Goal: Task Accomplishment & Management: Use online tool/utility

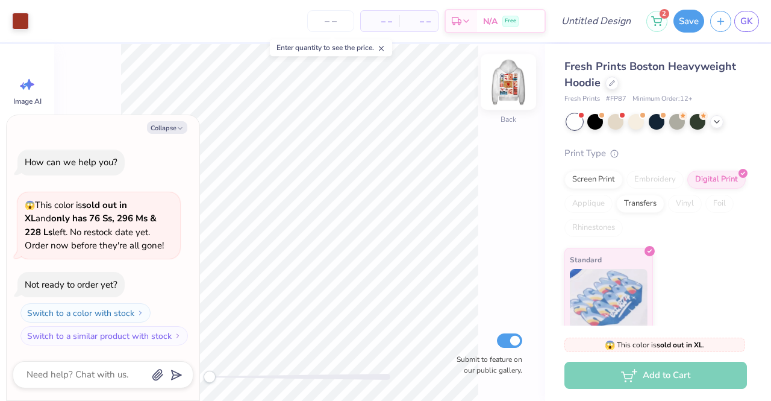
click at [512, 87] on img at bounding box center [509, 82] width 48 height 48
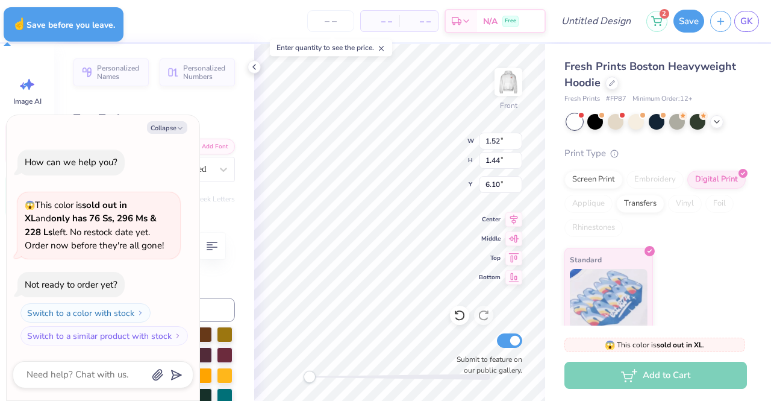
type textarea "x"
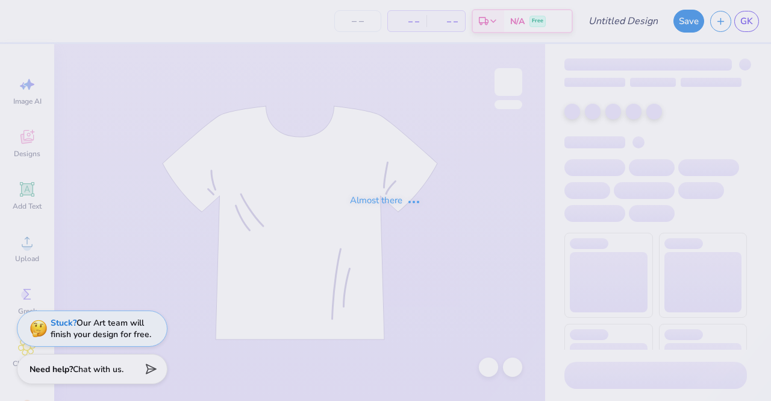
click at [624, 23] on div "Almost there" at bounding box center [385, 200] width 771 height 401
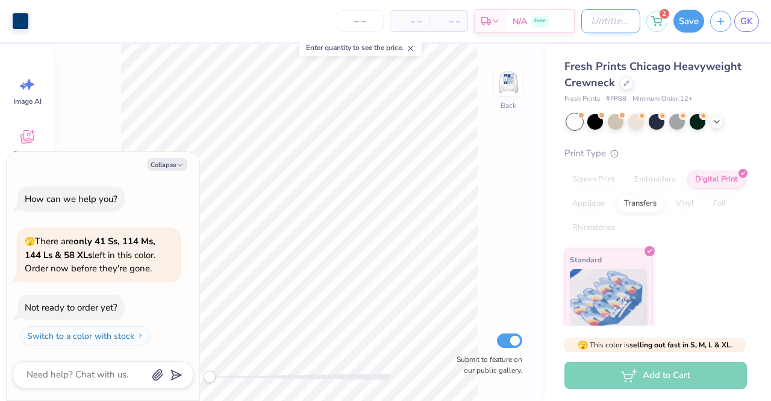
drag, startPoint x: 624, startPoint y: 23, endPoint x: 602, endPoint y: 25, distance: 21.8
click at [602, 25] on input "Design Title" at bounding box center [611, 21] width 59 height 24
type input "P"
type textarea "x"
type input "Po"
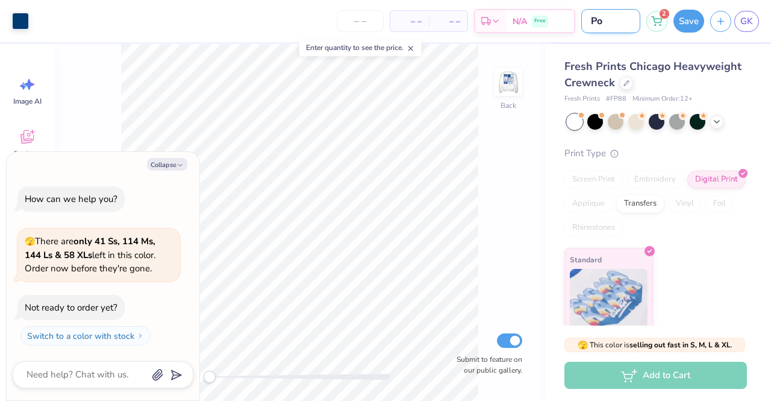
type textarea "x"
type input "Pos"
type textarea "x"
type input "Post"
type textarea "x"
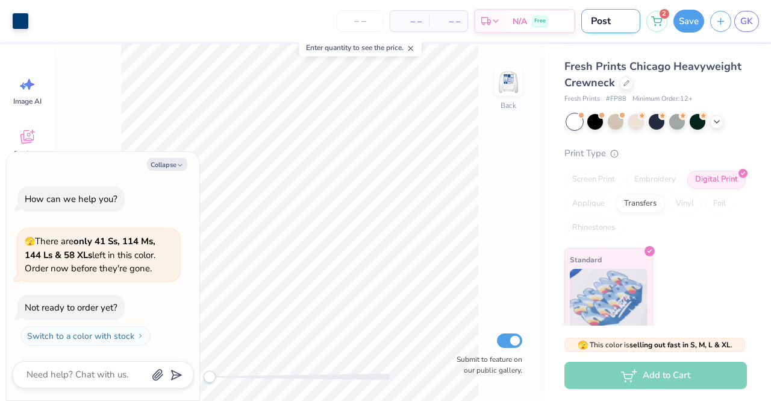
type input "Posta"
type textarea "x"
type input "Postag"
type textarea "x"
type input "Postage"
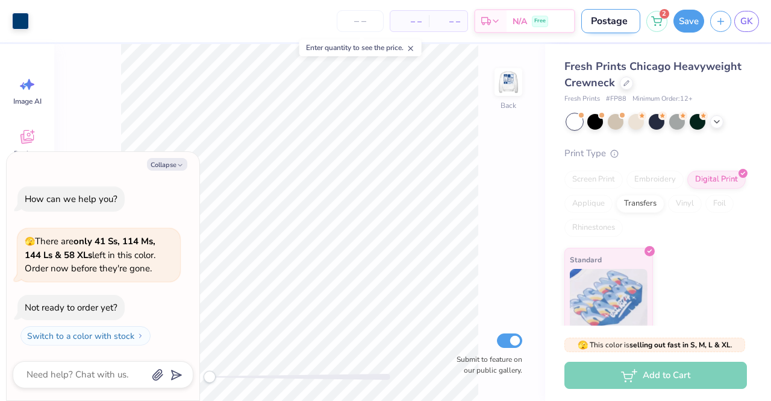
type textarea "x"
type input "Postage"
type textarea "x"
type input "Postage S"
type textarea "x"
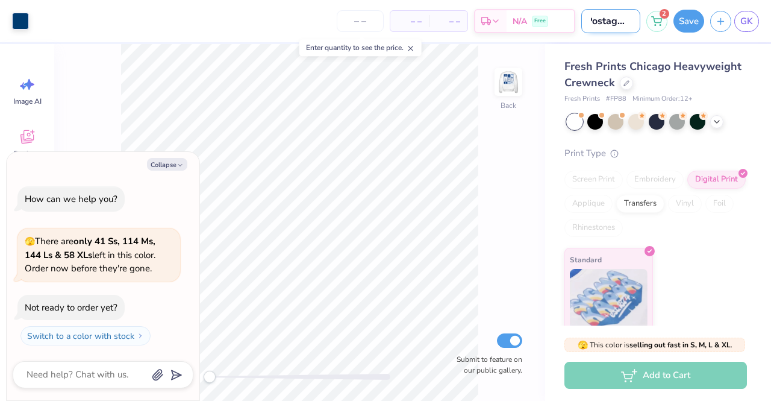
type input "Postage St"
type textarea "x"
type input "Postage Sta"
type textarea "x"
type input "Postage Stan"
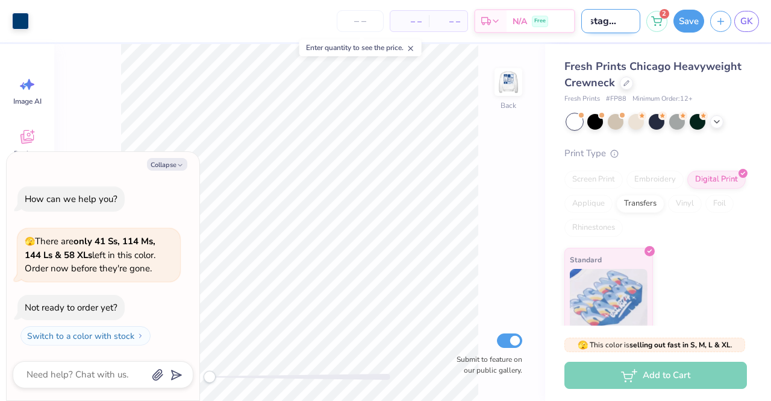
type textarea "x"
type input "Postage Sta"
type textarea "x"
type input "Postage Stam"
type textarea "x"
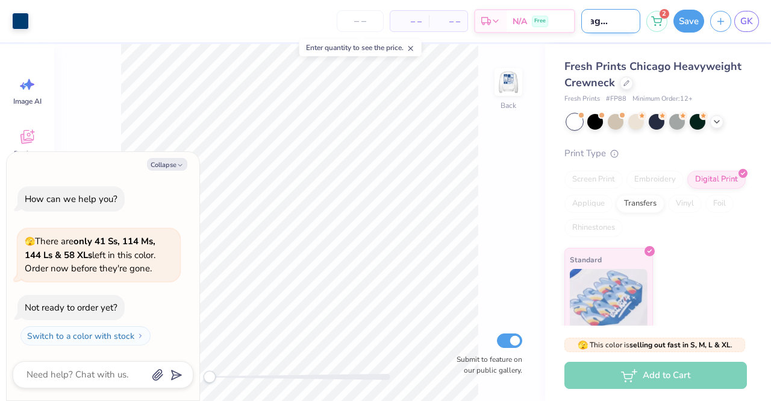
type input "Postage Stamp"
type textarea "x"
type input "Postage Stamps"
type textarea "x"
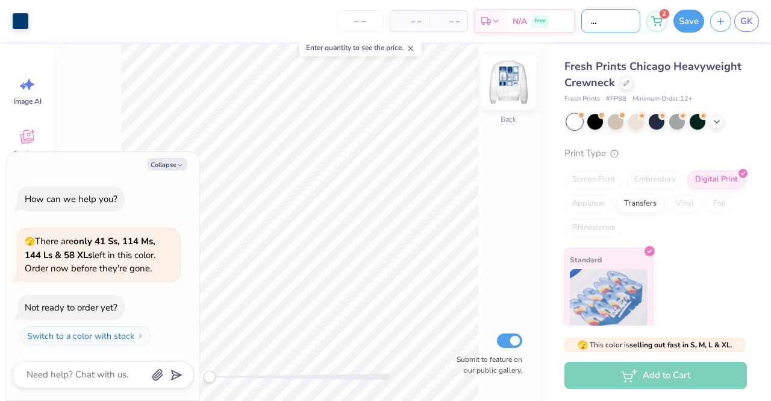
type input "Postage Stamps"
click at [506, 78] on img at bounding box center [509, 82] width 48 height 48
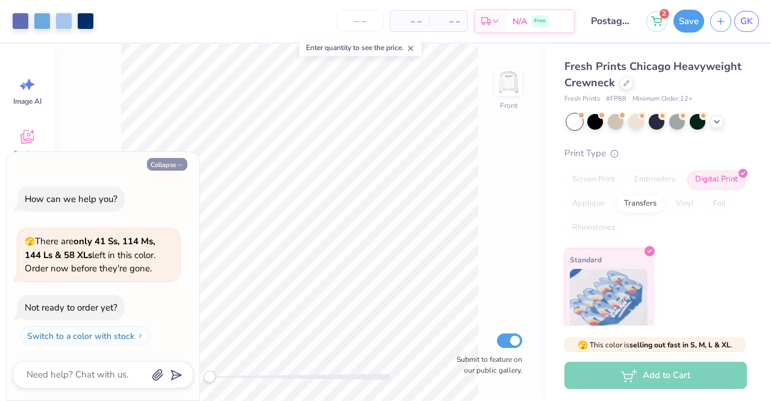
click at [173, 163] on button "Collapse" at bounding box center [167, 164] width 40 height 13
type textarea "x"
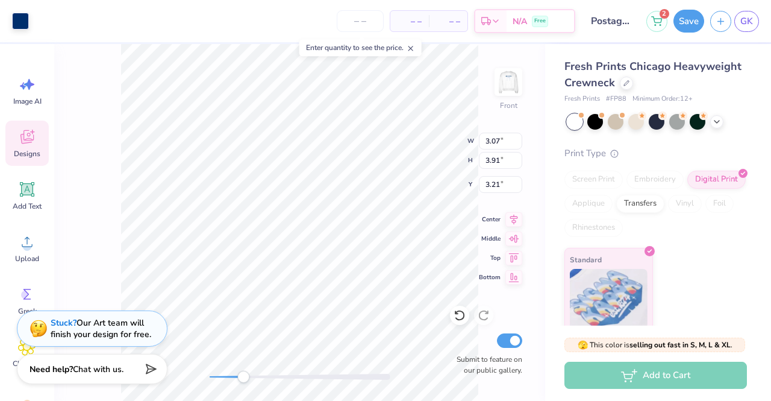
type input "2.04"
type input "0.90"
type input "3.90"
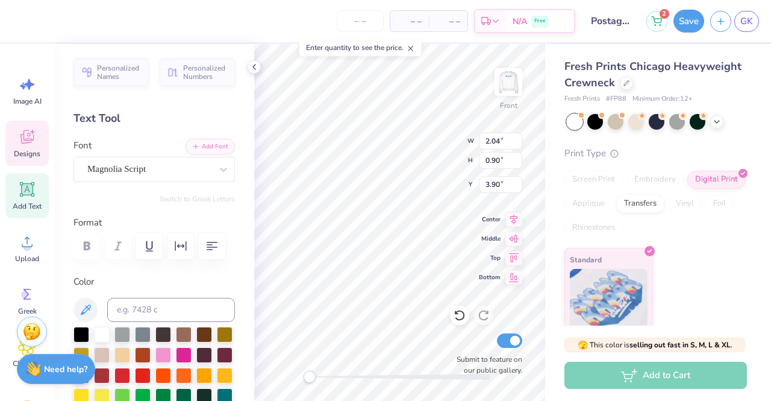
scroll to position [10, 1]
type textarea "BT FU"
type input "0.85"
type input "0.68"
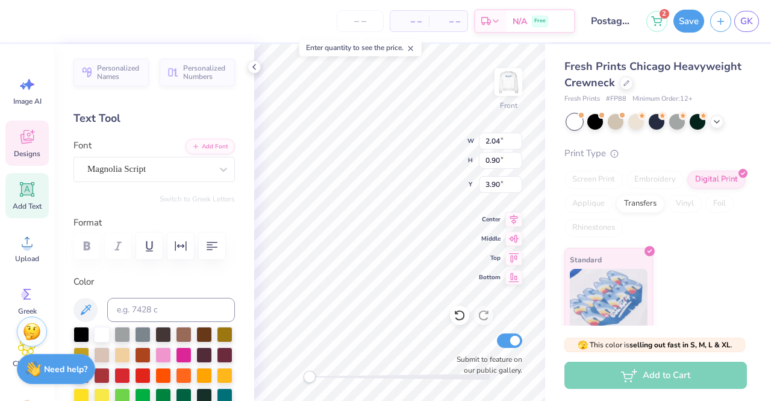
type input "5.03"
type input "1.93"
type input "0.65"
type input "6.03"
click at [19, 142] on icon at bounding box center [27, 137] width 18 height 18
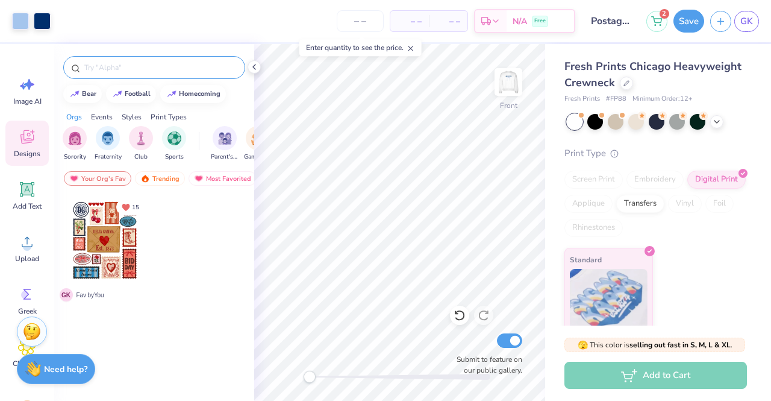
click at [145, 68] on input "text" at bounding box center [160, 67] width 154 height 12
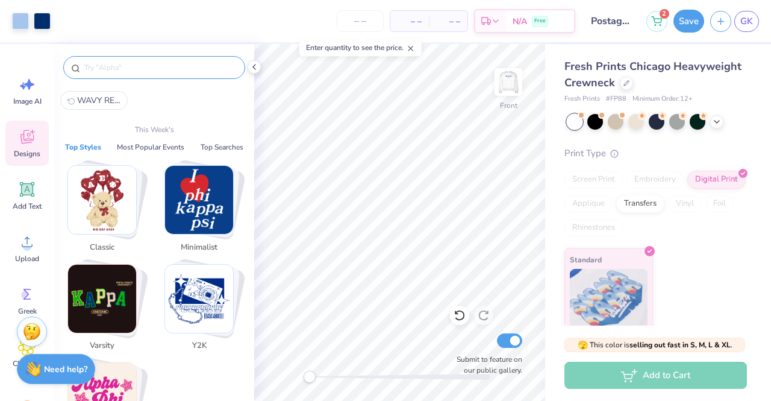
type input "s"
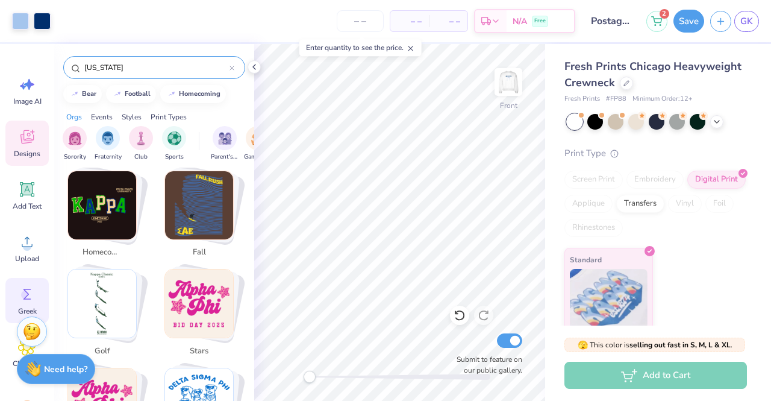
scroll to position [60, 0]
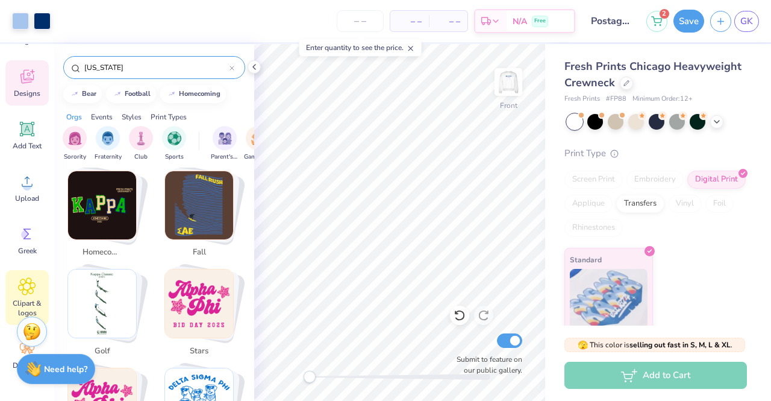
type input "indiana"
click at [30, 297] on div "Clipart & logos" at bounding box center [26, 297] width 43 height 55
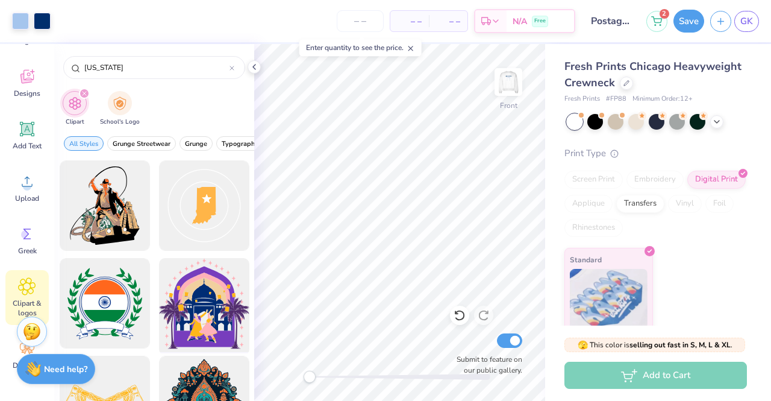
scroll to position [52, 0]
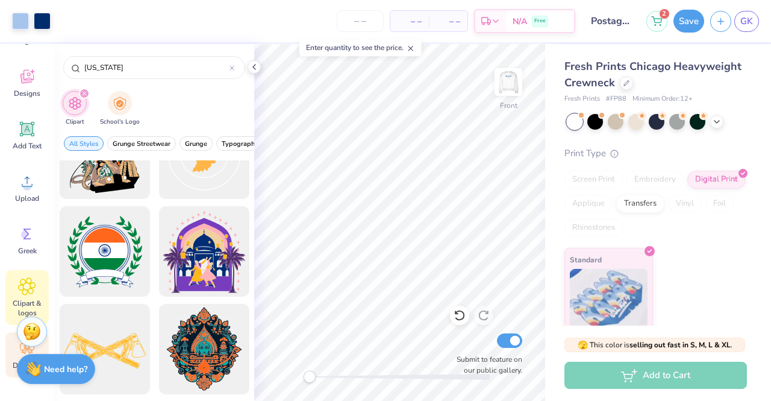
type input "indiana"
click at [11, 355] on div "Decorate" at bounding box center [26, 354] width 43 height 45
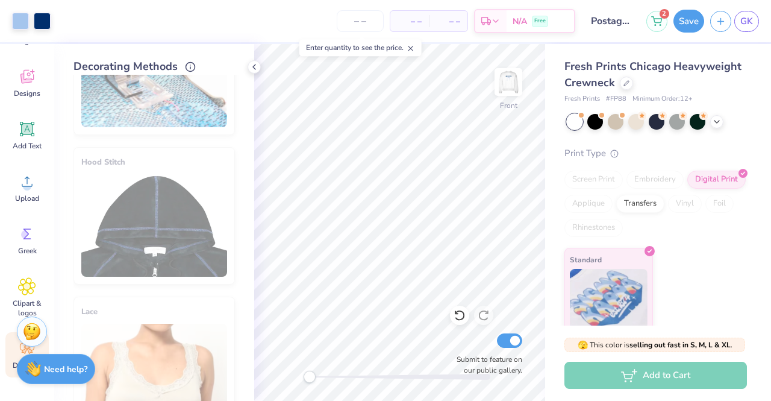
scroll to position [7, 0]
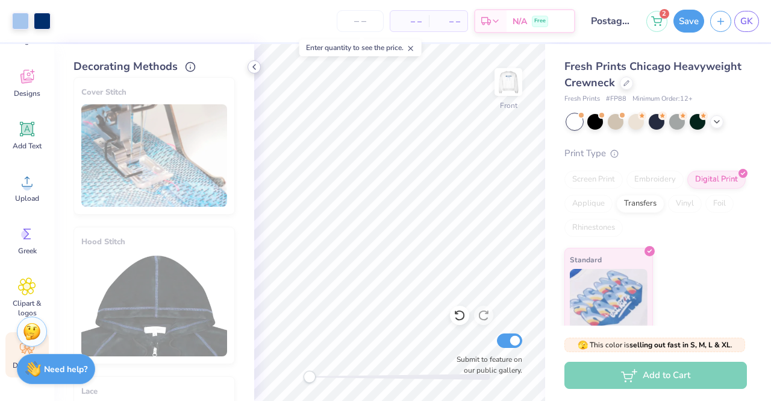
click at [256, 70] on icon at bounding box center [255, 67] width 10 height 10
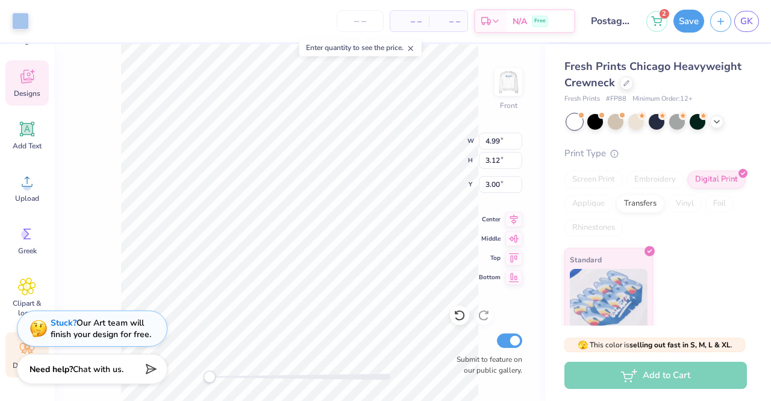
click at [27, 82] on icon at bounding box center [26, 77] width 13 height 14
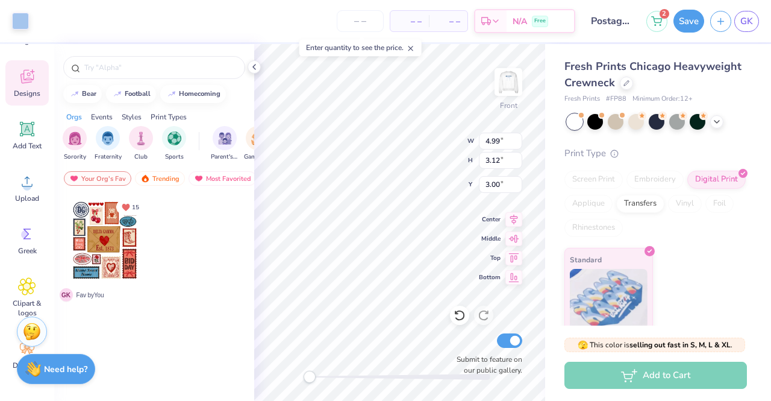
click at [95, 113] on div "Events" at bounding box center [102, 116] width 22 height 11
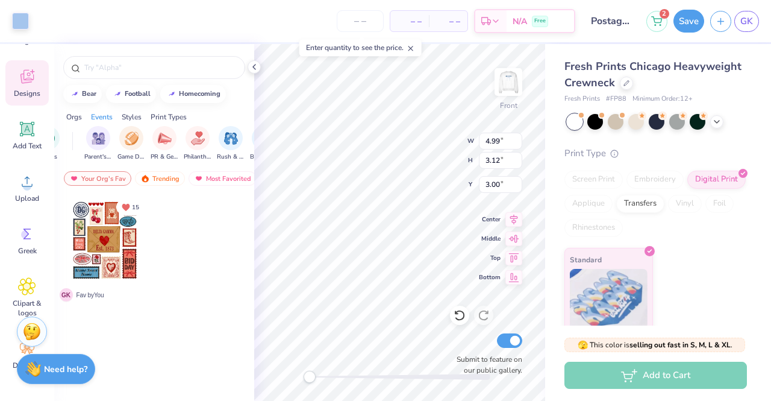
scroll to position [0, 149]
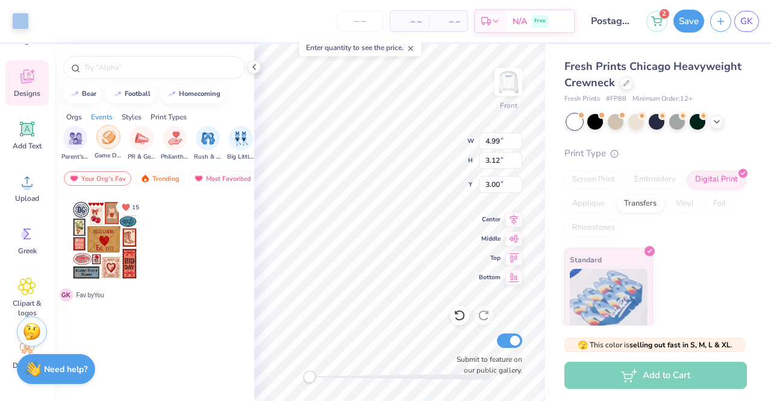
click at [114, 142] on img "filter for Game Day" at bounding box center [109, 137] width 14 height 14
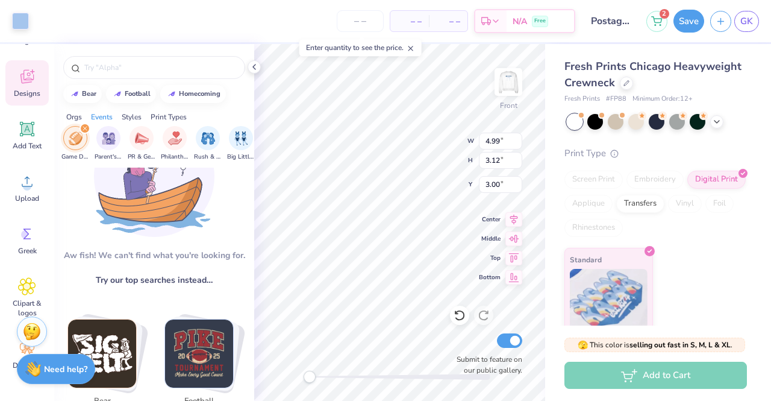
scroll to position [0, 0]
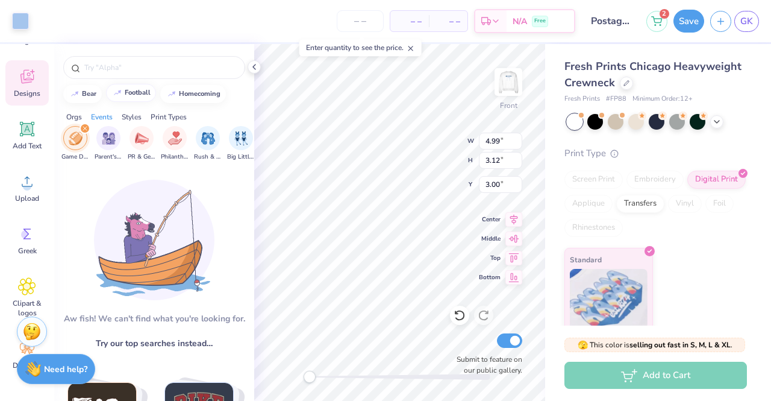
click at [141, 90] on div "football" at bounding box center [138, 92] width 26 height 7
type input "football"
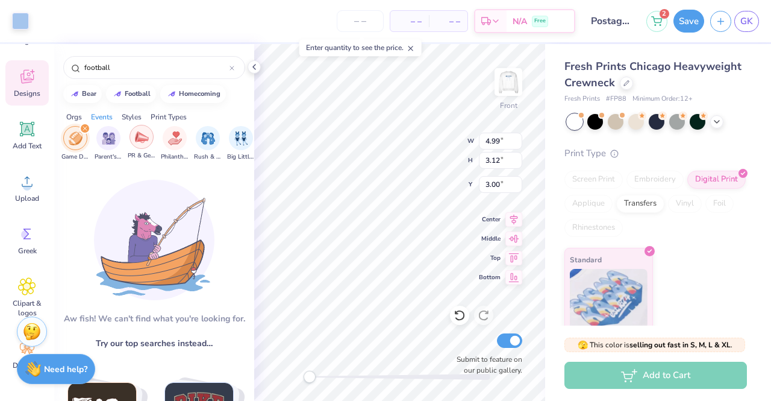
click at [140, 143] on div "filter for PR & General" at bounding box center [142, 137] width 24 height 24
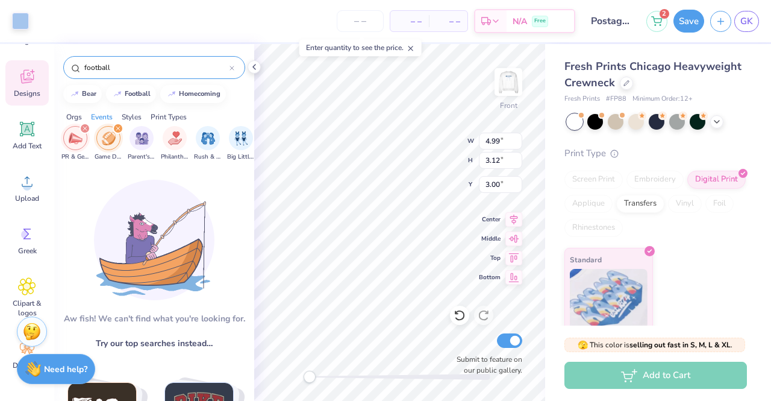
click at [234, 68] on icon at bounding box center [232, 68] width 5 height 5
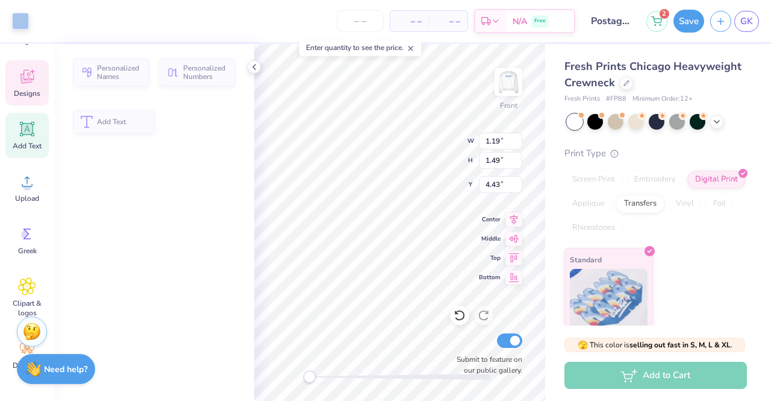
type input "1.19"
type input "1.49"
type input "4.43"
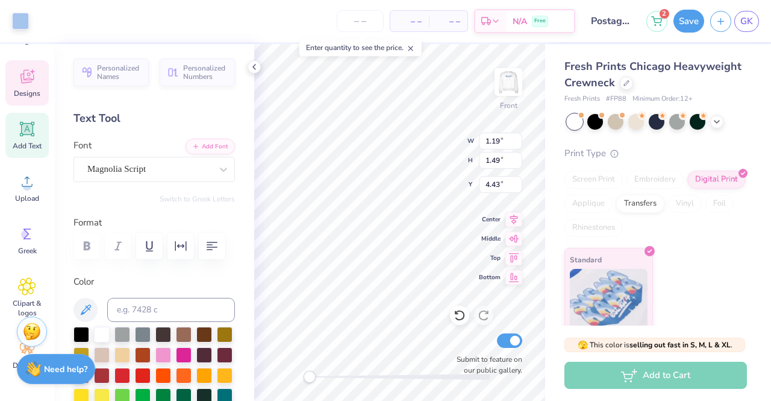
type input "4.99"
type input "3.12"
type input "3.00"
click at [83, 331] on div at bounding box center [82, 333] width 16 height 16
type input "3.07"
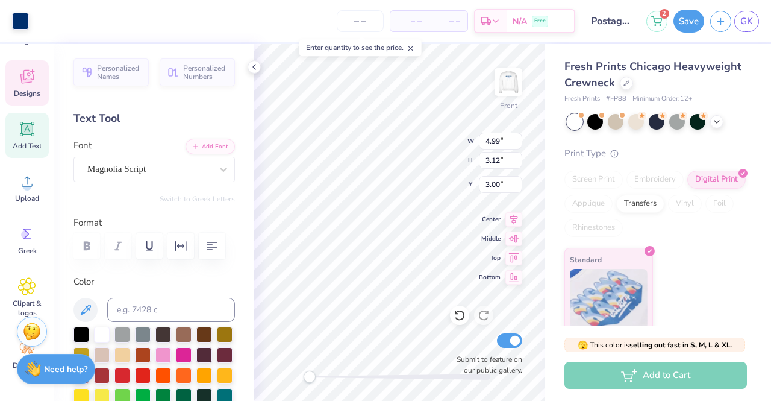
type input "3.91"
type input "3.21"
click at [80, 327] on div at bounding box center [82, 333] width 16 height 16
type input "2.13"
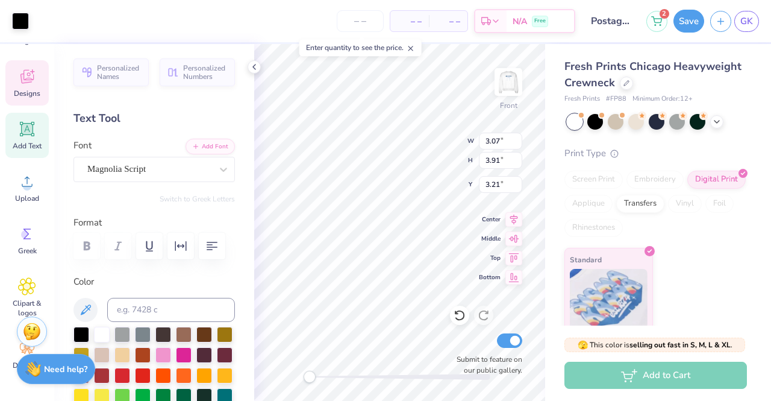
type input "2.68"
type input "3.83"
type input "3.59"
type input "4.35"
type input "3.01"
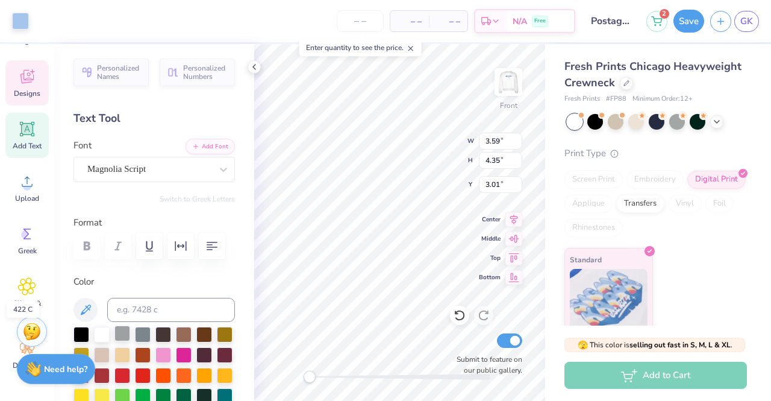
click at [127, 330] on div at bounding box center [123, 333] width 16 height 16
click at [27, 92] on span "Designs" at bounding box center [27, 94] width 27 height 10
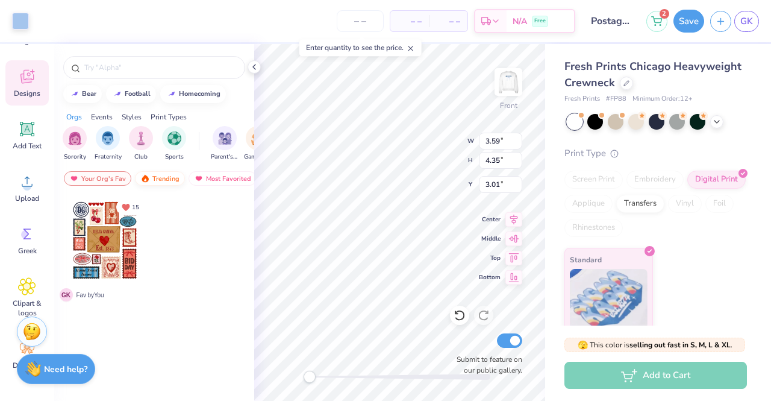
click at [170, 175] on div "Trending" at bounding box center [160, 178] width 50 height 14
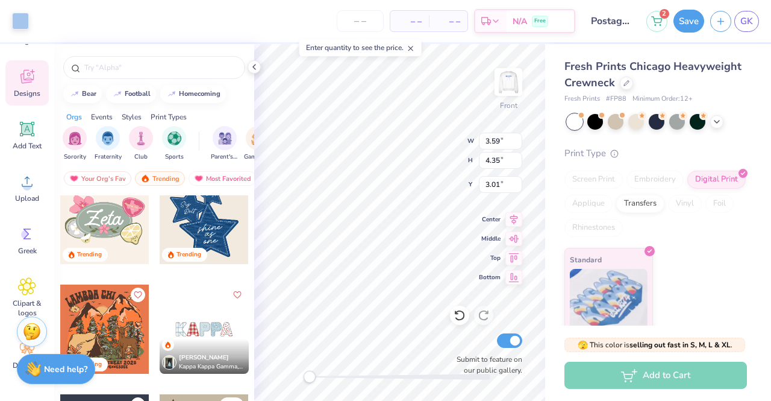
scroll to position [899, 0]
type input "3.07"
type input "3.92"
type input "3.22"
type input "3.71"
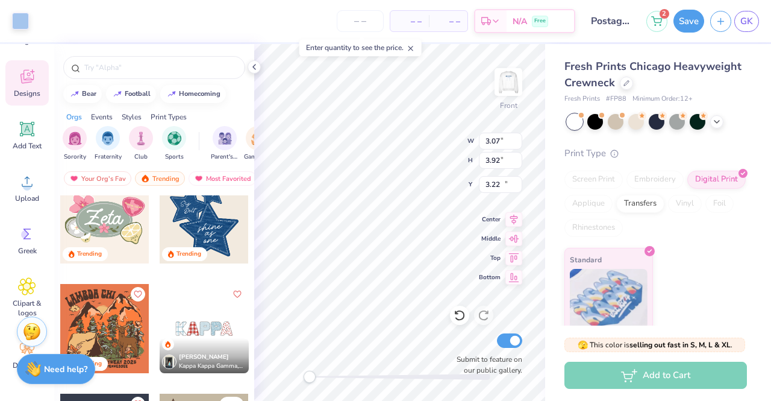
type input "2.95"
type input "12.58"
type input "4.13"
type input "2.52"
type input "12.79"
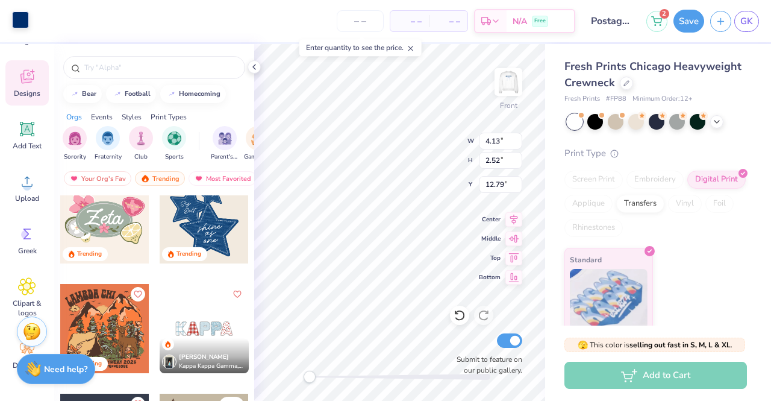
click at [19, 28] on div at bounding box center [20, 19] width 17 height 17
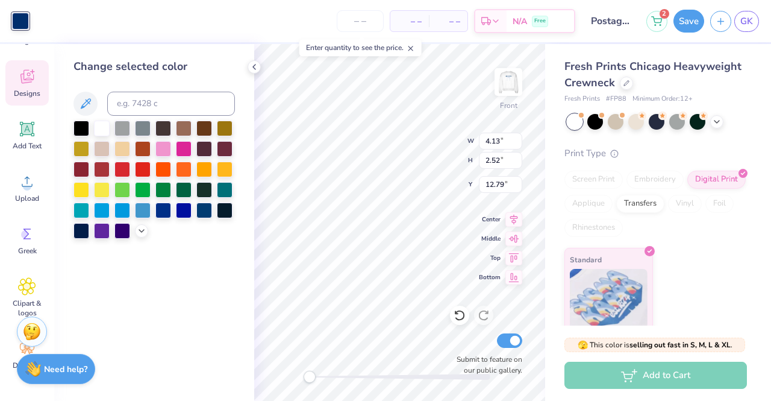
type input "4.99"
type input "3.12"
type input "3.00"
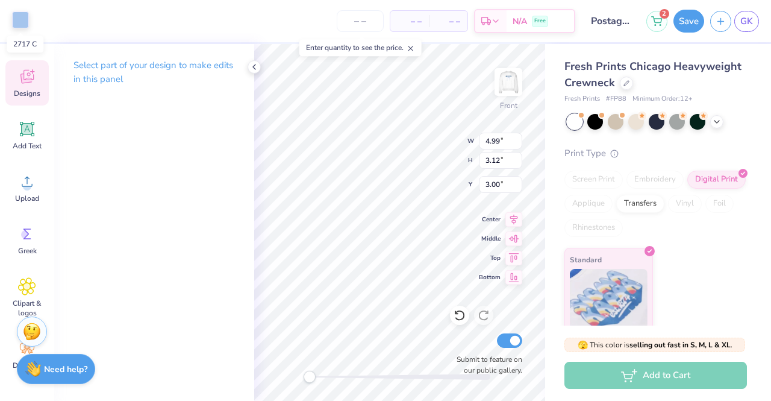
click at [27, 22] on div at bounding box center [20, 19] width 17 height 17
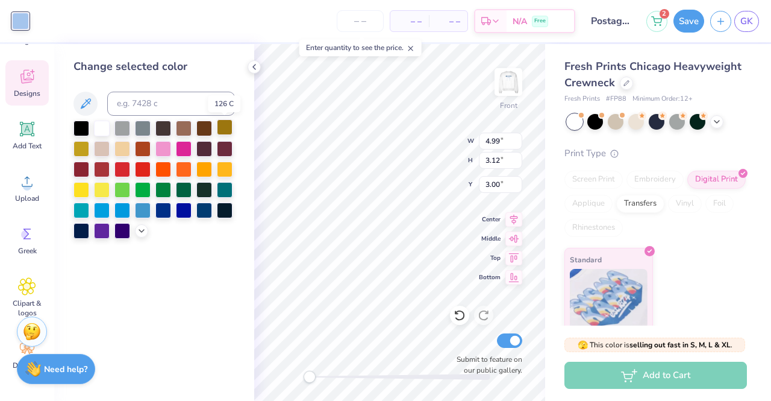
click at [223, 125] on div at bounding box center [225, 127] width 16 height 16
click at [226, 149] on div at bounding box center [225, 148] width 16 height 16
click at [226, 130] on div at bounding box center [225, 129] width 16 height 16
type input "4.96"
type input "6.04"
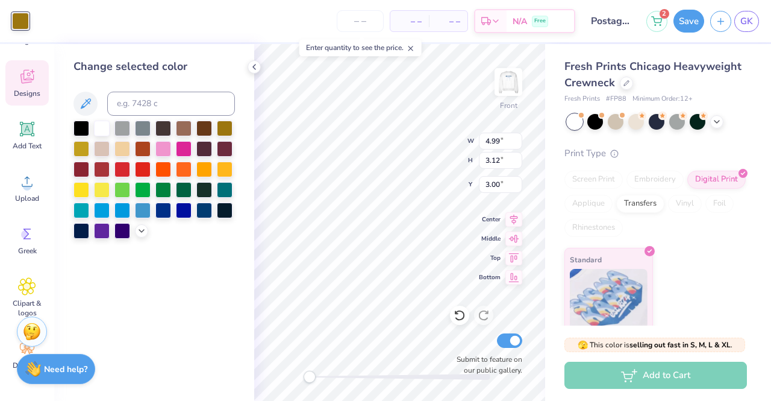
type input "6.33"
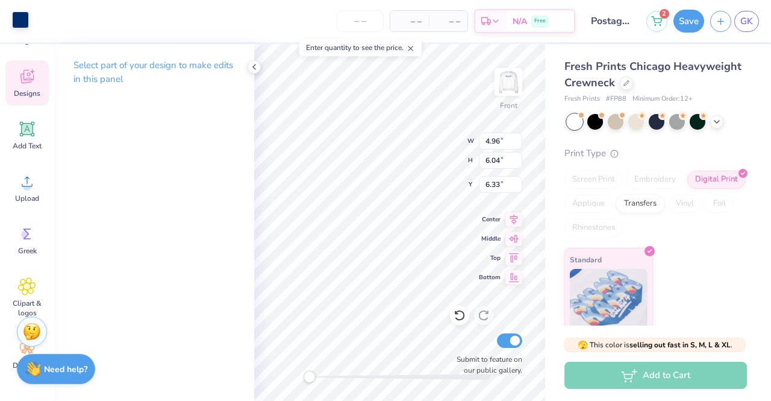
click at [24, 27] on div at bounding box center [20, 19] width 17 height 17
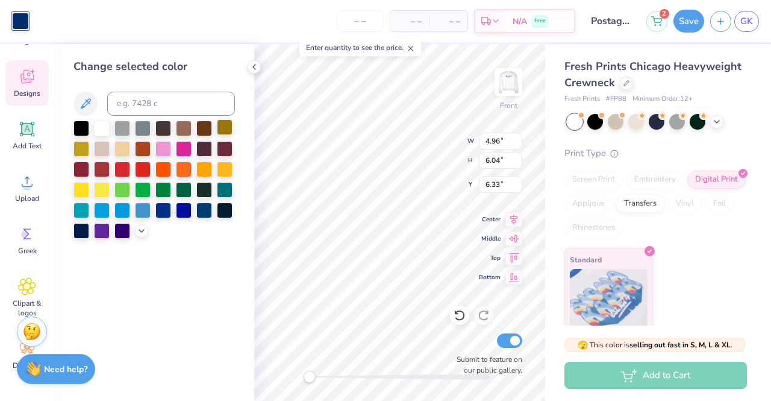
click at [225, 124] on div at bounding box center [225, 127] width 16 height 16
click at [193, 130] on div at bounding box center [155, 180] width 162 height 118
click at [184, 130] on div at bounding box center [184, 127] width 16 height 16
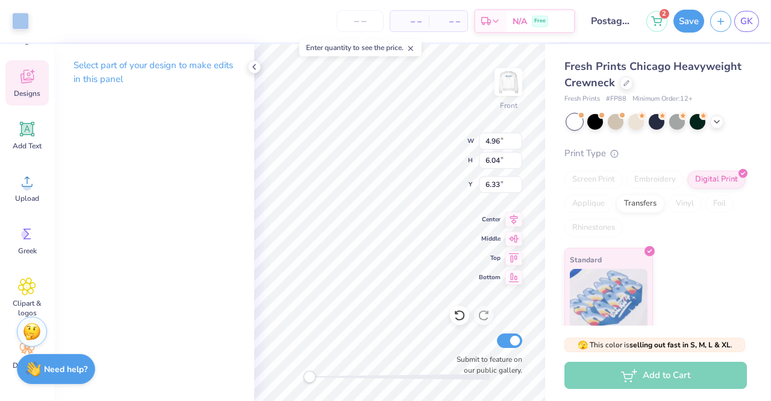
type input "3.07"
type input "3.92"
type input "3.22"
type input "4.99"
type input "3.12"
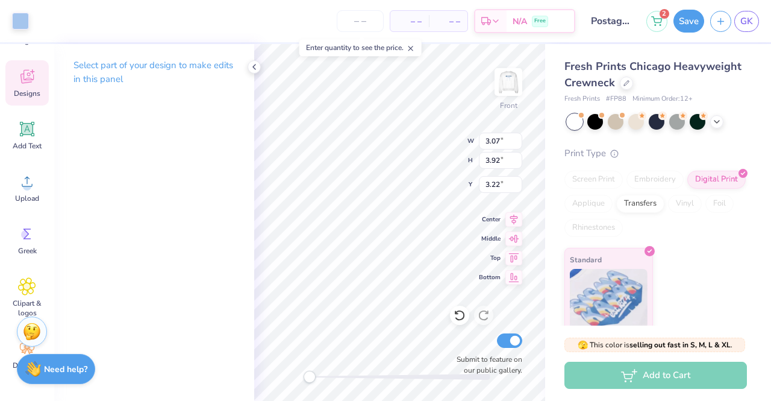
type input "3.00"
type input "2.13"
type input "2.68"
type input "3.83"
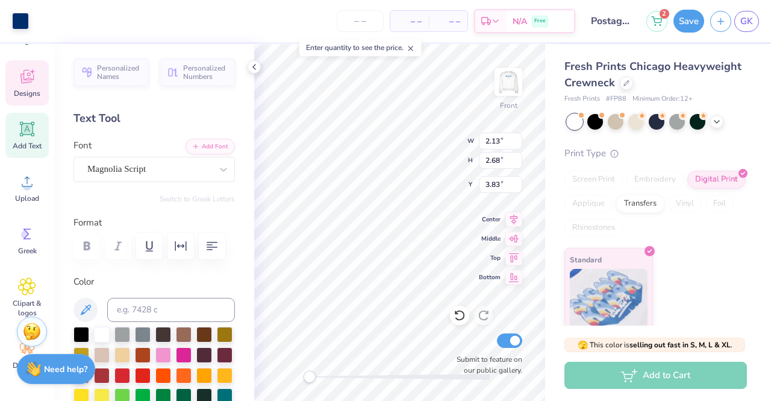
type input "3.07"
type input "3.91"
type input "3.21"
click at [460, 318] on icon at bounding box center [460, 315] width 12 height 12
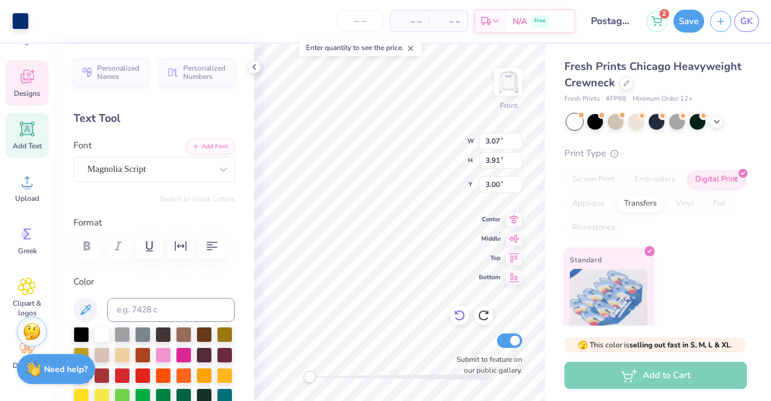
click at [460, 318] on icon at bounding box center [460, 315] width 12 height 12
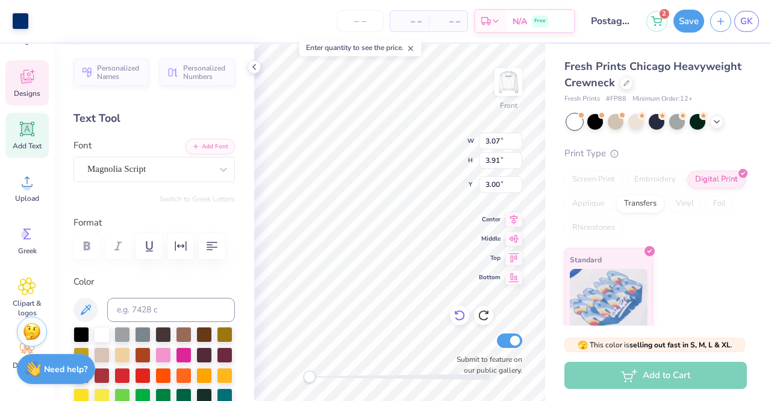
click at [460, 318] on icon at bounding box center [460, 315] width 12 height 12
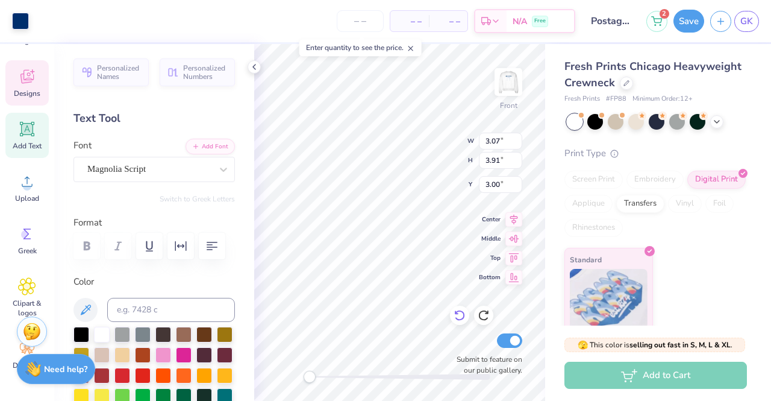
click at [460, 318] on icon at bounding box center [460, 315] width 12 height 12
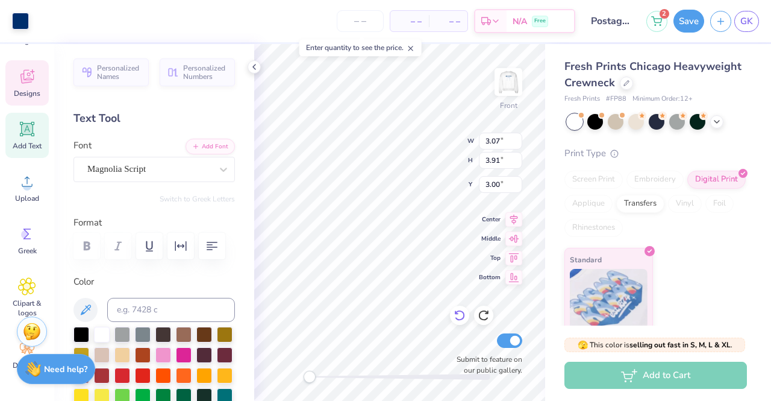
click at [460, 318] on icon at bounding box center [460, 315] width 12 height 12
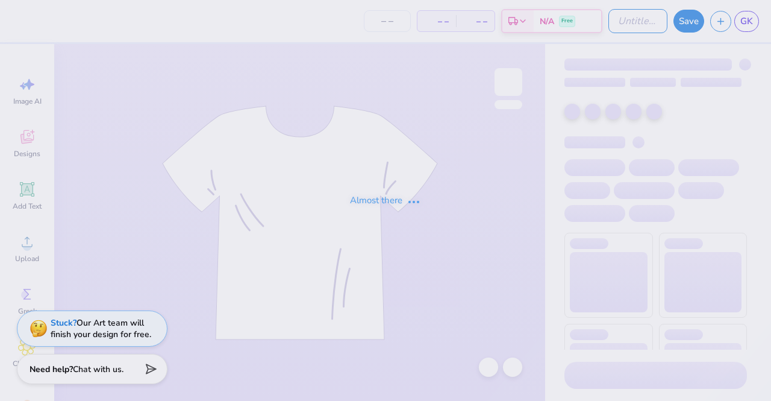
click at [617, 22] on input "Design Title" at bounding box center [638, 21] width 59 height 24
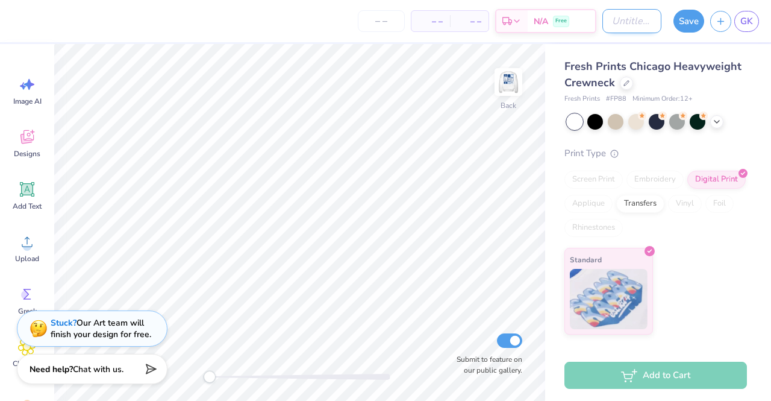
click at [648, 24] on div "– – Per Item – – Total Est. Delivery N/A Free Design Title Save GK" at bounding box center [385, 21] width 771 height 42
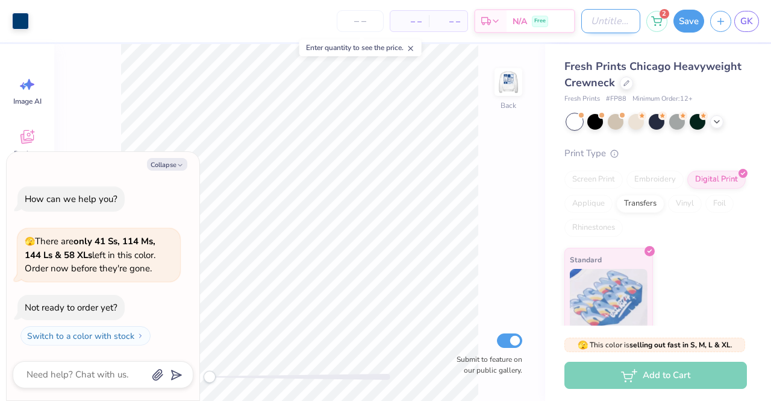
click at [609, 24] on input "Design Title" at bounding box center [611, 21] width 59 height 24
type input "P"
type textarea "x"
type input "Po"
type textarea "x"
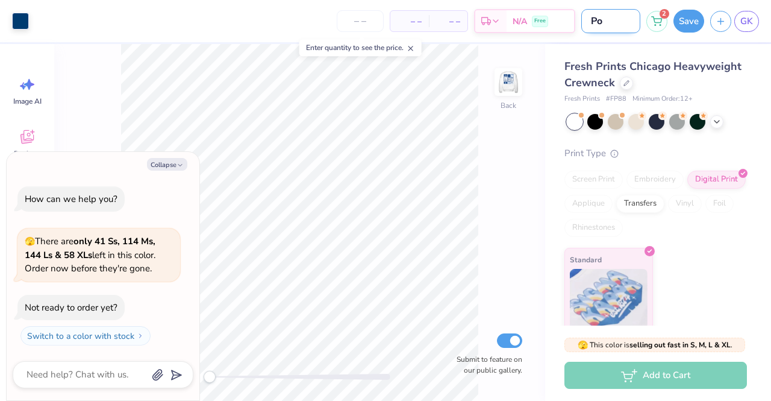
type input "Pos"
type textarea "x"
type input "Post"
type textarea "x"
type input "Posta"
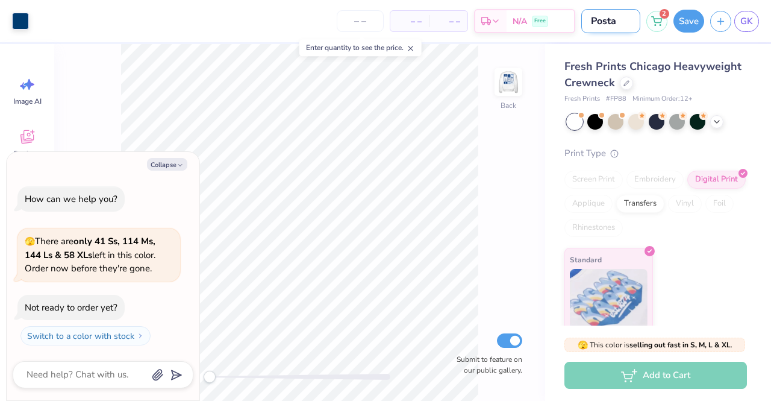
type textarea "x"
type input "Postag"
type textarea "x"
type input "Postage"
type textarea "x"
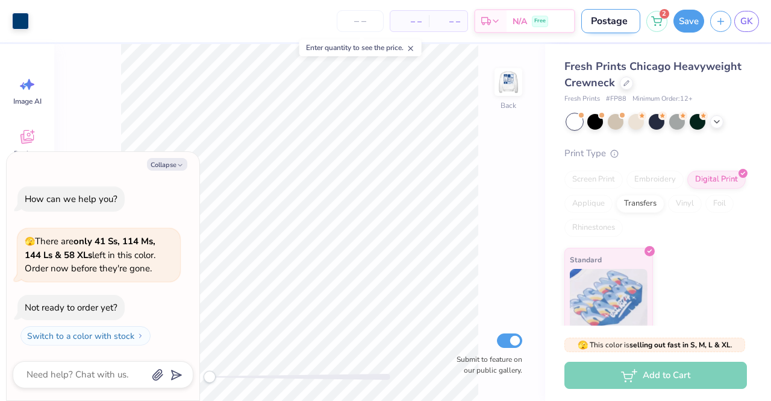
type input "Postage"
type textarea "x"
type input "Postage S"
type textarea "x"
type input "Postage St"
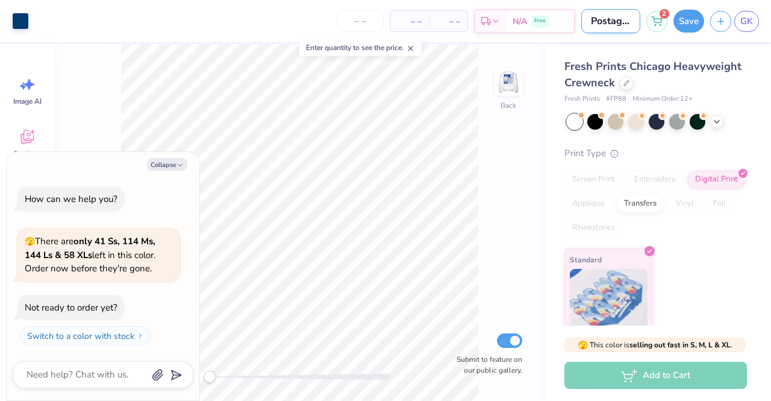
type textarea "x"
type input "Postage Sta"
type textarea "x"
type input "Postage Stam"
type textarea "x"
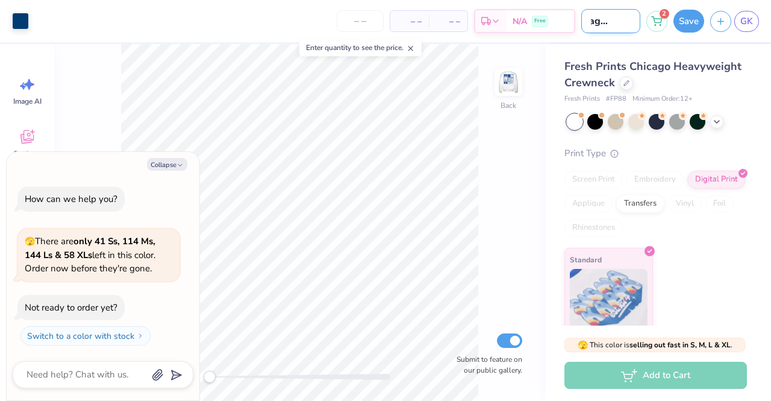
type input "Postage Stamo"
type textarea "x"
type input "Postage Stam"
type textarea "x"
type input "Postage Stamp"
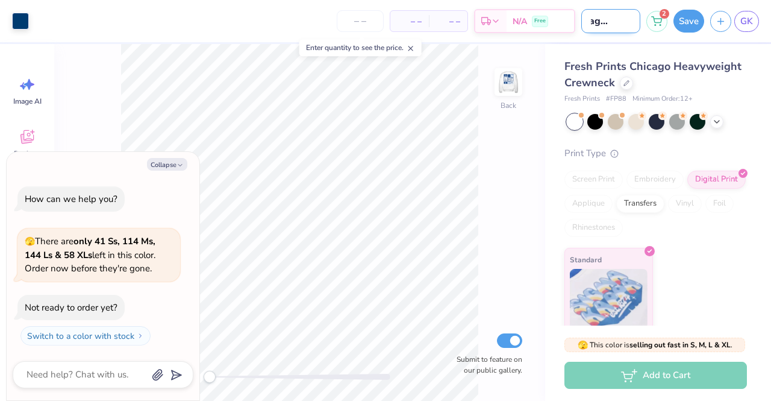
type textarea "x"
type input "Postage Stamp"
type textarea "x"
type input "Postage Stamp 2"
type textarea "x"
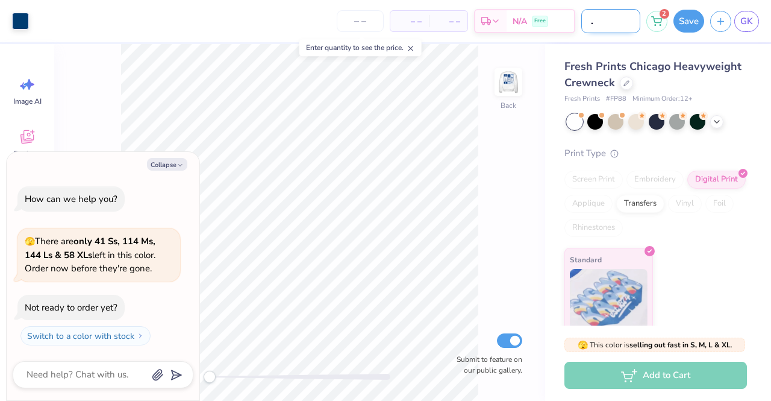
type input "Postage Stamp 2."
type textarea "x"
type input "Postage Stamp 2.0"
type textarea "x"
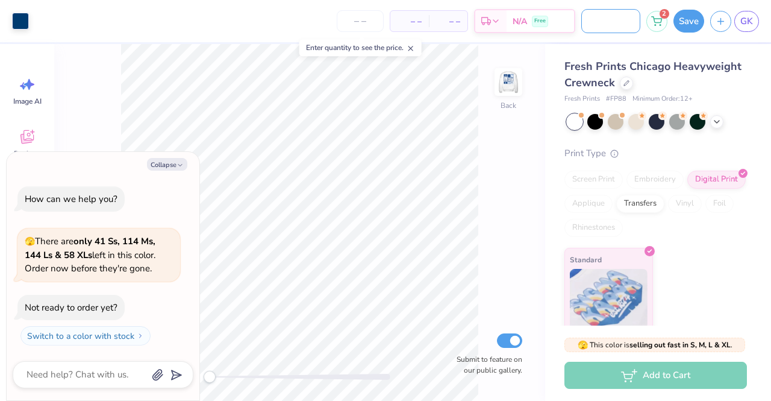
type input "Postage Stamp 2.0"
click at [509, 79] on img at bounding box center [509, 82] width 48 height 48
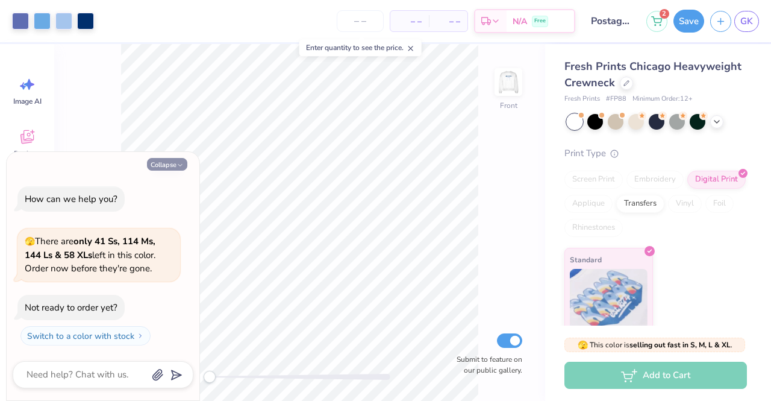
click at [170, 163] on button "Collapse" at bounding box center [167, 164] width 40 height 13
type textarea "x"
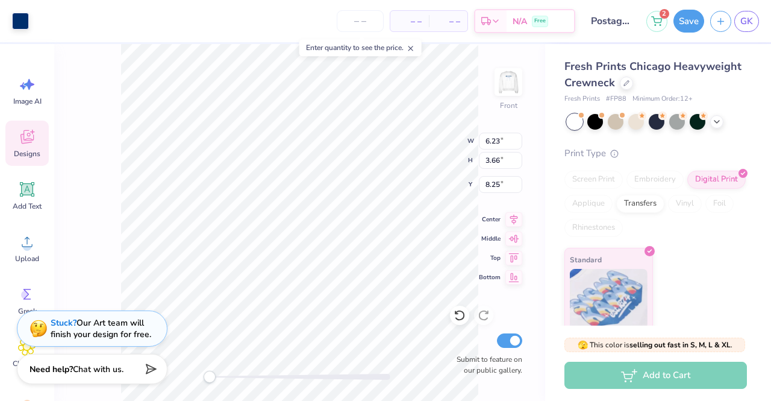
type input "6.23"
type input "3.66"
type input "8.25"
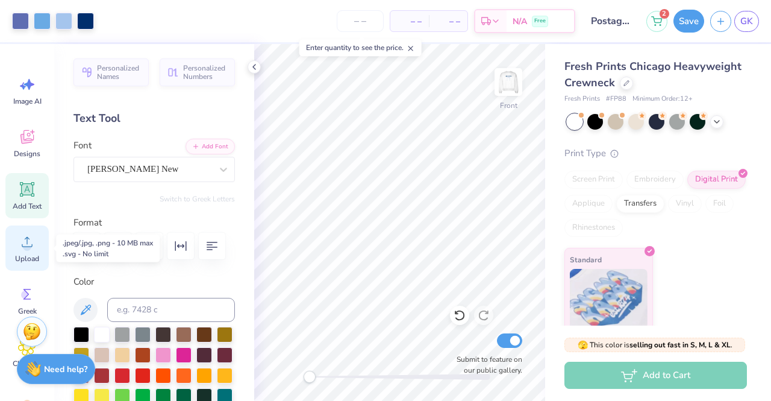
click at [28, 264] on div "Upload" at bounding box center [26, 247] width 43 height 45
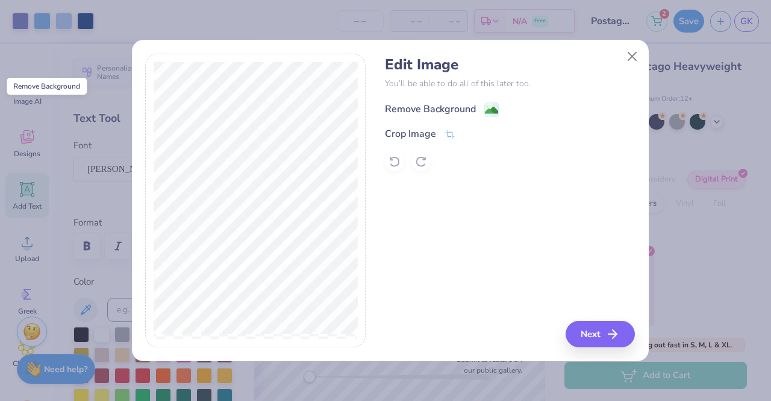
click at [489, 110] on image at bounding box center [491, 110] width 13 height 13
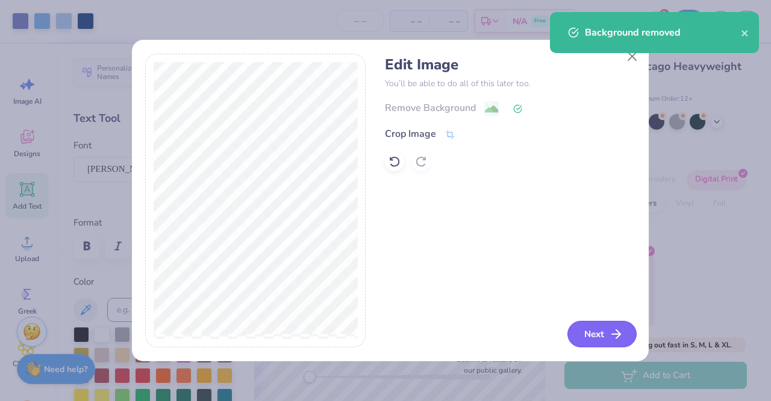
click at [585, 330] on button "Next" at bounding box center [602, 334] width 69 height 27
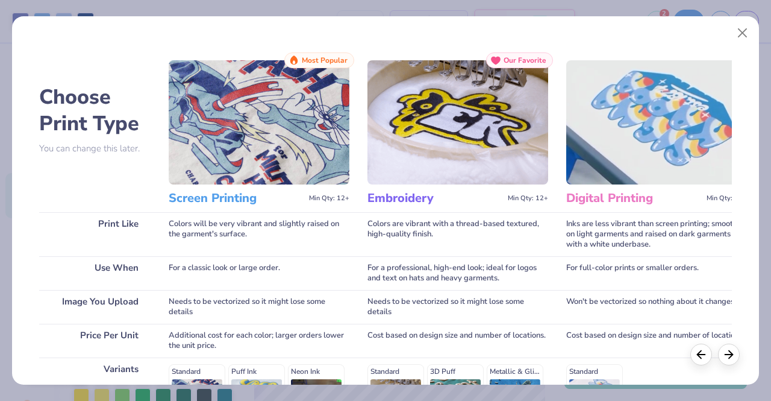
scroll to position [199, 0]
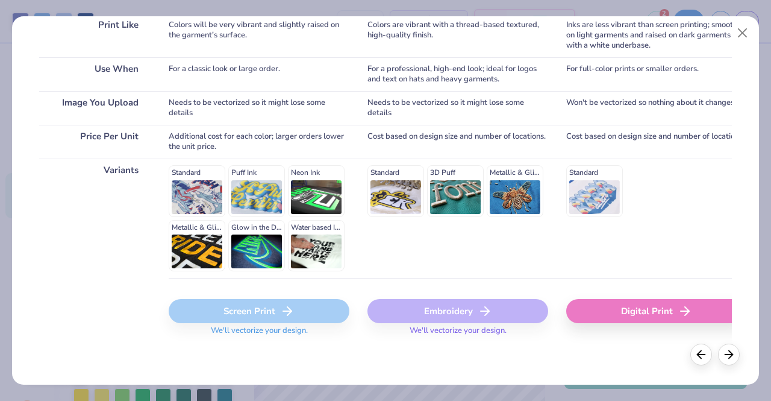
click at [254, 309] on div "Screen Print" at bounding box center [259, 311] width 181 height 24
click at [258, 310] on div "Screen Print" at bounding box center [259, 311] width 181 height 24
click at [615, 310] on div "Digital Print" at bounding box center [657, 311] width 181 height 24
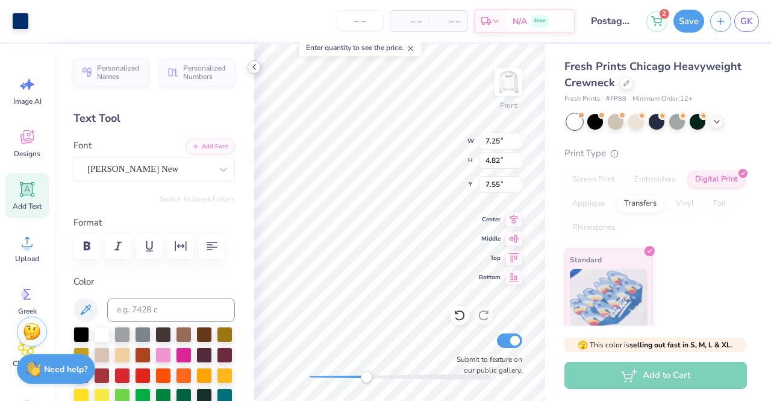
click at [252, 65] on icon at bounding box center [255, 67] width 10 height 10
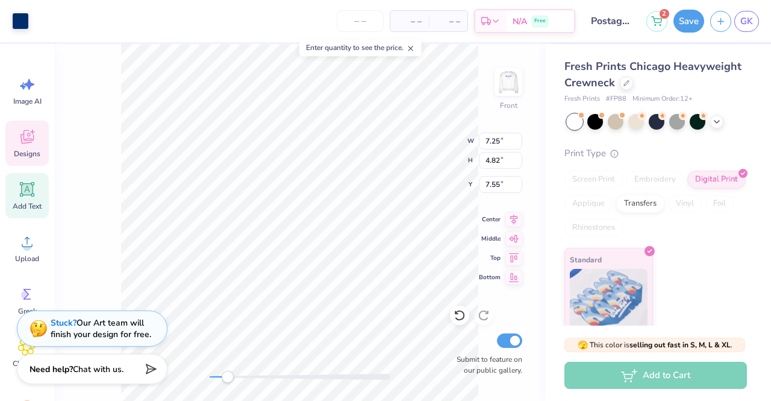
type input "7.25"
type input "4.82"
type input "7.55"
click at [22, 15] on div at bounding box center [20, 19] width 17 height 17
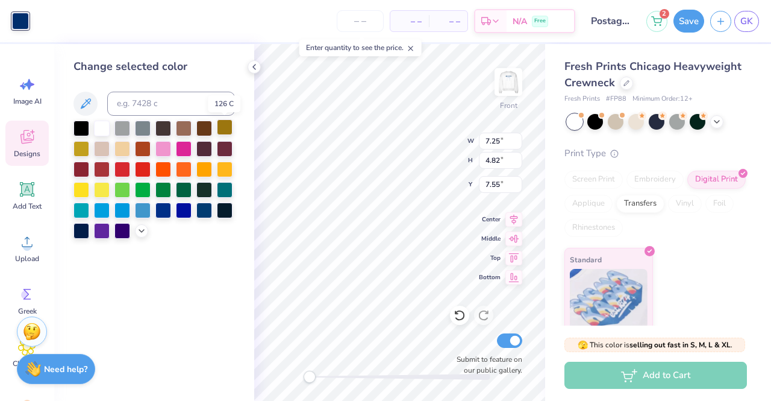
click at [223, 133] on div at bounding box center [225, 127] width 16 height 16
click at [86, 144] on div at bounding box center [82, 148] width 16 height 16
type input "3.17"
type input "5.41"
type input "6.68"
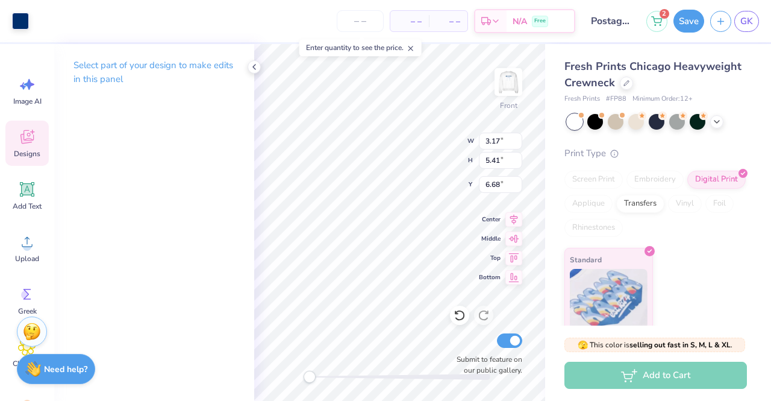
type input "1.38"
type input "0.87"
type input "2.13"
type input "1.85"
type input "0.84"
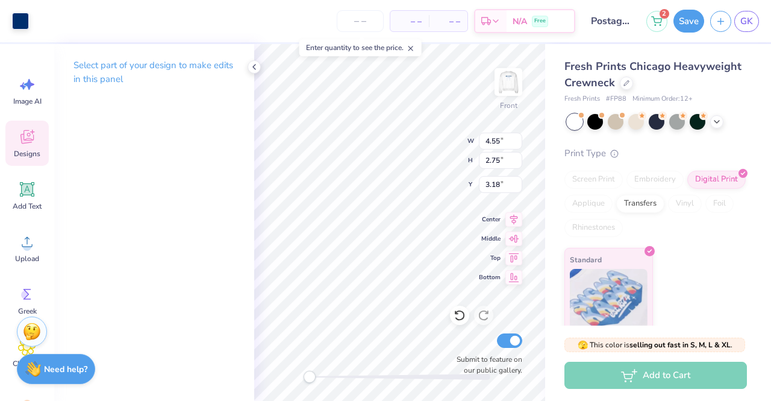
type input "4.06"
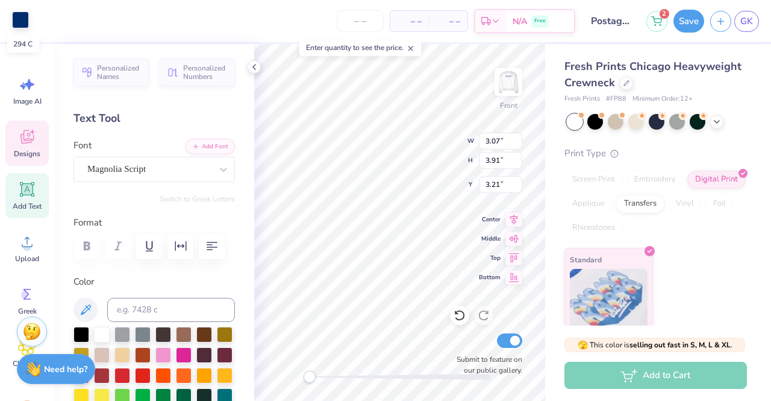
click at [25, 21] on div at bounding box center [20, 19] width 17 height 17
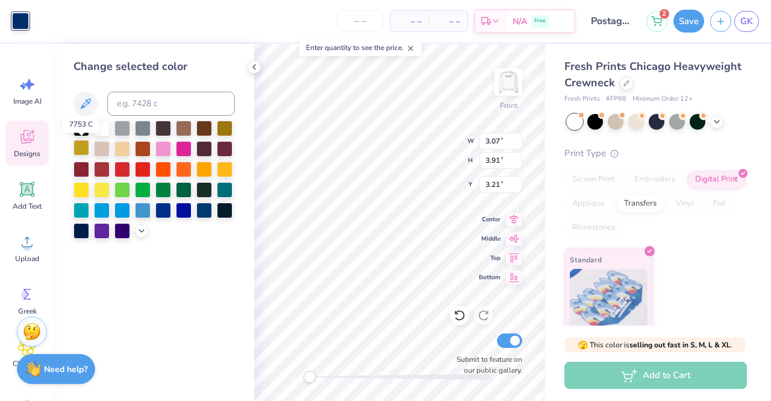
click at [86, 148] on div at bounding box center [82, 148] width 16 height 16
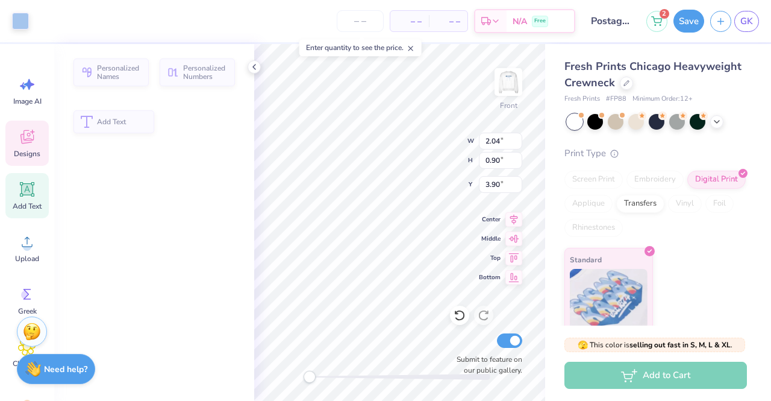
type input "2.04"
type input "0.90"
type input "3.90"
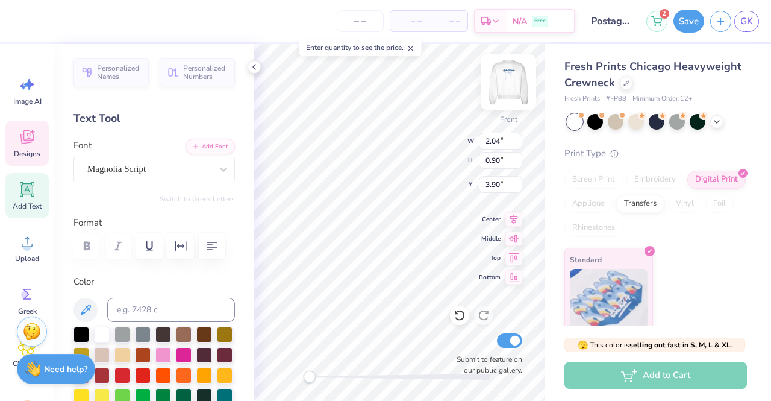
scroll to position [10, 2]
type textarea "a"
type textarea "BT FU"
click at [80, 334] on div at bounding box center [82, 333] width 16 height 16
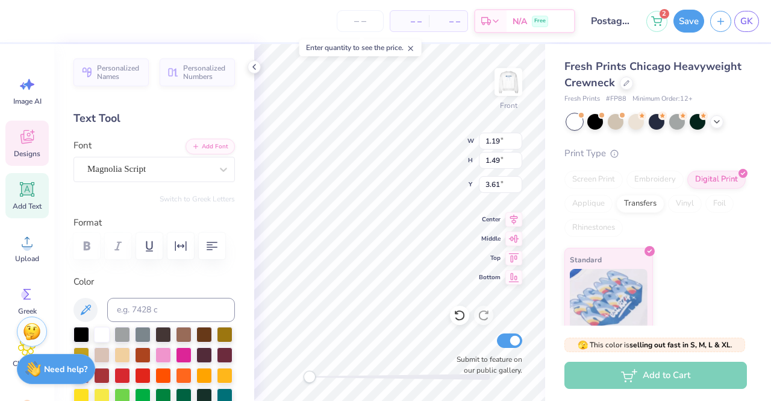
type input "3.59"
type input "4.35"
type input "3.01"
click at [22, 22] on div at bounding box center [20, 19] width 17 height 17
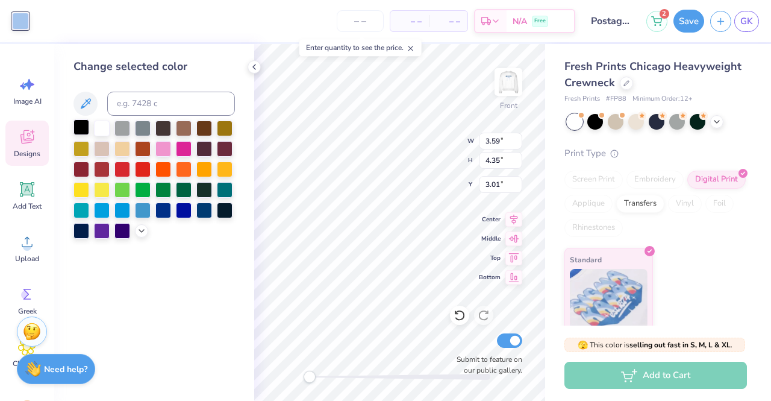
click at [86, 127] on div at bounding box center [82, 127] width 16 height 16
type input "1.19"
type input "1.49"
type input "4.44"
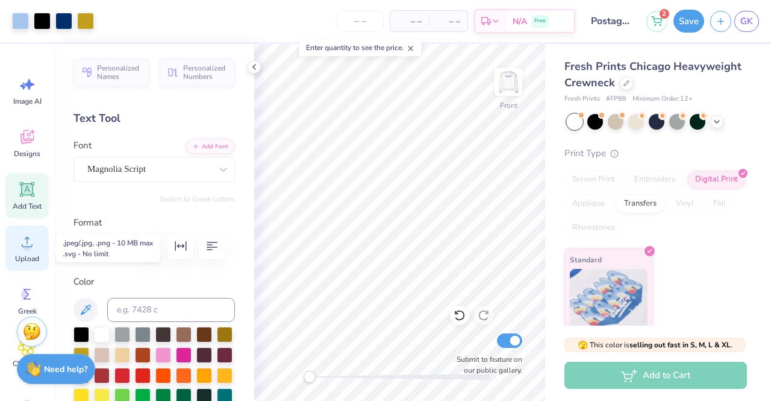
click at [24, 247] on circle at bounding box center [27, 246] width 8 height 8
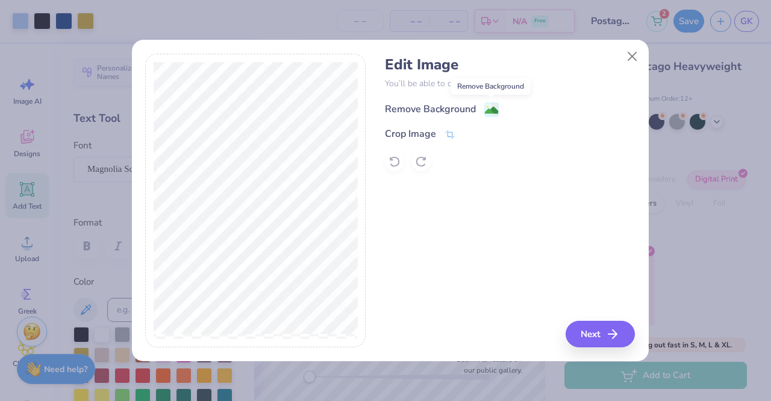
click at [495, 114] on image at bounding box center [491, 110] width 13 height 13
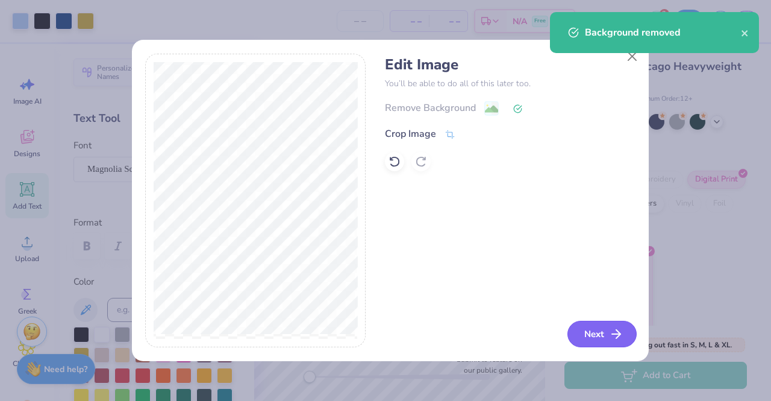
click at [591, 331] on button "Next" at bounding box center [602, 334] width 69 height 27
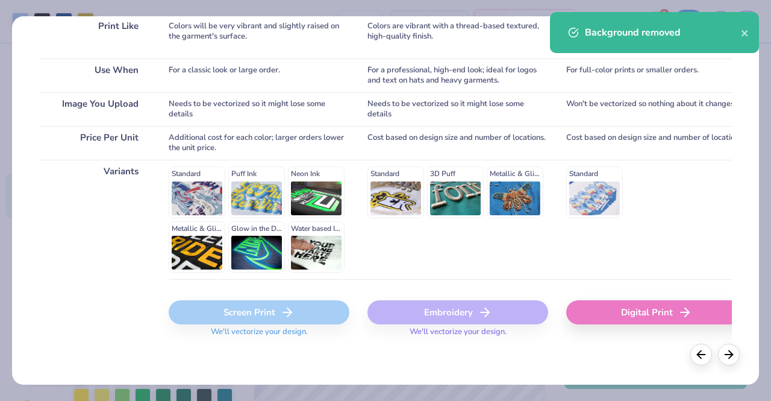
scroll to position [199, 0]
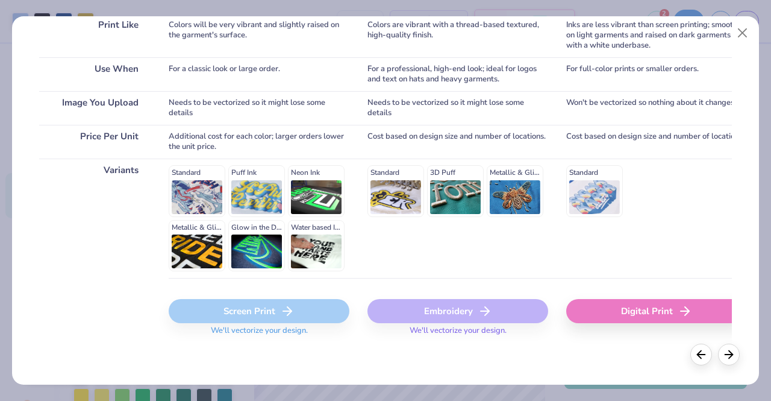
click at [635, 310] on div "Digital Print" at bounding box center [657, 311] width 181 height 24
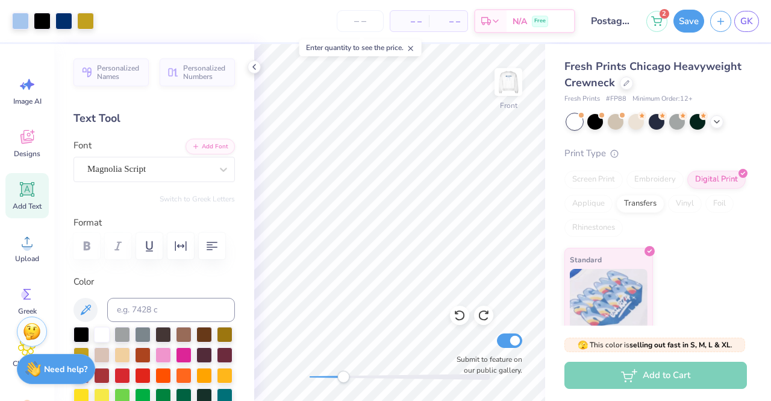
drag, startPoint x: 311, startPoint y: 377, endPoint x: 344, endPoint y: 377, distance: 32.5
click at [344, 377] on div "Accessibility label" at bounding box center [343, 377] width 12 height 12
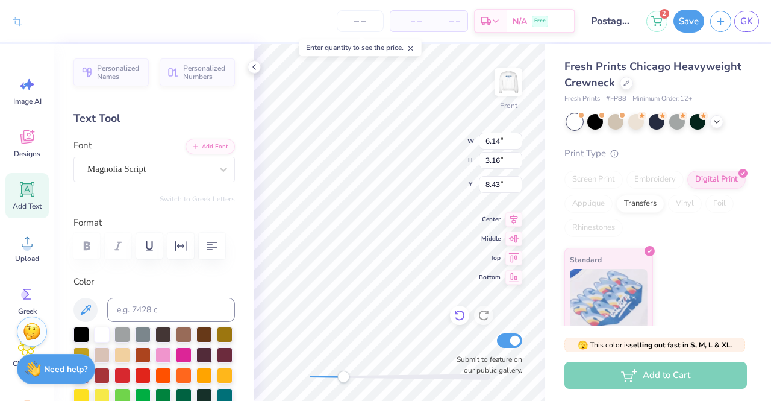
type input "4.55"
type input "2.75"
type input "3.18"
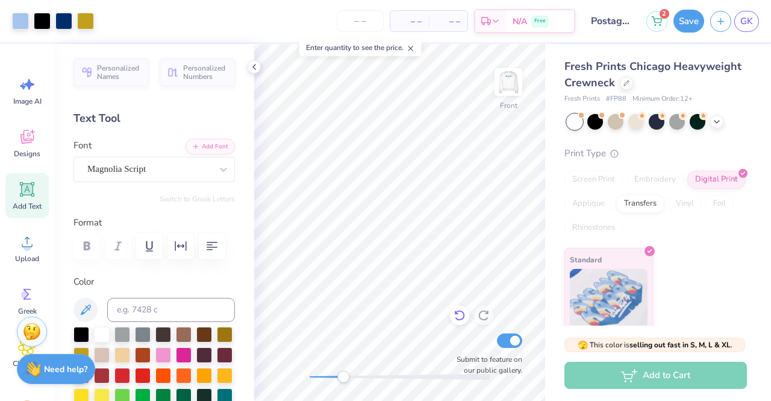
click at [460, 317] on icon at bounding box center [460, 315] width 12 height 12
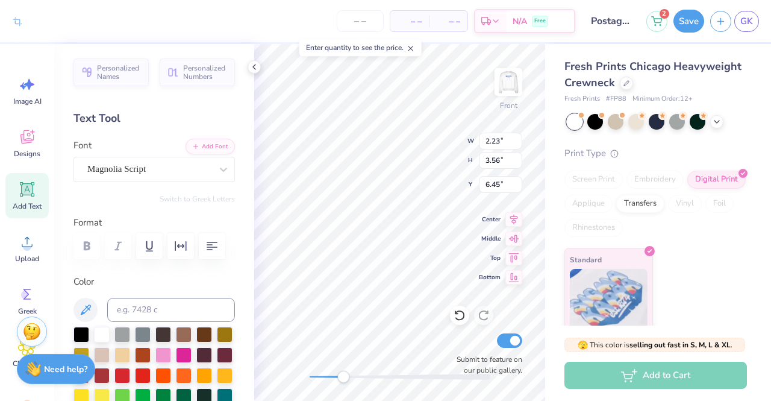
type input "3.45"
type input "4.35"
type input "3.01"
click at [84, 332] on div at bounding box center [82, 333] width 16 height 16
click at [18, 15] on div at bounding box center [20, 19] width 17 height 17
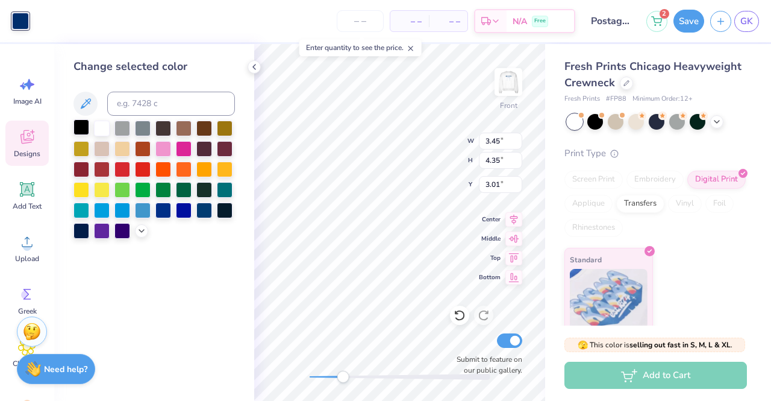
click at [86, 125] on div at bounding box center [82, 127] width 16 height 16
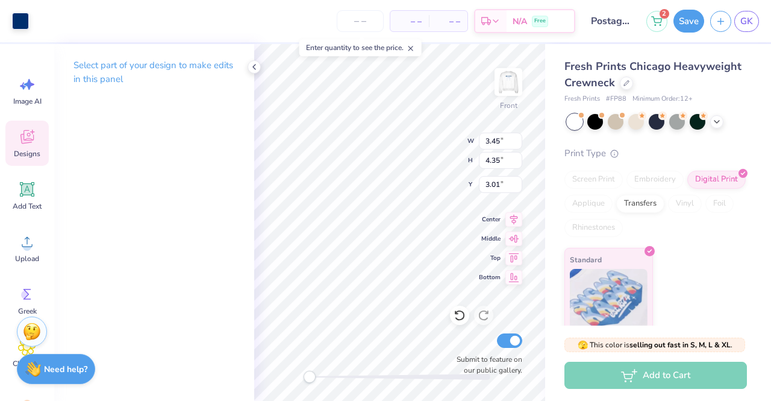
type input "4.55"
type input "2.75"
type input "3.18"
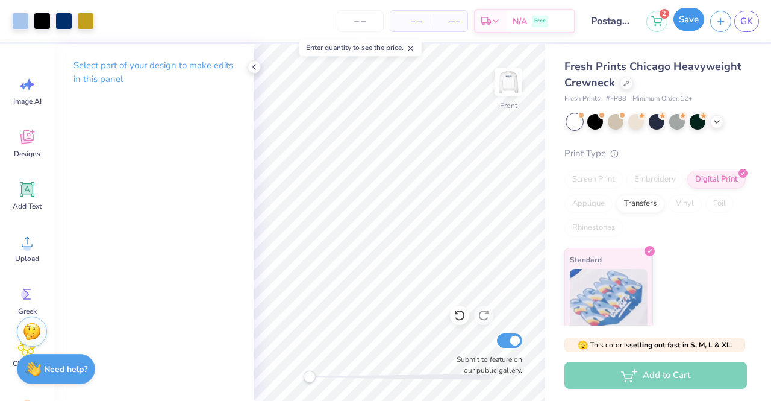
click at [684, 14] on button "Save" at bounding box center [689, 19] width 31 height 23
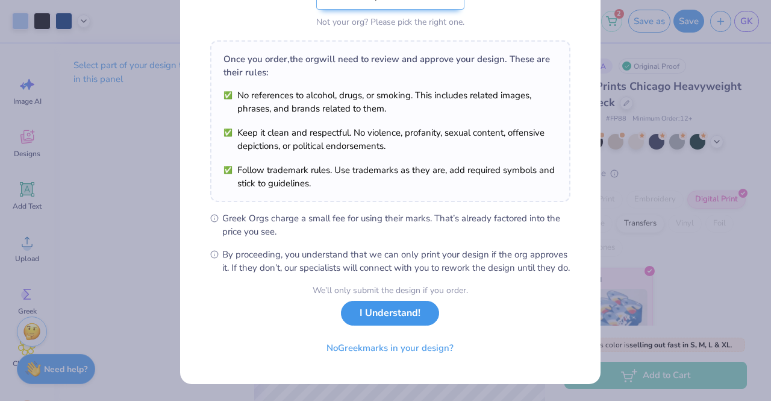
click at [391, 323] on button "I Understand!" at bounding box center [390, 313] width 98 height 25
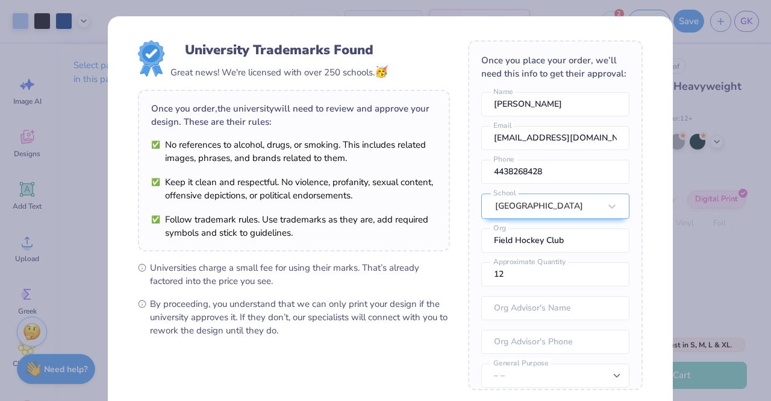
scroll to position [54, 0]
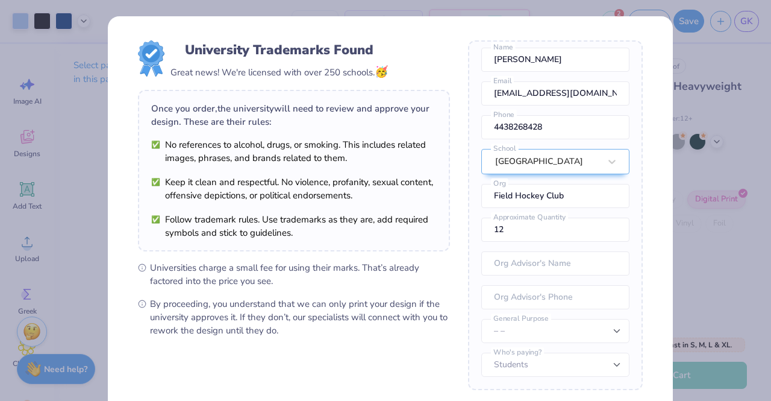
click at [702, 292] on div "University Trademarks Found Great news! We're licensed with over 250 schools. 🥳…" at bounding box center [385, 200] width 771 height 401
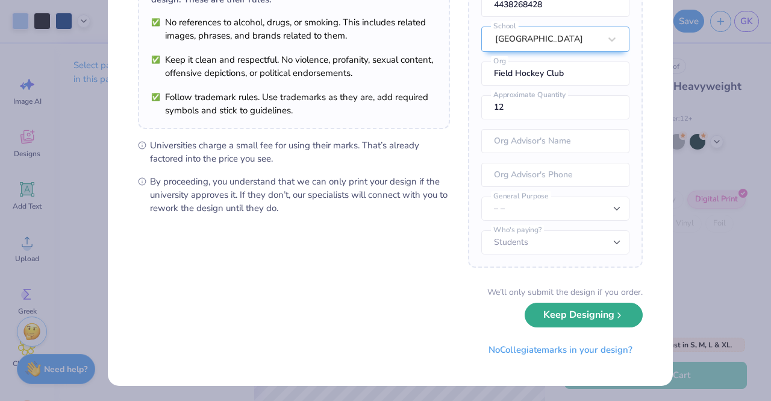
click at [573, 320] on button "Keep Designing" at bounding box center [584, 315] width 118 height 25
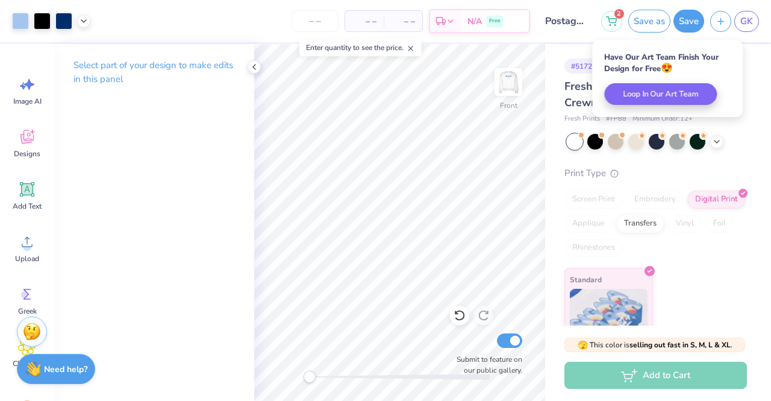
scroll to position [0, 0]
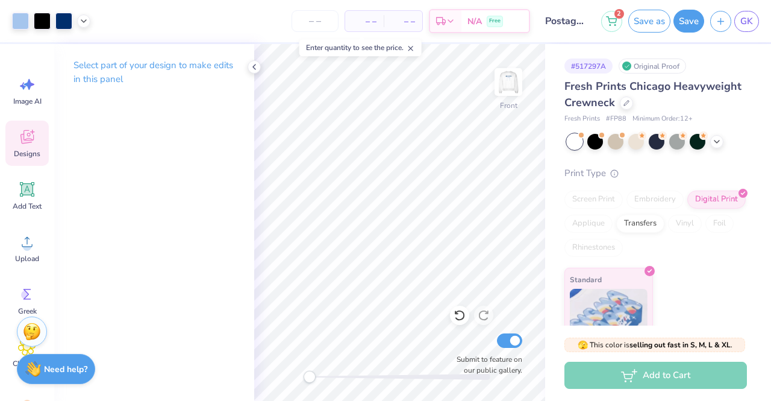
click at [30, 146] on div "Designs" at bounding box center [26, 143] width 43 height 45
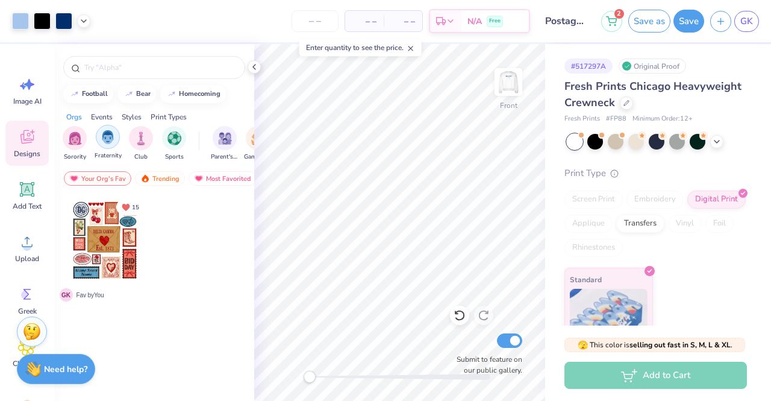
click at [113, 145] on div "filter for Fraternity" at bounding box center [108, 137] width 24 height 24
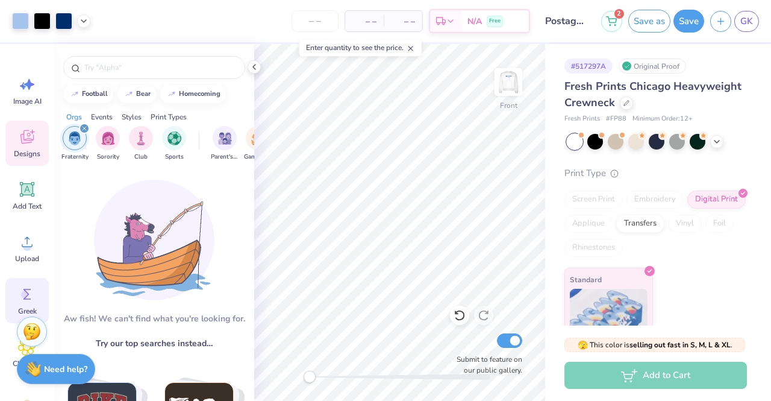
click at [24, 291] on circle at bounding box center [25, 294] width 8 height 8
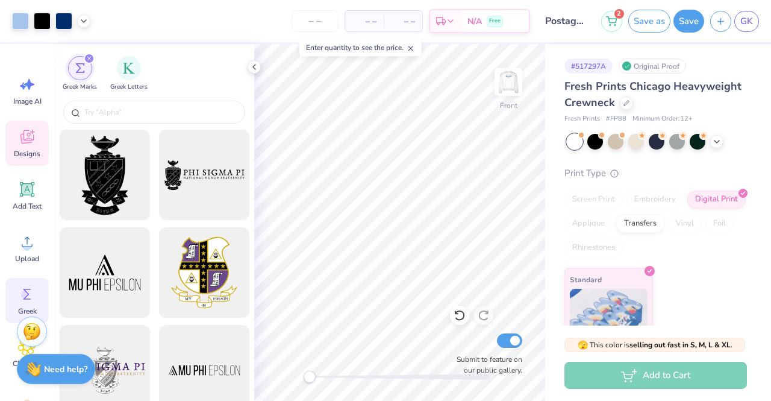
click at [18, 139] on icon at bounding box center [27, 137] width 18 height 18
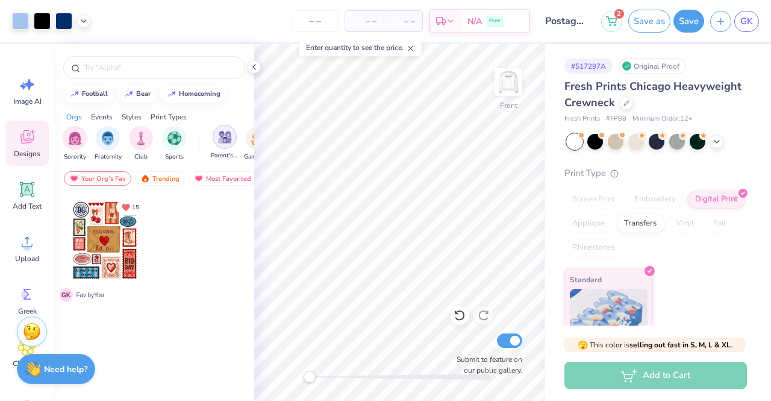
click at [228, 134] on img "filter for Parent's Weekend" at bounding box center [225, 137] width 14 height 14
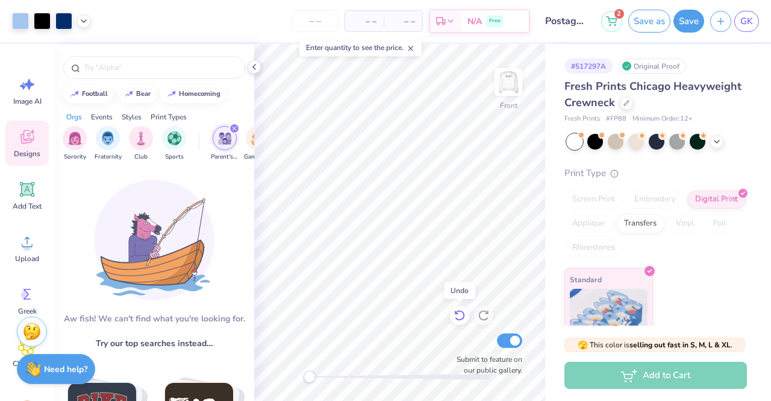
click at [464, 315] on icon at bounding box center [459, 315] width 10 height 11
click at [456, 316] on icon at bounding box center [460, 315] width 12 height 12
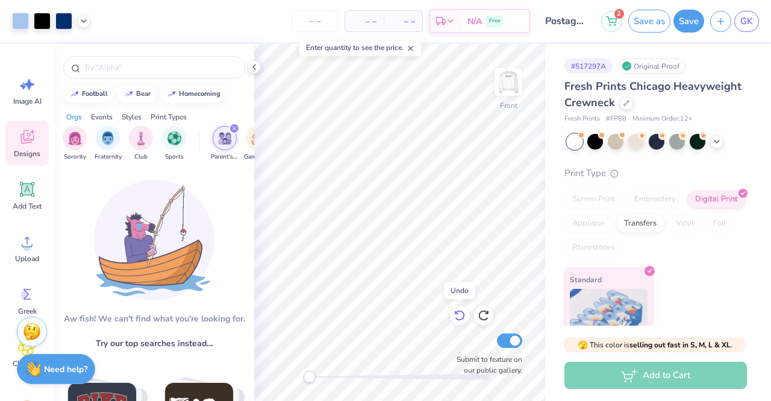
click at [456, 316] on icon at bounding box center [460, 315] width 12 height 12
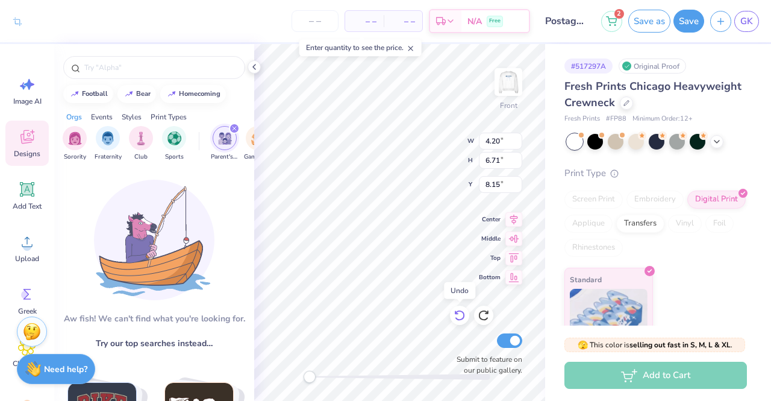
click at [456, 316] on icon at bounding box center [460, 315] width 12 height 12
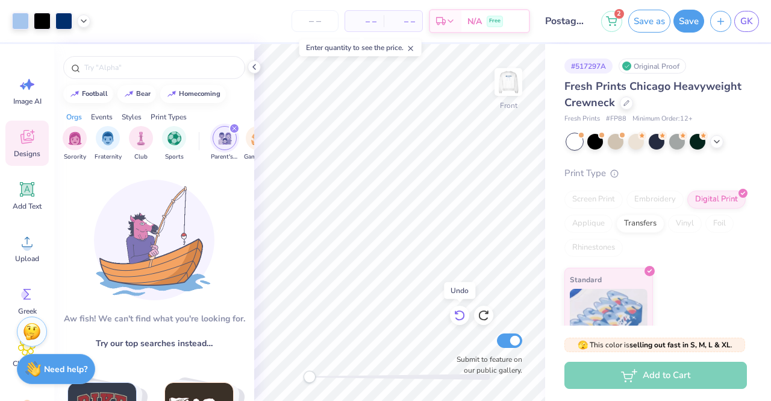
click at [456, 316] on icon at bounding box center [460, 315] width 12 height 12
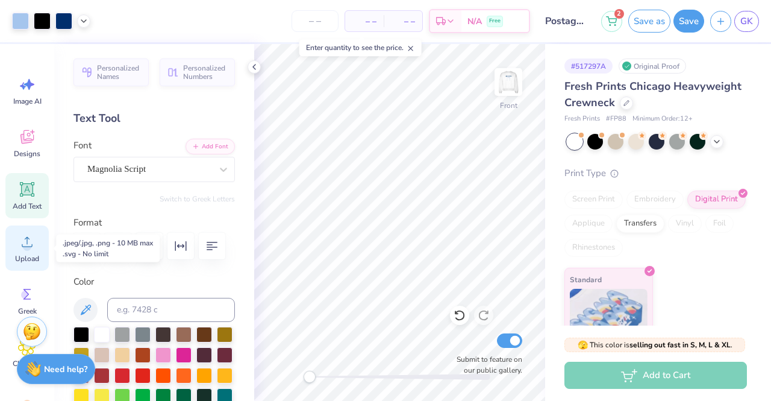
click at [24, 252] on div "Upload" at bounding box center [26, 247] width 43 height 45
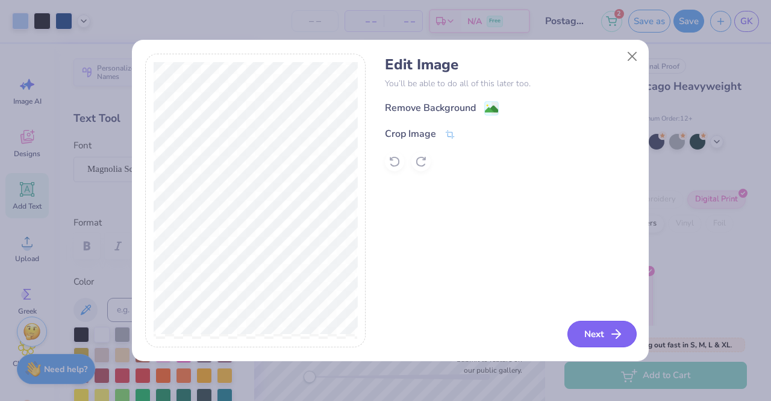
click at [577, 336] on button "Next" at bounding box center [602, 334] width 69 height 27
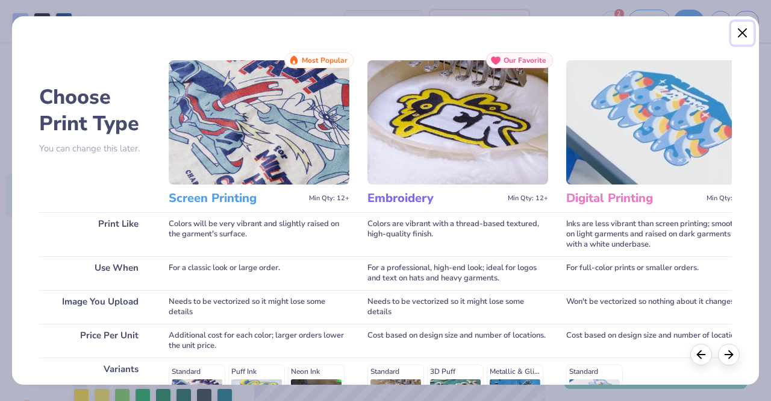
click at [746, 33] on button "Close" at bounding box center [743, 33] width 23 height 23
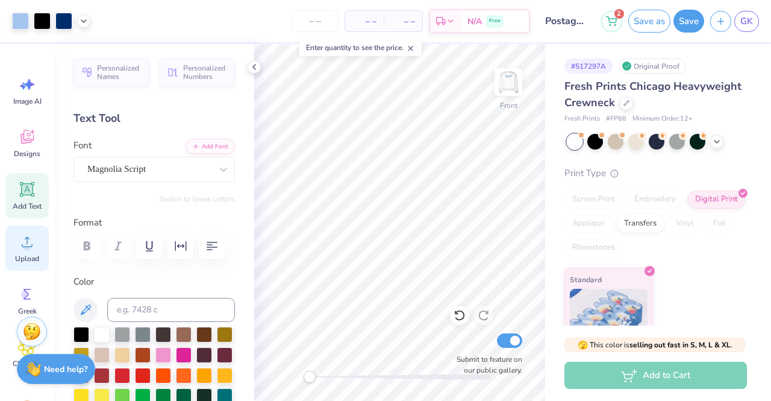
click at [22, 243] on icon at bounding box center [27, 242] width 18 height 18
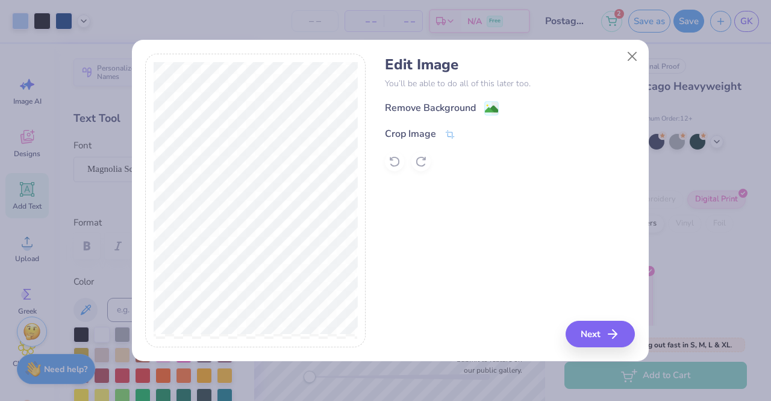
click at [499, 105] on div "Remove Background" at bounding box center [510, 108] width 250 height 15
click at [491, 105] on image at bounding box center [491, 110] width 13 height 13
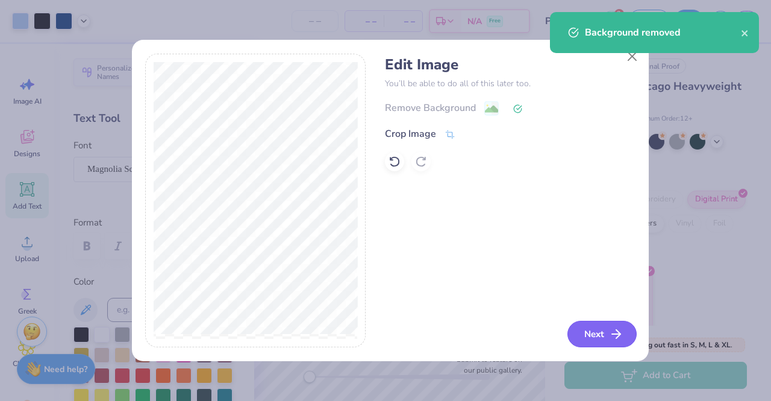
click at [609, 336] on button "Next" at bounding box center [602, 334] width 69 height 27
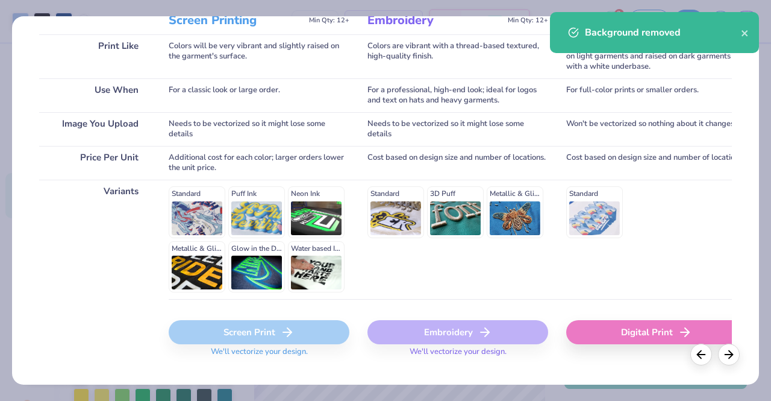
scroll to position [193, 0]
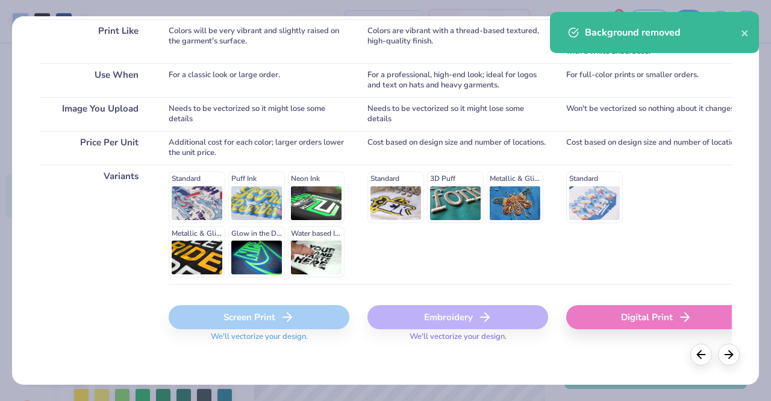
click at [620, 322] on div "Digital Print" at bounding box center [657, 317] width 181 height 24
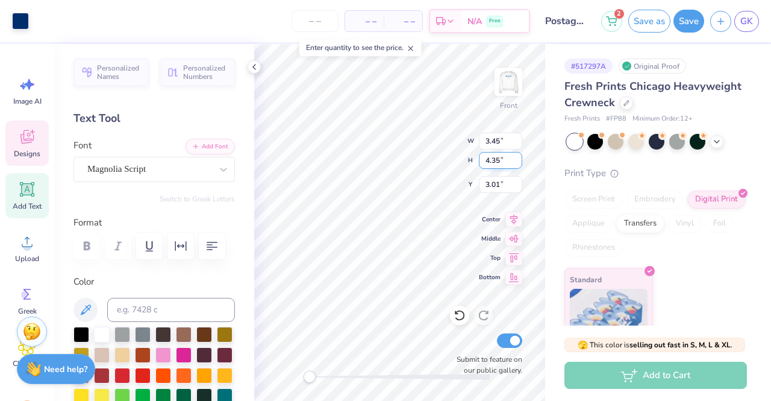
type input "3.45"
type input "4.35"
type input "3.01"
click at [22, 22] on div at bounding box center [20, 19] width 17 height 17
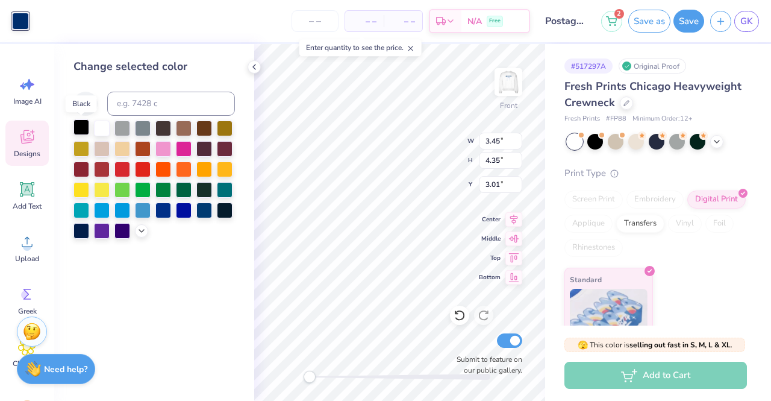
click at [80, 127] on div at bounding box center [82, 127] width 16 height 16
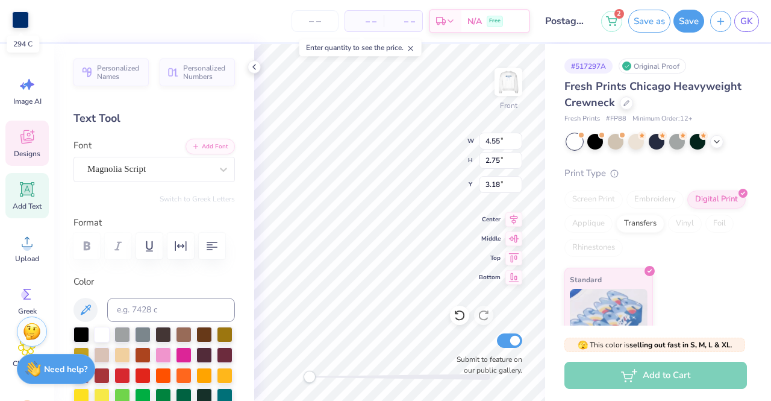
click at [20, 27] on div at bounding box center [20, 19] width 17 height 17
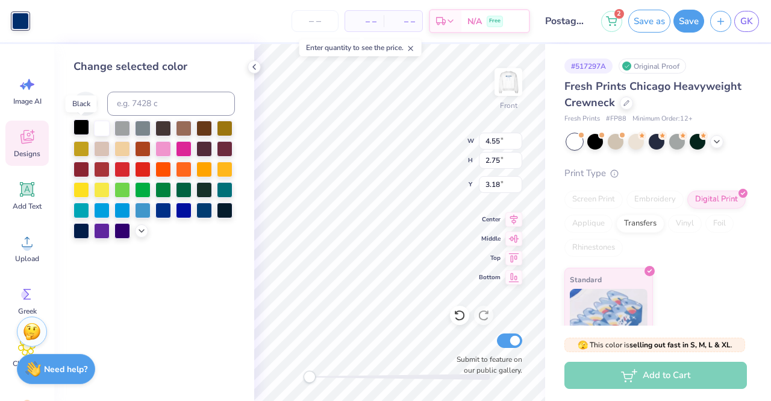
click at [82, 130] on div at bounding box center [82, 127] width 16 height 16
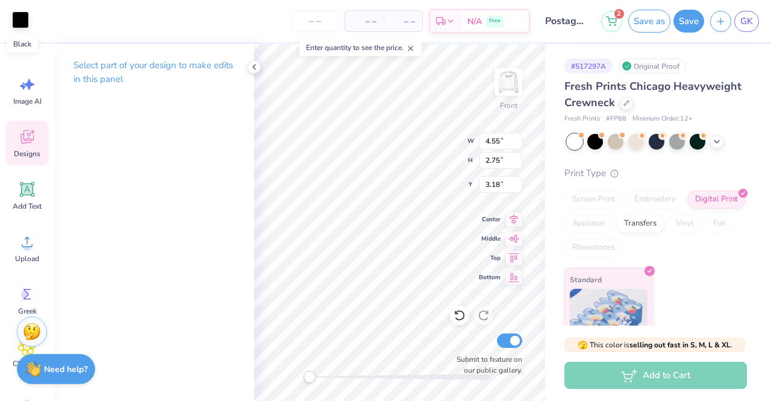
click at [19, 19] on div at bounding box center [20, 19] width 17 height 17
click at [15, 18] on div at bounding box center [20, 19] width 17 height 17
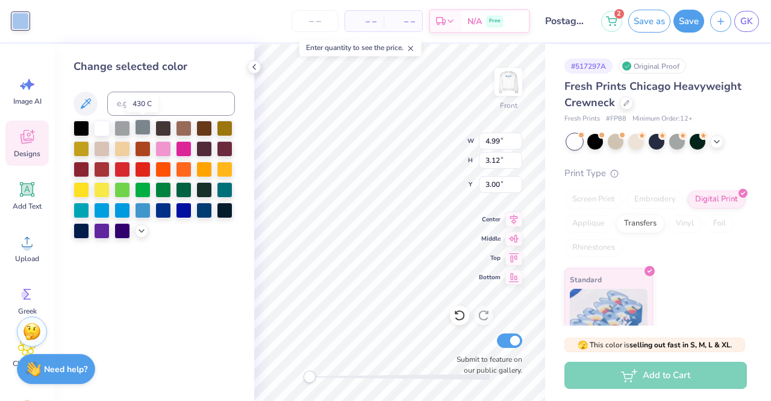
click at [147, 130] on div at bounding box center [143, 127] width 16 height 16
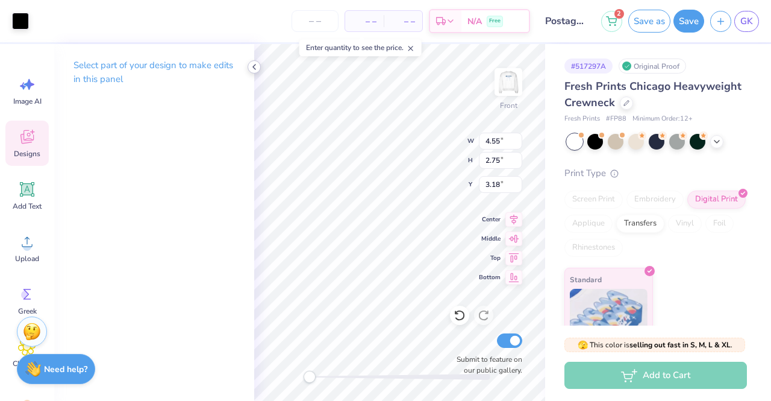
click at [255, 67] on icon at bounding box center [255, 67] width 10 height 10
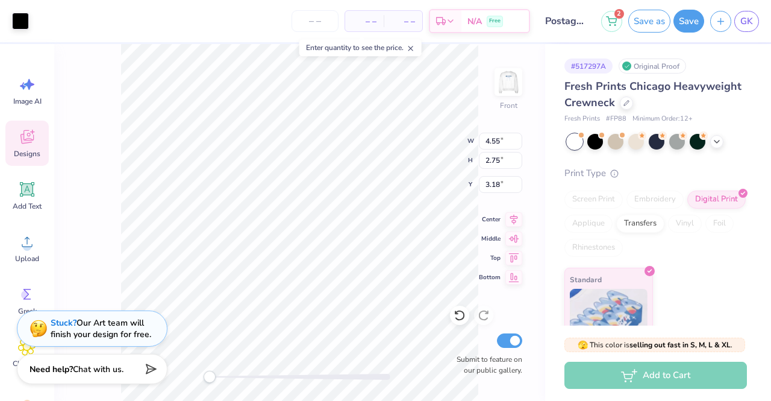
type input "7.25"
type input "4.82"
type input "7.55"
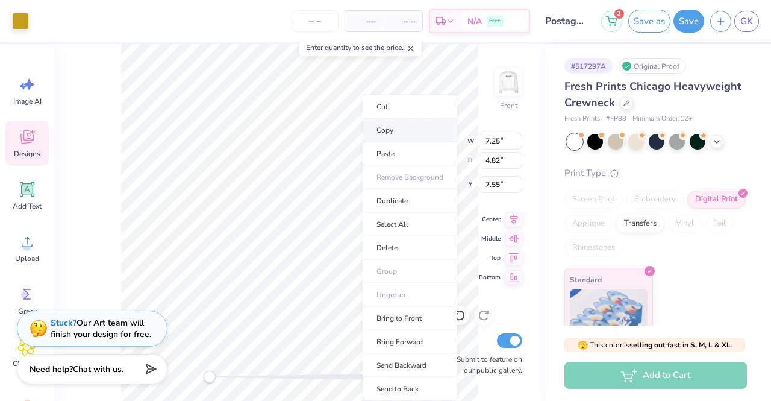
click at [397, 134] on li "Copy" at bounding box center [410, 131] width 95 height 24
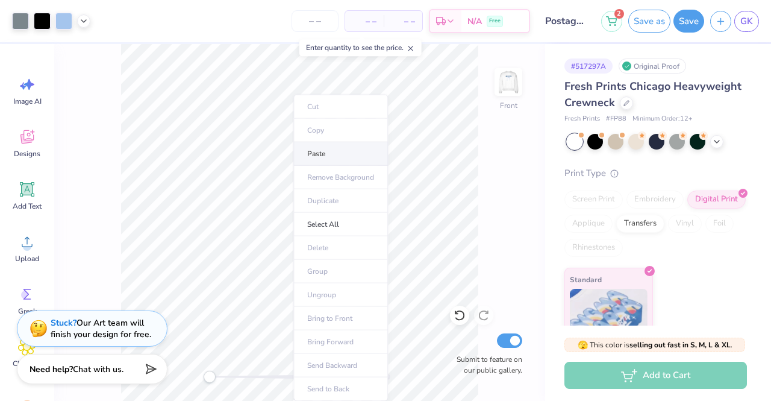
click at [317, 160] on li "Paste" at bounding box center [341, 154] width 95 height 24
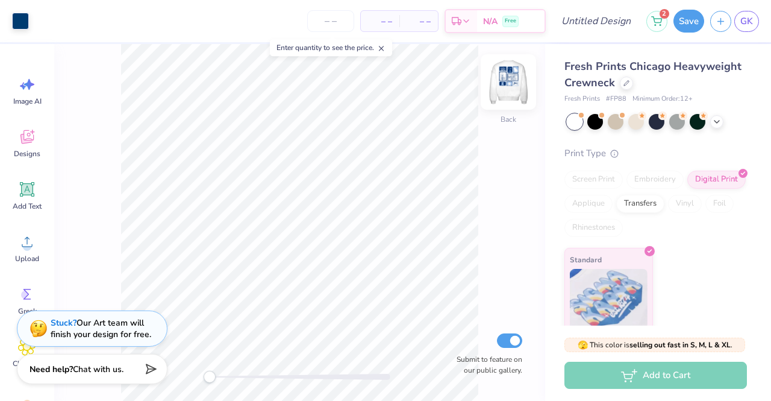
click at [510, 81] on img at bounding box center [509, 82] width 48 height 48
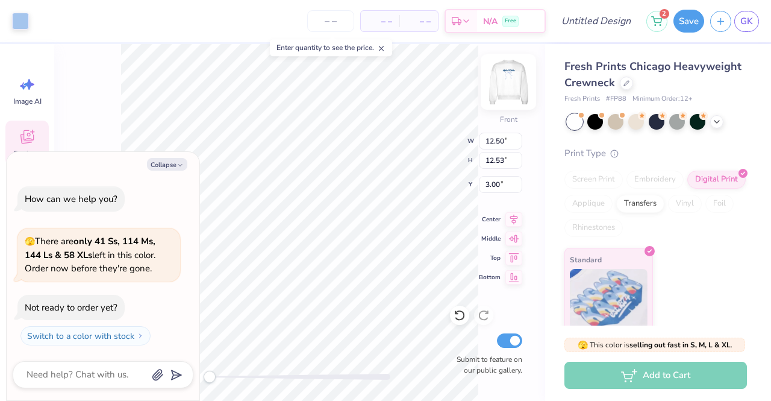
type textarea "x"
type input "1.85"
type input "0.84"
type input "4.06"
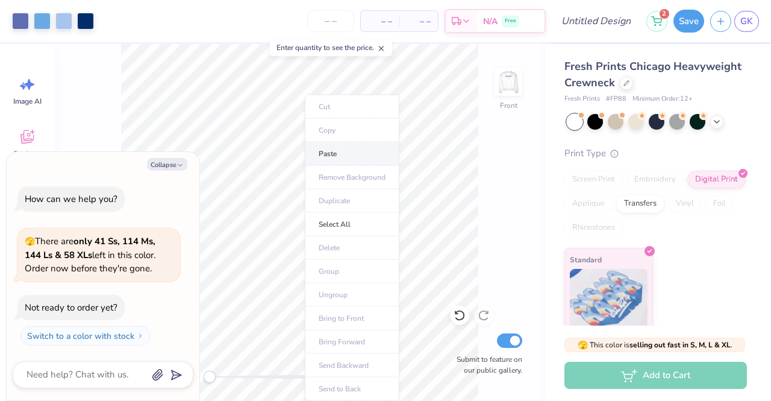
click at [347, 159] on li "Paste" at bounding box center [352, 154] width 95 height 24
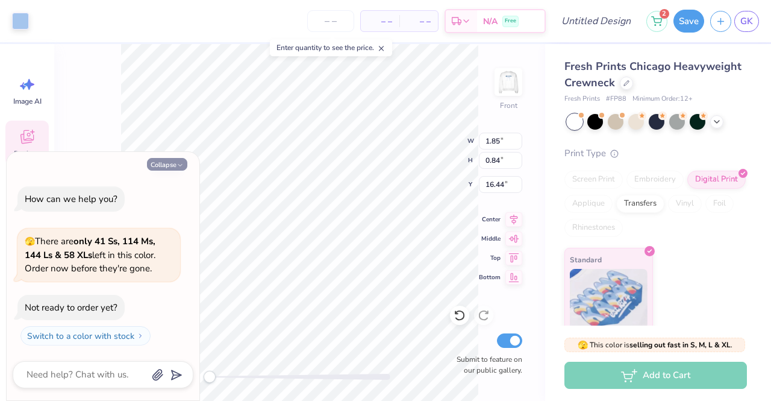
click at [166, 167] on button "Collapse" at bounding box center [167, 164] width 40 height 13
type textarea "x"
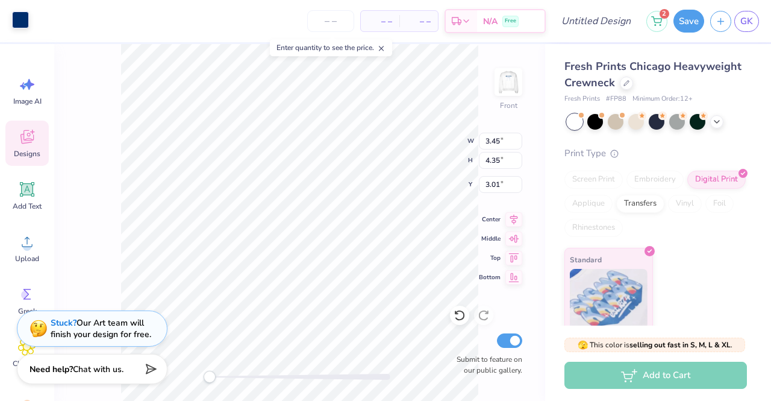
click at [19, 22] on div at bounding box center [20, 19] width 17 height 17
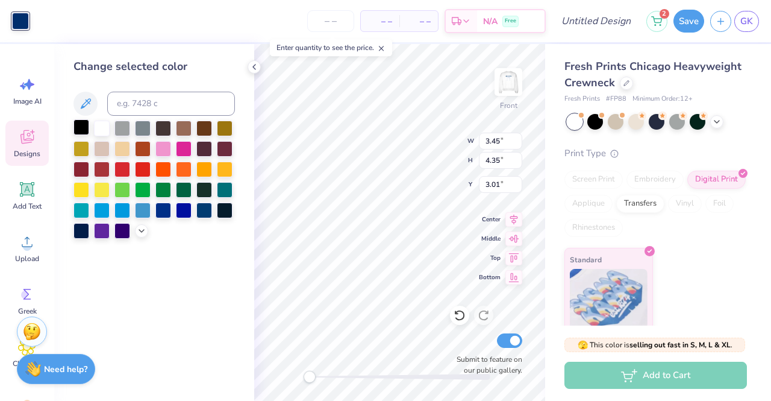
click at [80, 125] on div at bounding box center [82, 127] width 16 height 16
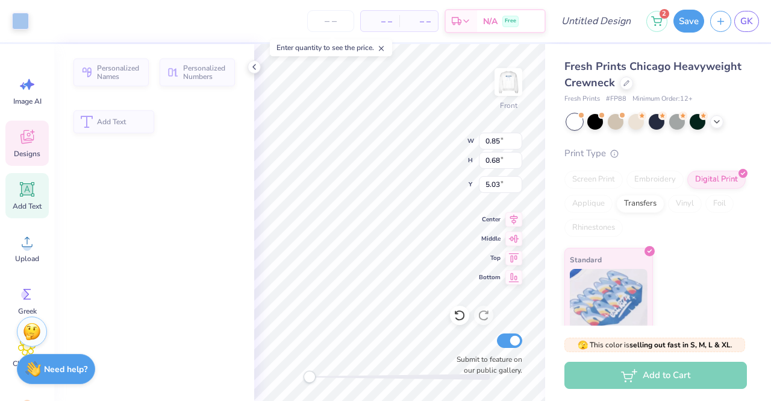
type input "0.85"
type input "0.68"
type input "5.03"
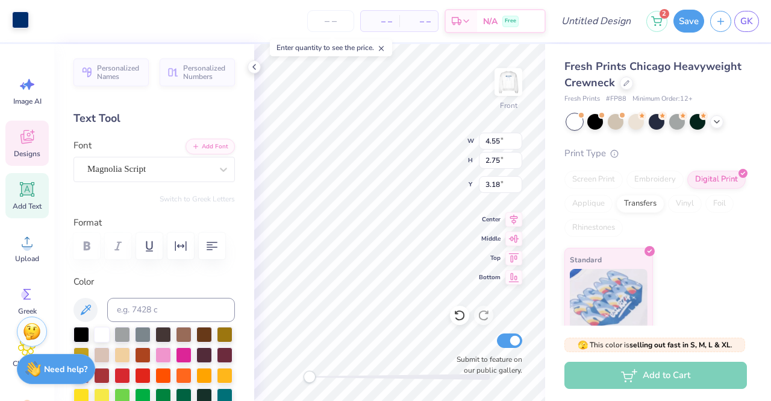
click at [16, 20] on div at bounding box center [20, 19] width 17 height 17
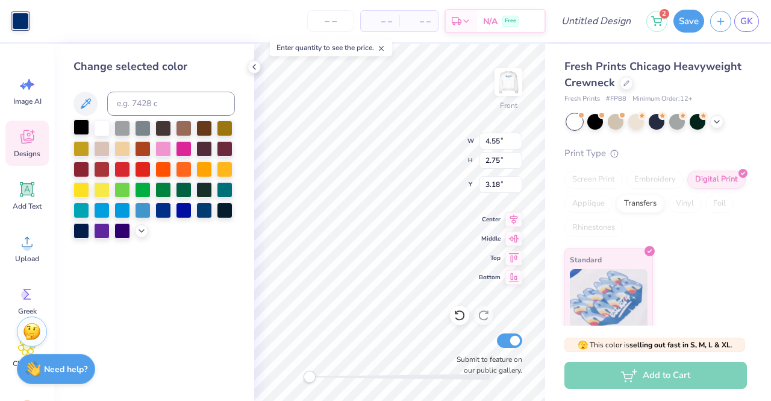
click at [76, 128] on div at bounding box center [82, 127] width 16 height 16
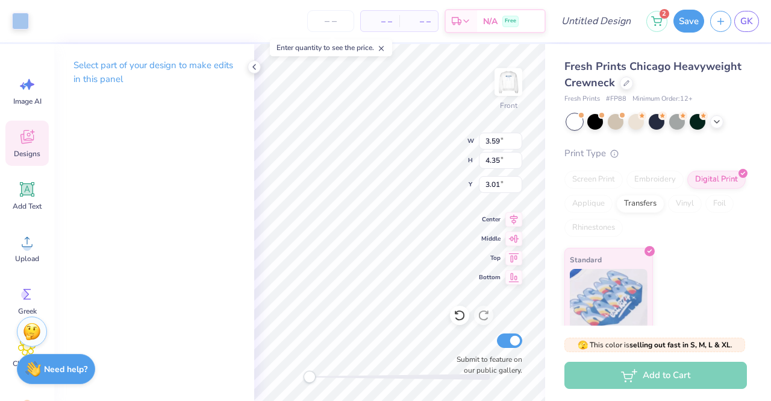
type input "3.59"
type input "4.35"
type input "3.01"
type input "7.25"
type input "4.82"
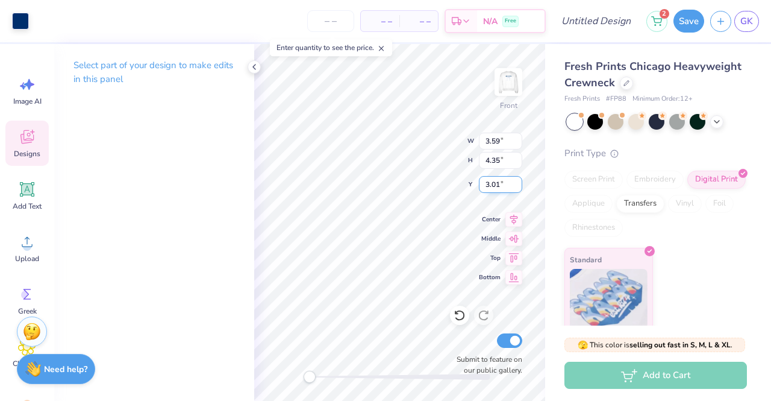
type input "7.55"
click at [18, 22] on div at bounding box center [20, 19] width 17 height 17
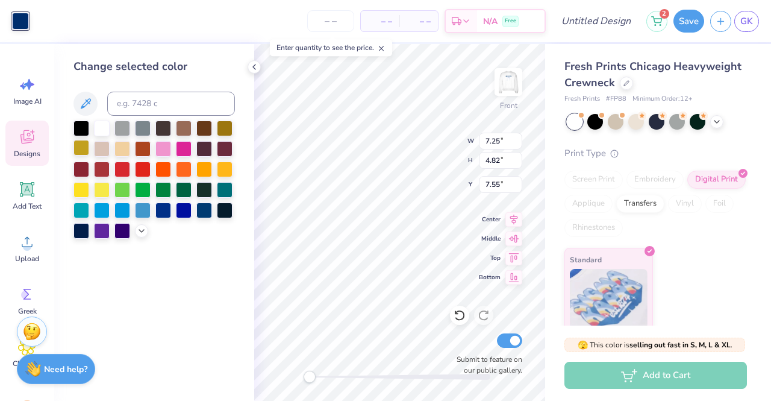
click at [84, 145] on div at bounding box center [82, 148] width 16 height 16
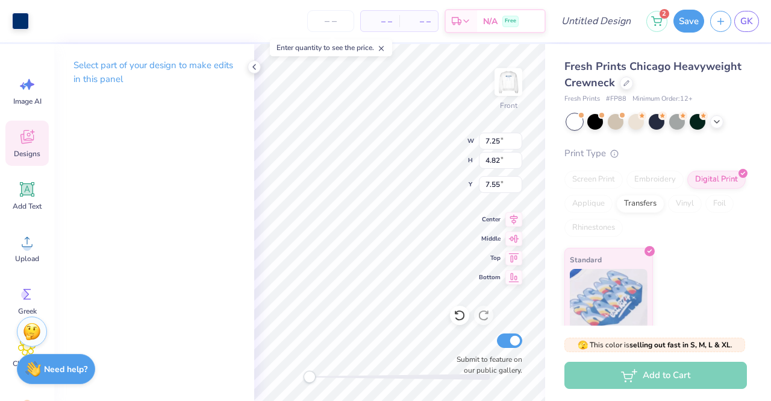
type input "6.23"
type input "3.66"
type input "8.25"
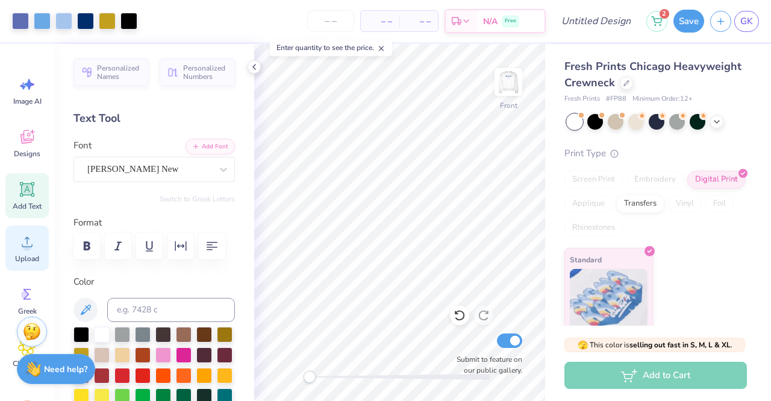
click at [22, 244] on icon at bounding box center [27, 242] width 18 height 18
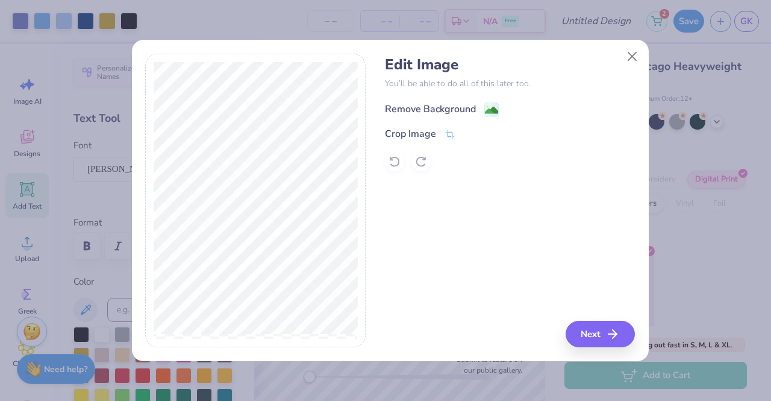
click at [492, 107] on image at bounding box center [491, 110] width 13 height 13
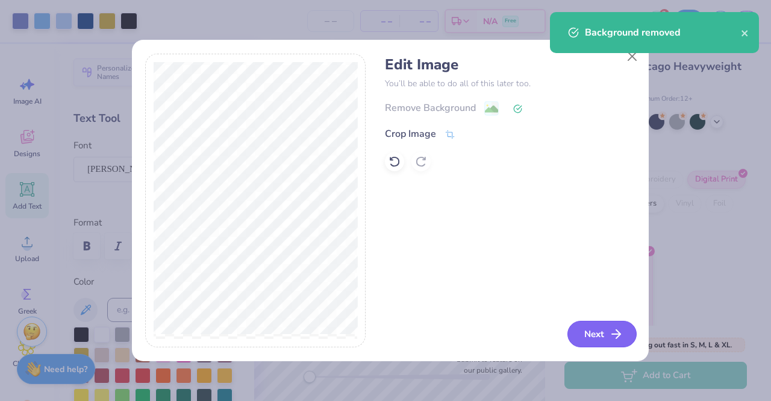
click at [600, 336] on button "Next" at bounding box center [602, 334] width 69 height 27
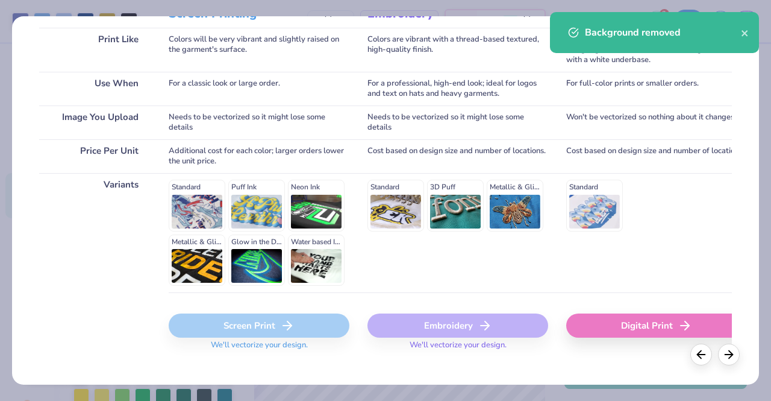
scroll to position [199, 0]
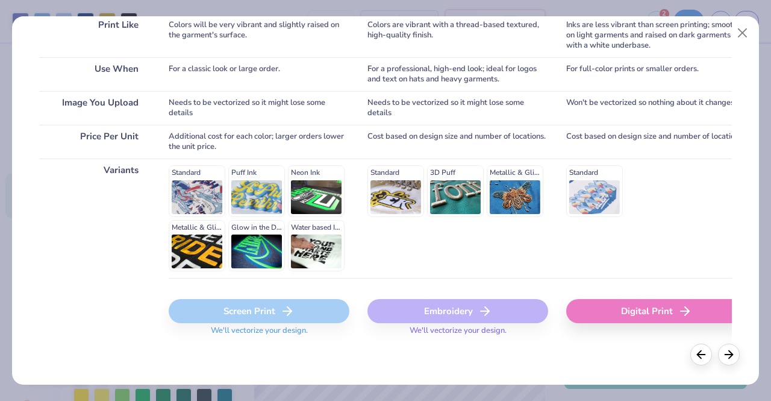
click at [620, 316] on div "Digital Print" at bounding box center [657, 311] width 181 height 24
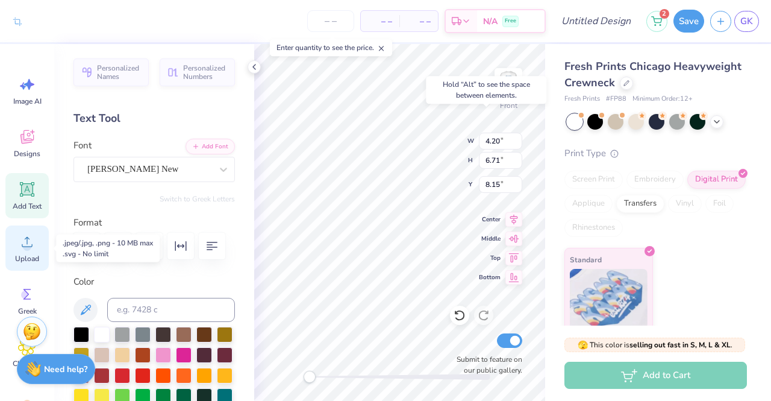
click at [25, 241] on icon at bounding box center [27, 242] width 18 height 18
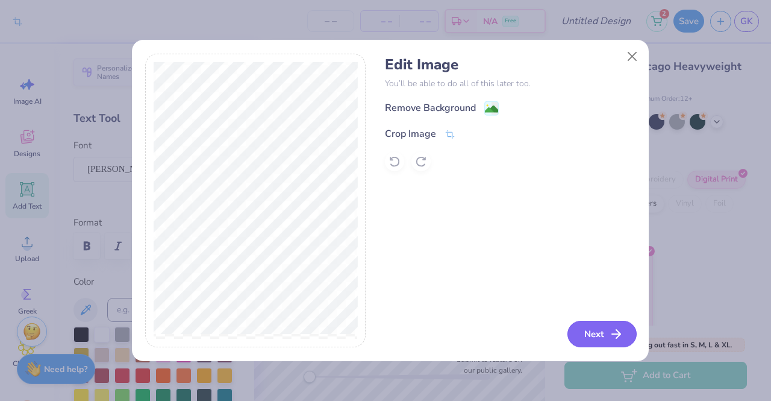
click at [599, 345] on button "Next" at bounding box center [602, 334] width 69 height 27
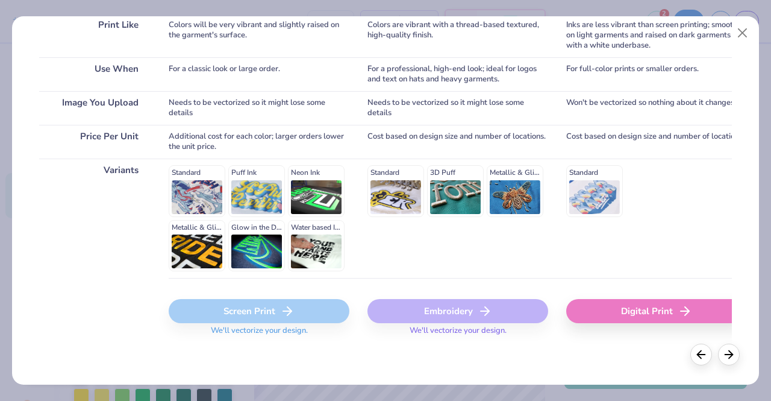
click at [687, 311] on line at bounding box center [685, 311] width 8 height 0
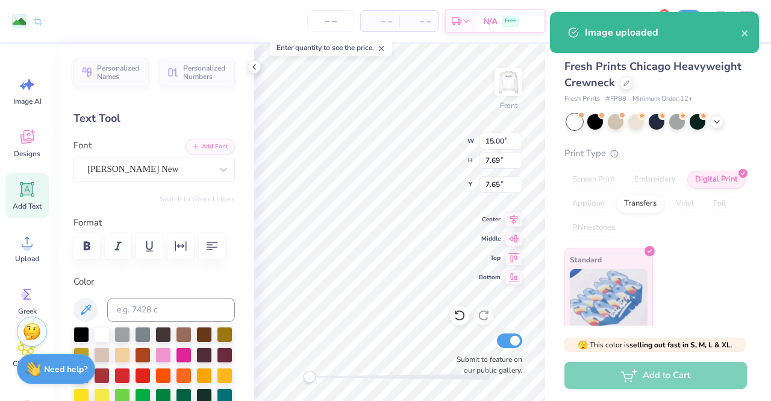
type input "15.00"
type input "7.69"
type input "7.65"
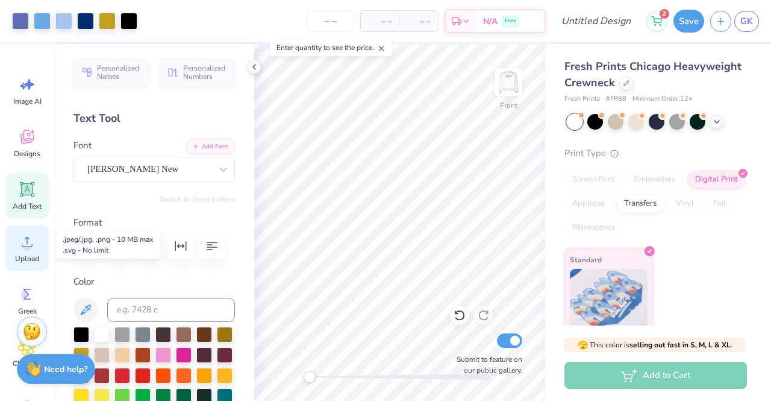
click at [31, 263] on span "Upload" at bounding box center [27, 259] width 24 height 10
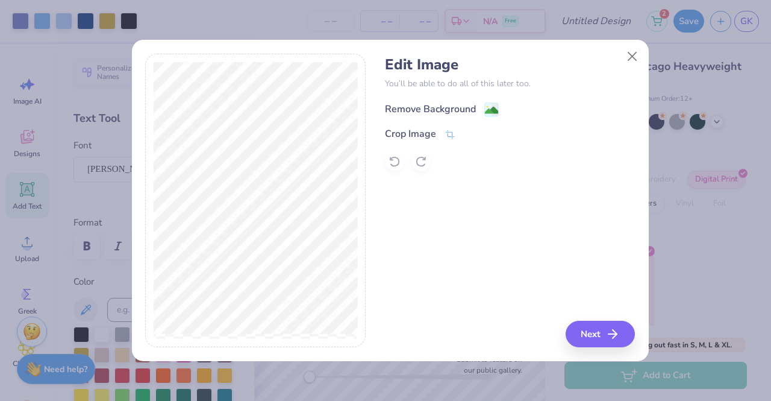
click at [483, 107] on div "Remove Background" at bounding box center [442, 109] width 114 height 15
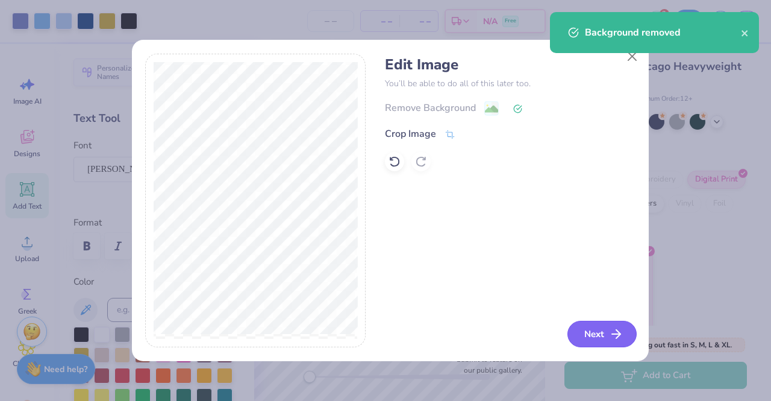
click at [597, 330] on button "Next" at bounding box center [602, 334] width 69 height 27
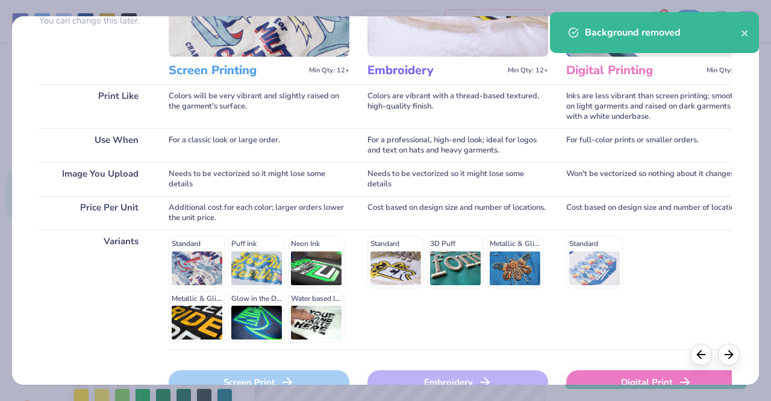
scroll to position [133, 0]
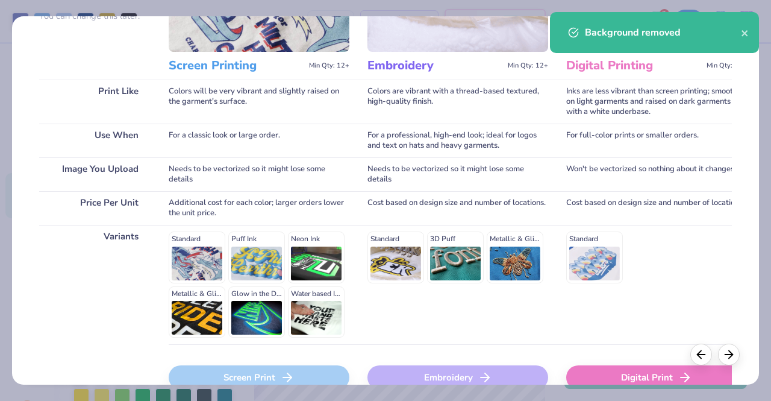
click at [628, 380] on div "Digital Print" at bounding box center [657, 377] width 181 height 24
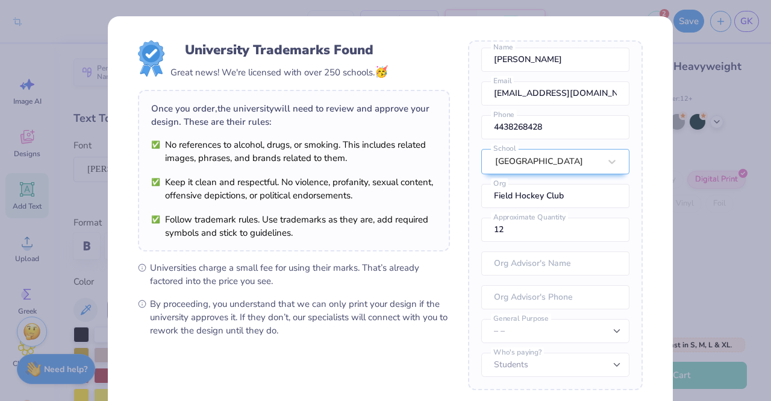
scroll to position [122, 0]
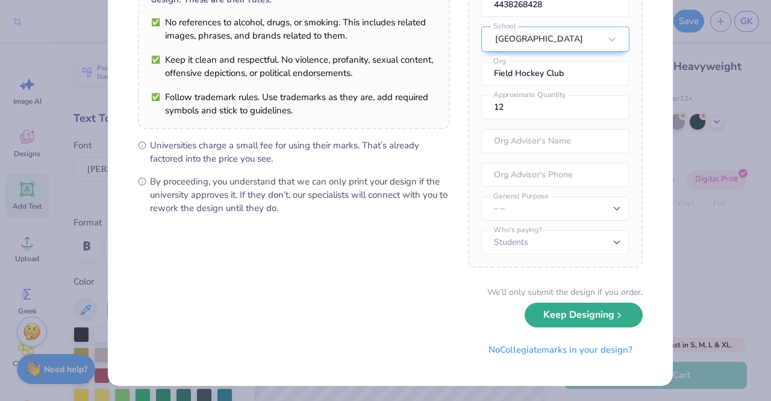
click at [593, 321] on button "Keep Designing" at bounding box center [584, 315] width 118 height 25
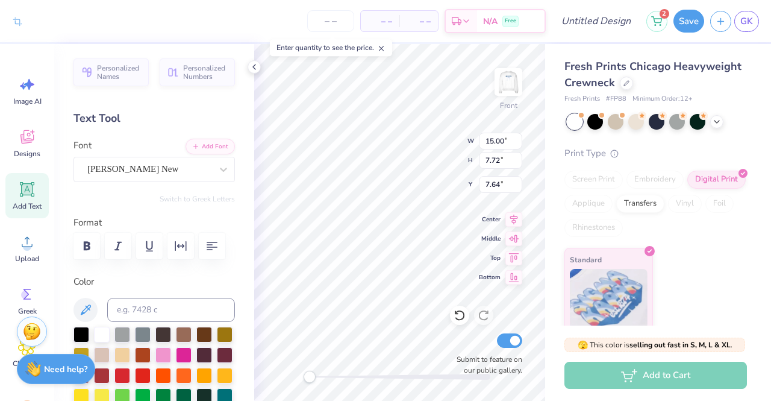
scroll to position [0, 0]
click at [89, 389] on div at bounding box center [82, 395] width 16 height 16
type input "1.38"
type input "0.87"
type input "3.62"
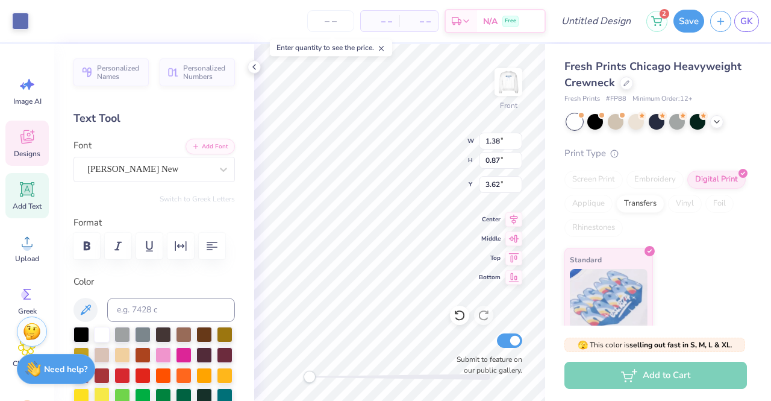
click at [110, 388] on div at bounding box center [102, 395] width 16 height 16
type input "4.55"
type input "2.75"
type input "3.18"
type input "2.49"
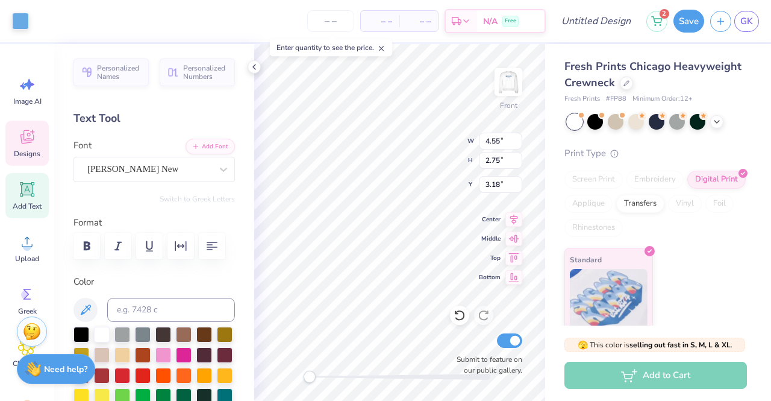
type input "0.77"
type input "3.84"
click at [89, 348] on div at bounding box center [82, 354] width 16 height 16
type input "4.99"
type input "3.12"
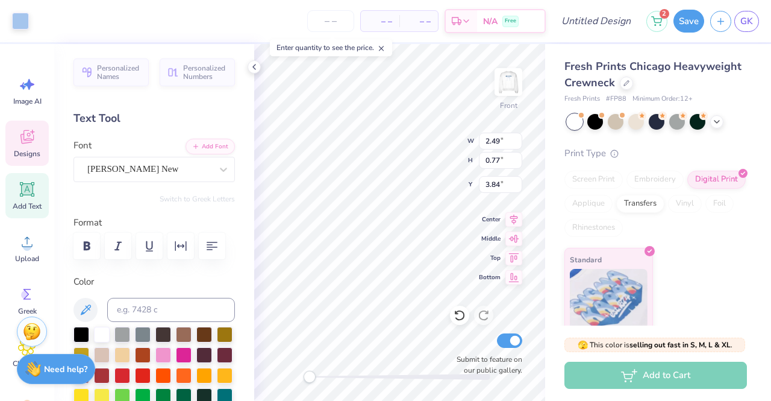
type input "3.00"
click at [127, 331] on div at bounding box center [123, 333] width 16 height 16
type textarea "BT FU"
click at [89, 353] on div at bounding box center [82, 354] width 16 height 16
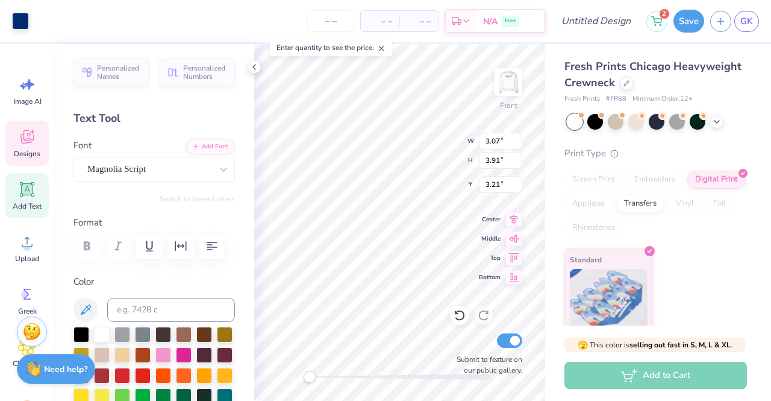
type input "3.07"
type input "3.91"
type input "3.21"
click at [17, 11] on div at bounding box center [20, 19] width 17 height 17
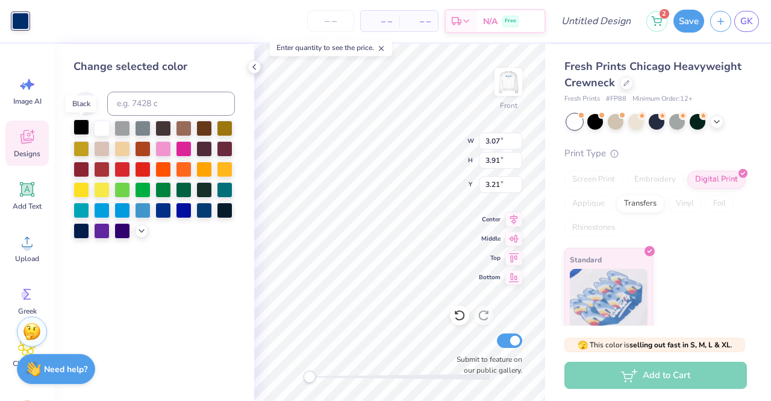
click at [80, 127] on div at bounding box center [82, 127] width 16 height 16
type input "1.19"
type input "1.49"
type input "3.61"
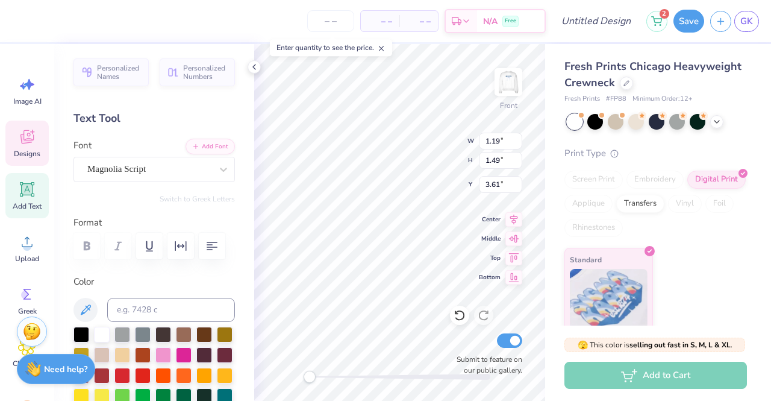
type input "3.59"
type input "4.35"
type input "3.01"
click at [89, 352] on div at bounding box center [82, 354] width 16 height 16
click at [83, 332] on div at bounding box center [82, 333] width 16 height 16
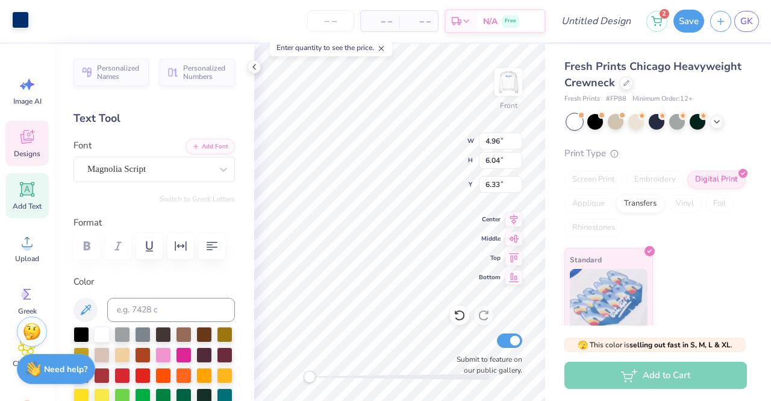
click at [24, 19] on div at bounding box center [20, 19] width 17 height 17
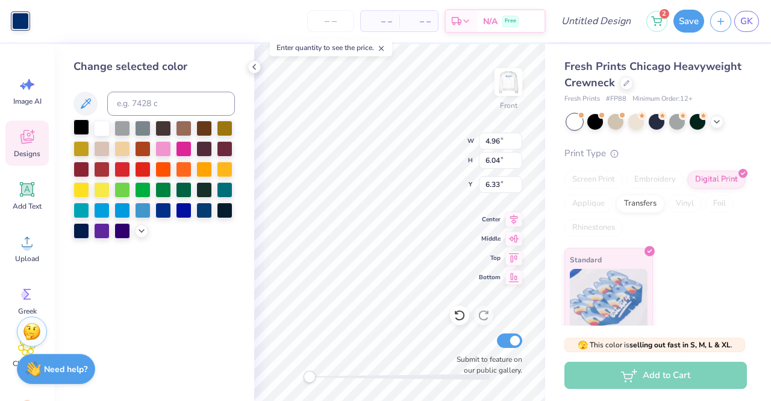
click at [80, 127] on div at bounding box center [82, 127] width 16 height 16
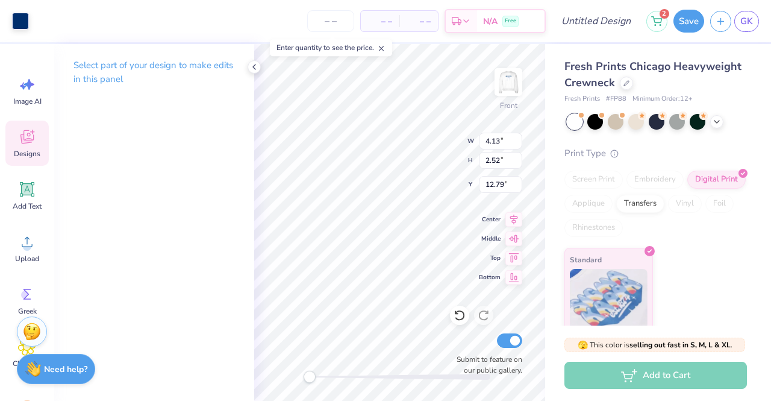
type input "1.61"
type input "2.24"
type input "12.97"
click at [17, 23] on div at bounding box center [20, 19] width 17 height 17
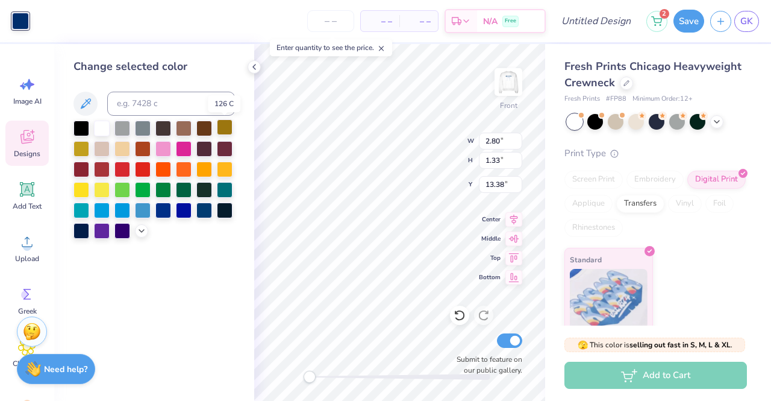
click at [221, 126] on div at bounding box center [225, 127] width 16 height 16
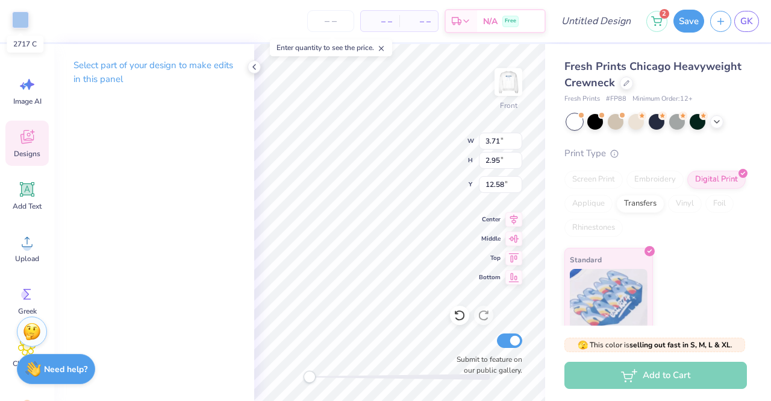
click at [19, 11] on div at bounding box center [20, 19] width 17 height 17
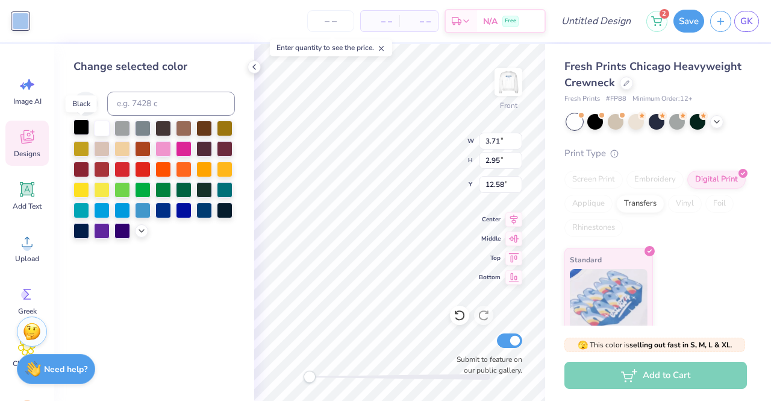
click at [76, 128] on div at bounding box center [82, 127] width 16 height 16
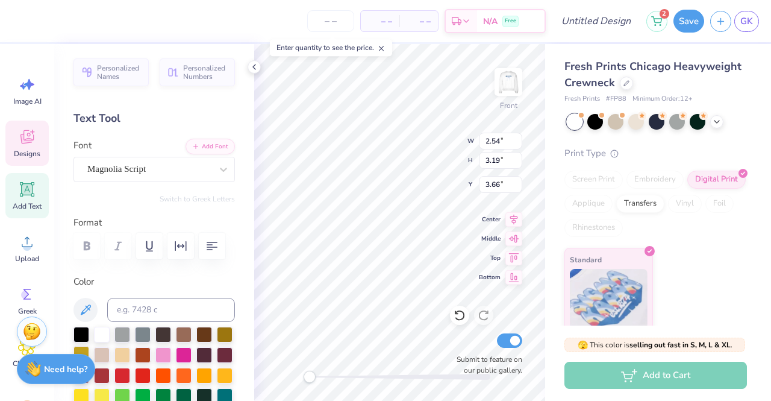
click at [89, 353] on div at bounding box center [82, 354] width 16 height 16
click at [22, 18] on div at bounding box center [20, 19] width 17 height 17
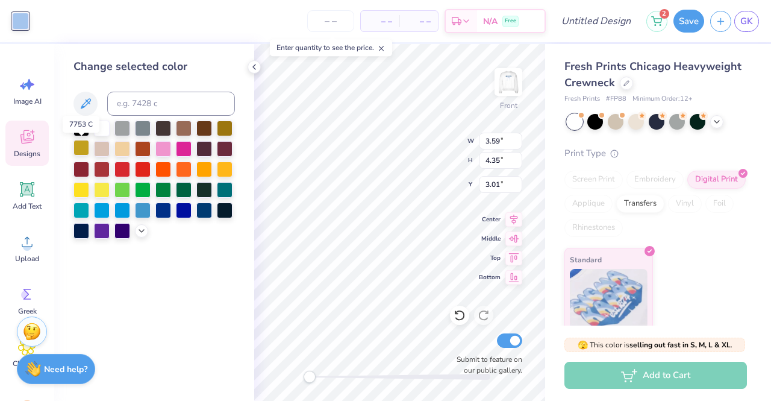
click at [78, 149] on div at bounding box center [82, 148] width 16 height 16
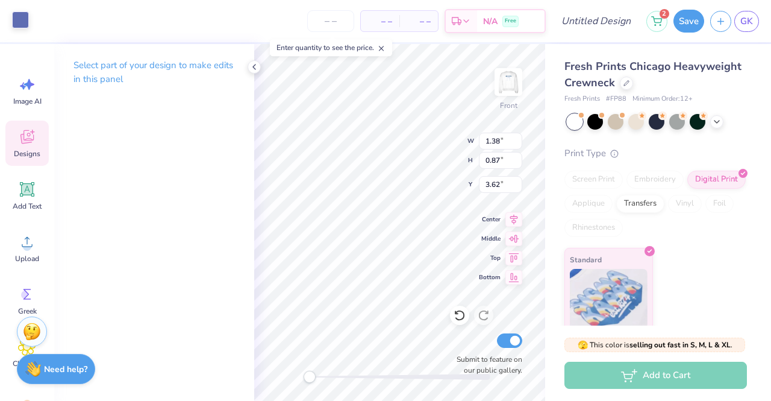
click at [19, 20] on div at bounding box center [20, 19] width 17 height 17
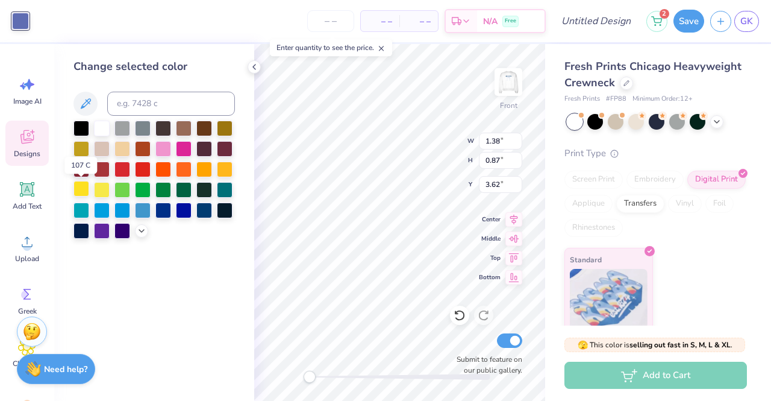
click at [84, 193] on div at bounding box center [82, 189] width 16 height 16
type input "2.49"
type input "0.77"
type input "3.84"
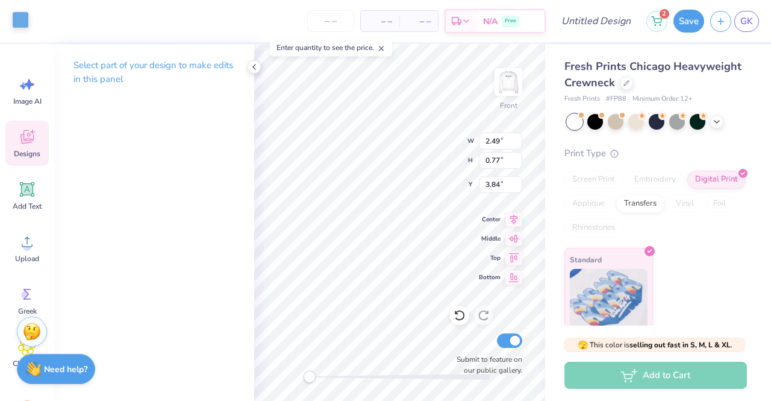
click at [23, 25] on div at bounding box center [20, 19] width 17 height 17
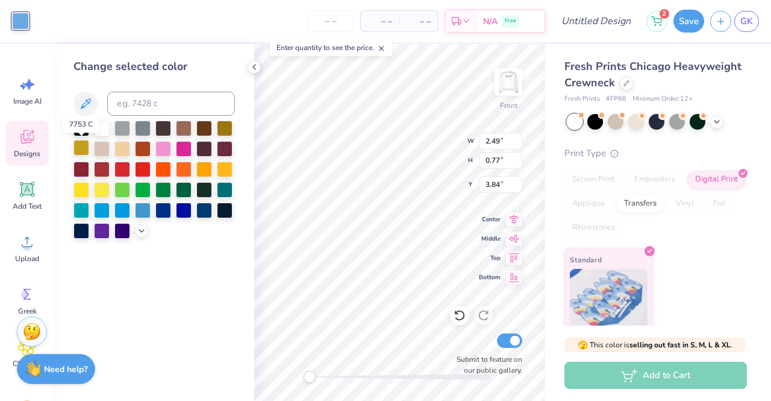
click at [84, 148] on div at bounding box center [82, 148] width 16 height 16
type input "1.85"
type input "0.84"
type input "4.06"
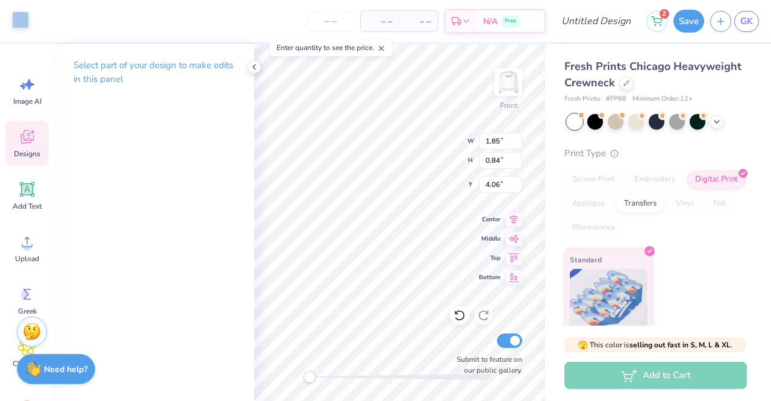
click at [25, 19] on div at bounding box center [20, 19] width 17 height 17
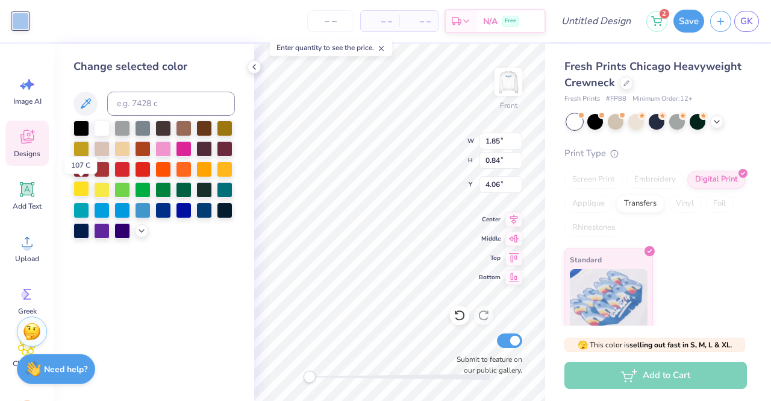
click at [78, 187] on div at bounding box center [82, 189] width 16 height 16
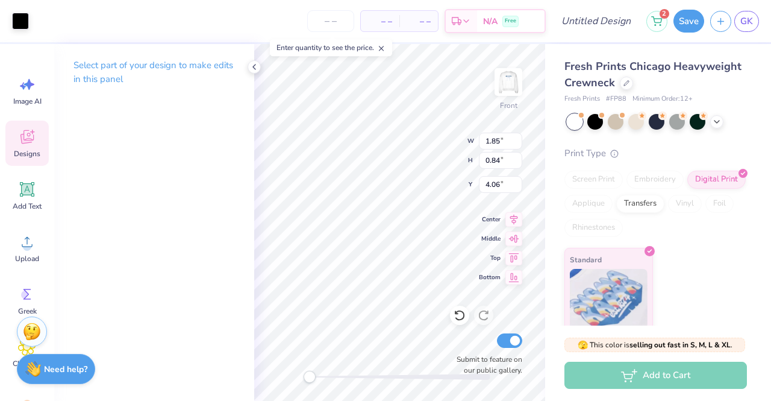
type input "4.55"
type input "2.75"
type input "3.18"
click at [22, 19] on div at bounding box center [20, 19] width 17 height 17
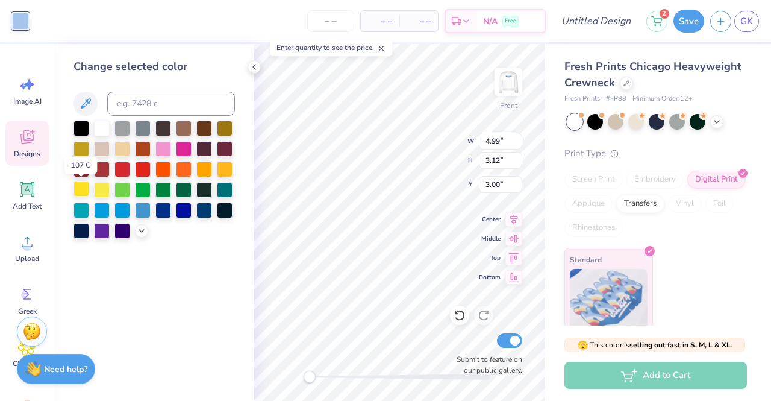
click at [86, 190] on div at bounding box center [82, 189] width 16 height 16
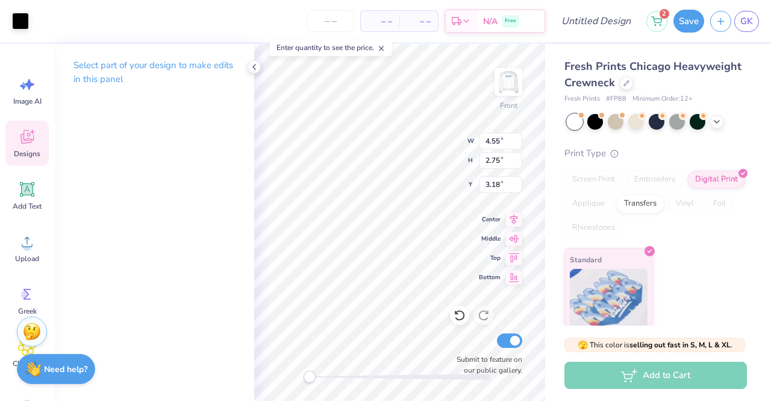
type input "4.99"
type input "3.12"
type input "3.00"
type input "2.54"
type input "3.19"
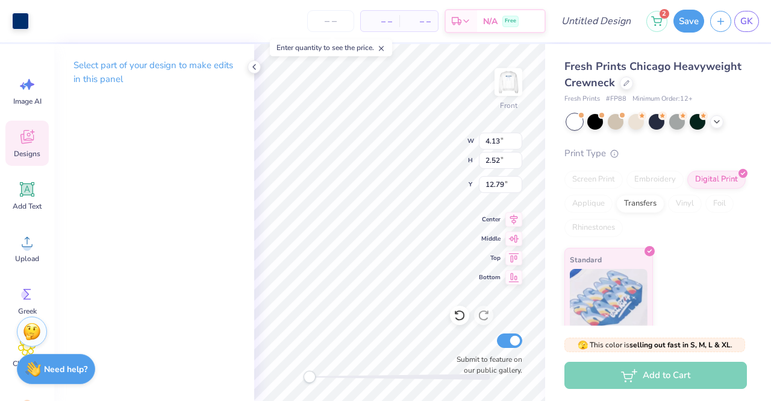
type input "3.66"
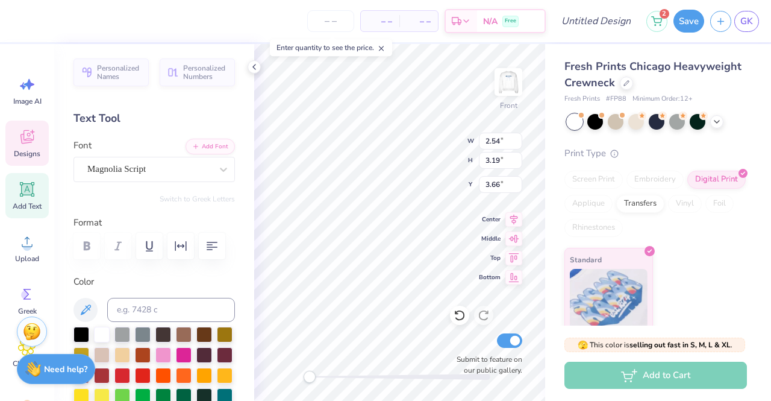
type input "3.07"
type input "3.91"
type input "3.21"
type input "4.13"
type input "2.52"
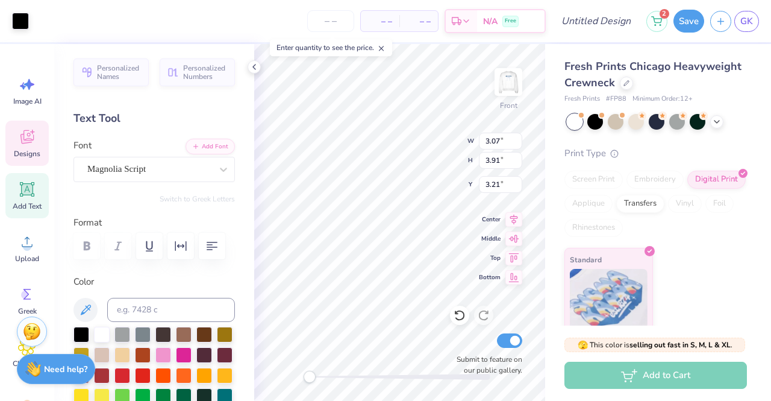
type input "12.79"
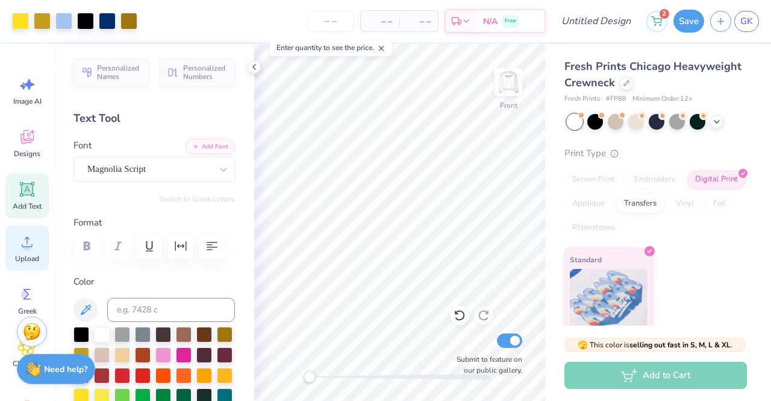
click at [32, 246] on icon at bounding box center [27, 242] width 11 height 10
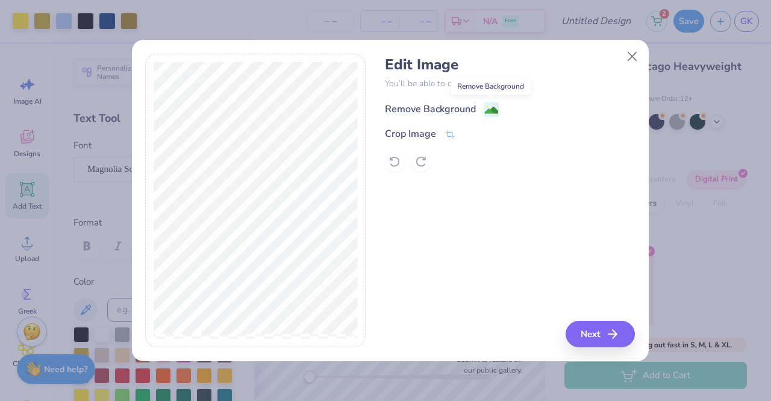
click at [491, 105] on image at bounding box center [491, 110] width 13 height 13
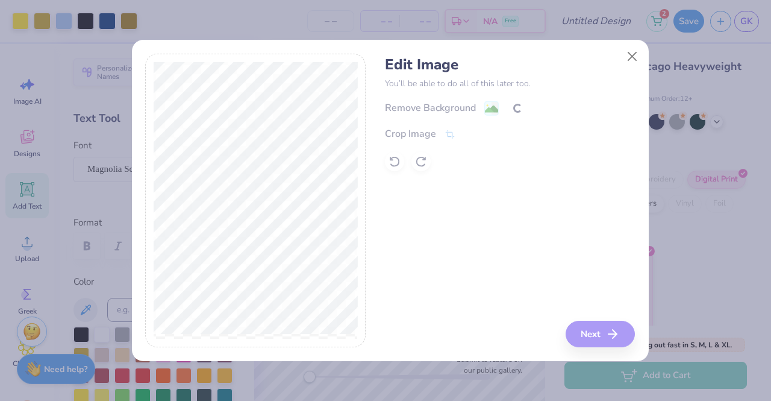
click at [594, 331] on div "Edit Image You’ll be able to do all of this later too. Remove Background Crop I…" at bounding box center [510, 201] width 250 height 294
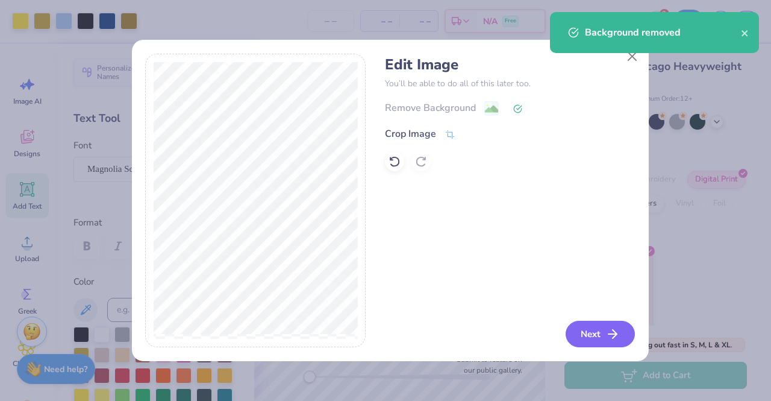
click at [607, 337] on button "Next" at bounding box center [600, 334] width 69 height 27
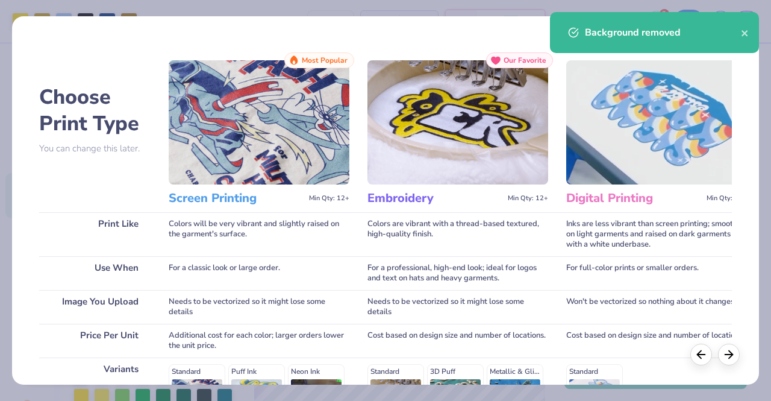
scroll to position [199, 0]
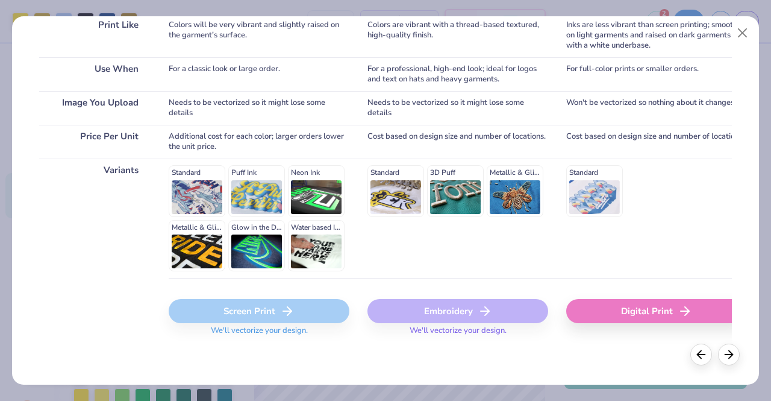
click at [604, 307] on div "Digital Print" at bounding box center [657, 311] width 181 height 24
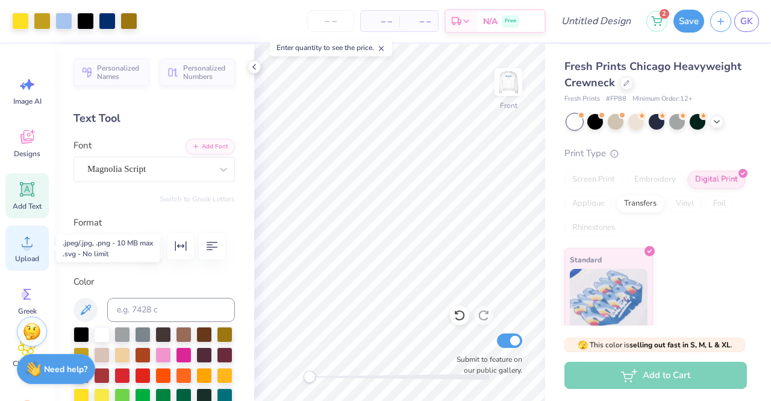
click at [24, 256] on span "Upload" at bounding box center [27, 259] width 24 height 10
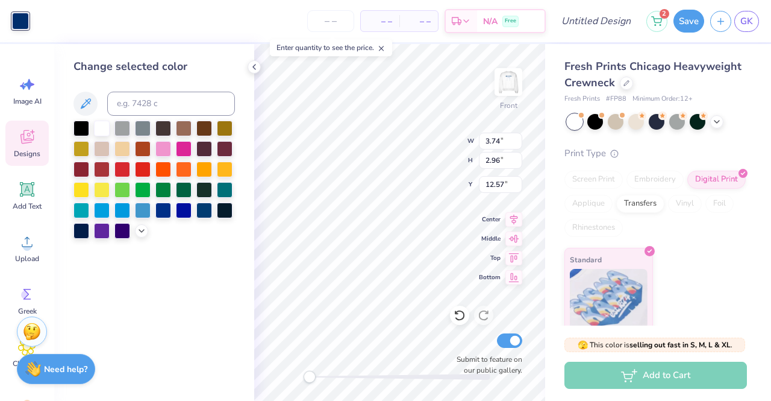
click at [81, 121] on div at bounding box center [82, 129] width 16 height 16
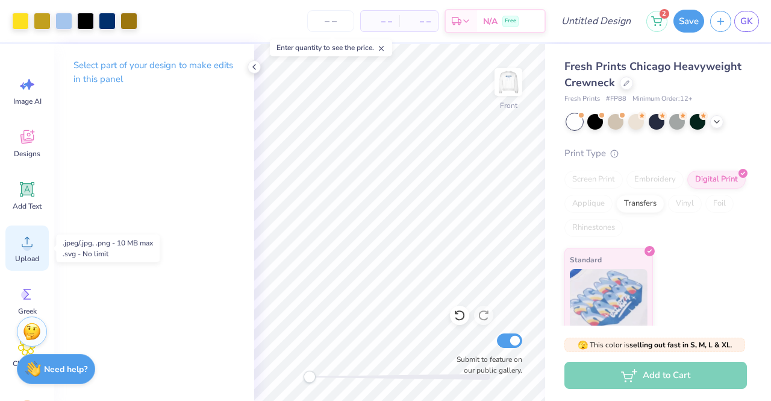
click at [30, 246] on icon at bounding box center [27, 242] width 11 height 10
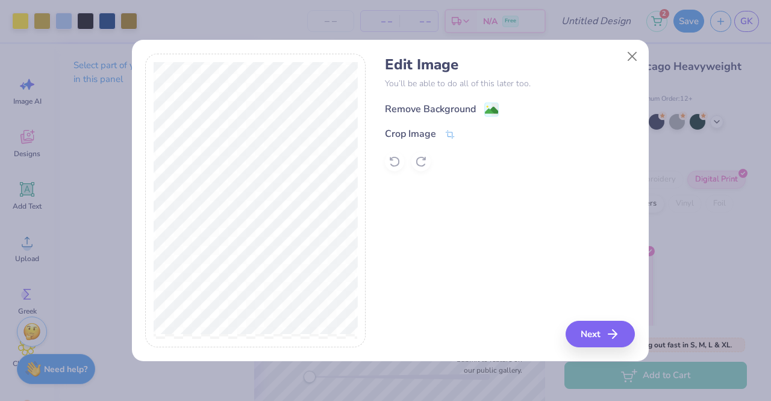
click at [488, 107] on image at bounding box center [491, 110] width 13 height 13
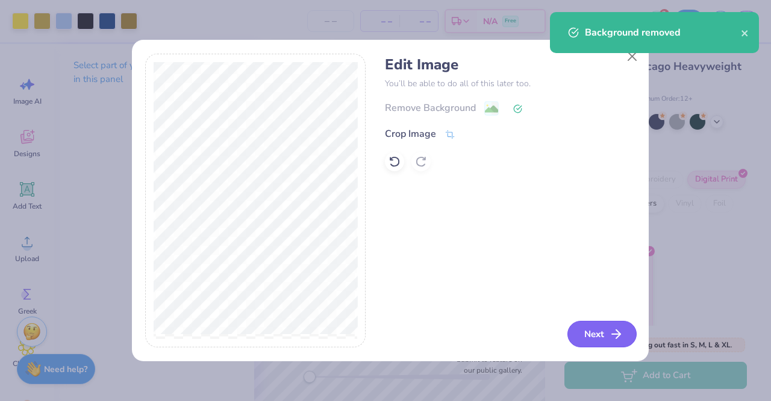
click at [597, 335] on button "Next" at bounding box center [602, 334] width 69 height 27
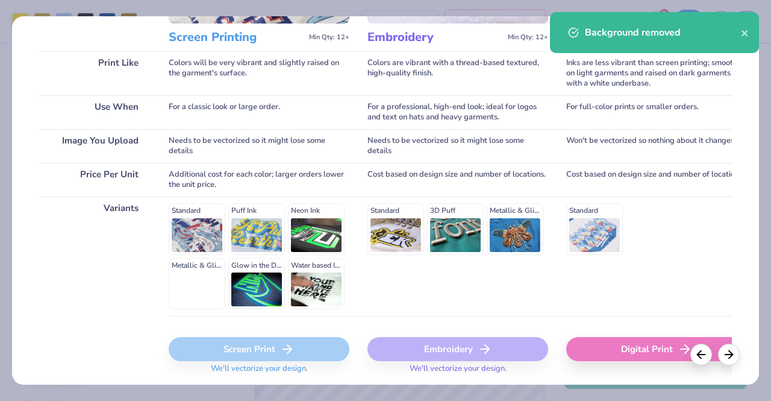
scroll to position [163, 0]
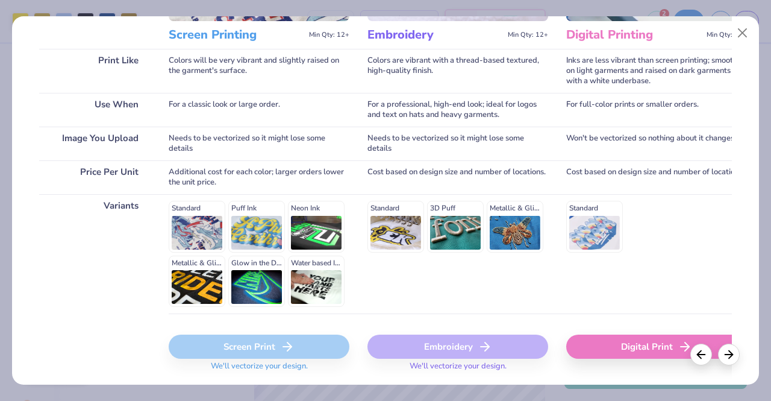
click at [614, 349] on div "Digital Print" at bounding box center [657, 346] width 181 height 24
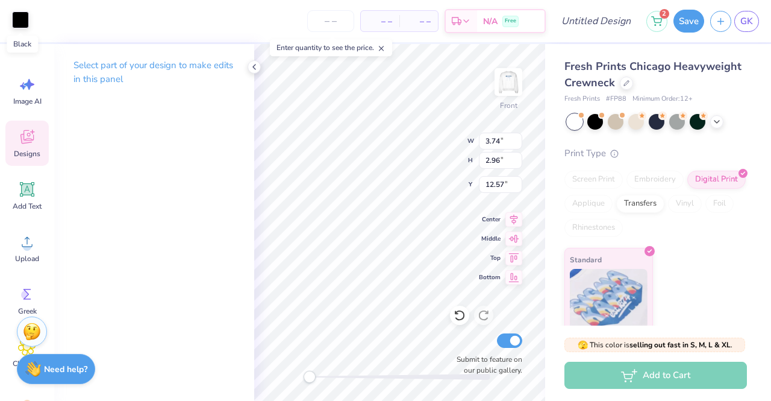
click at [20, 20] on div at bounding box center [20, 19] width 17 height 17
type input "4.53"
click at [22, 32] on div "Art colors" at bounding box center [14, 21] width 29 height 42
click at [19, 24] on div at bounding box center [20, 19] width 17 height 17
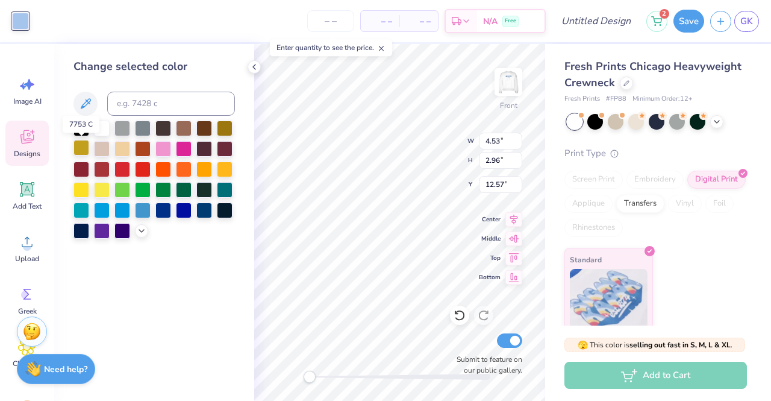
click at [80, 149] on div at bounding box center [82, 148] width 16 height 16
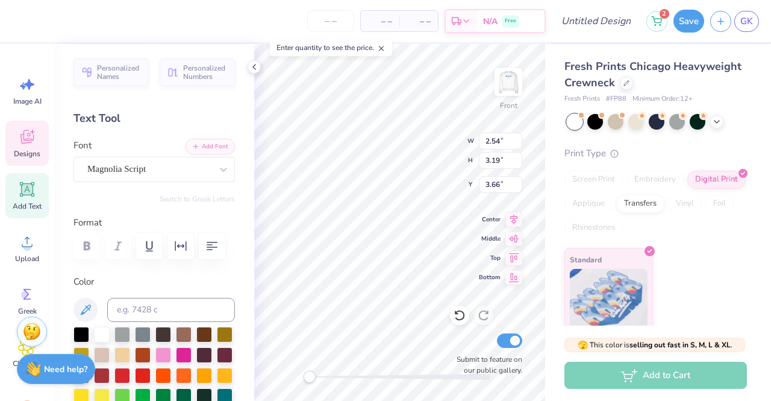
type input "3.07"
type input "3.91"
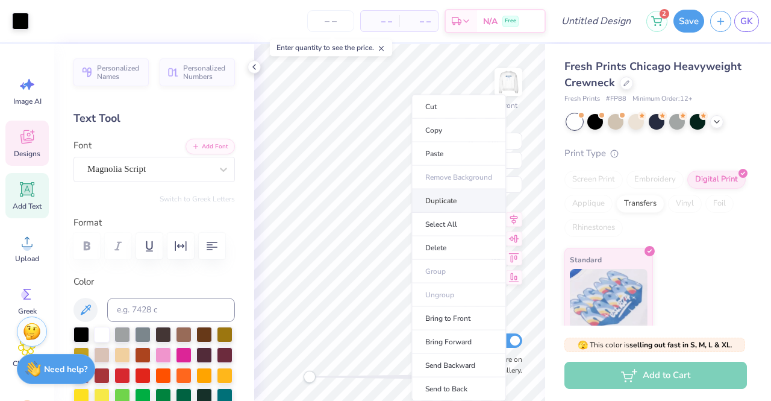
click at [445, 204] on li "Duplicate" at bounding box center [459, 201] width 95 height 24
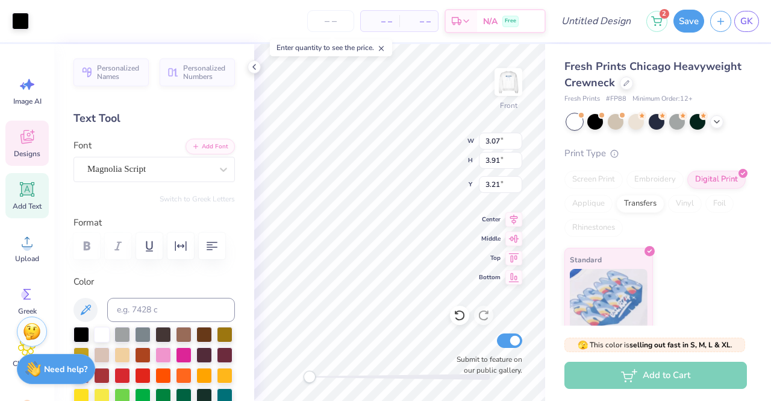
type input "4.21"
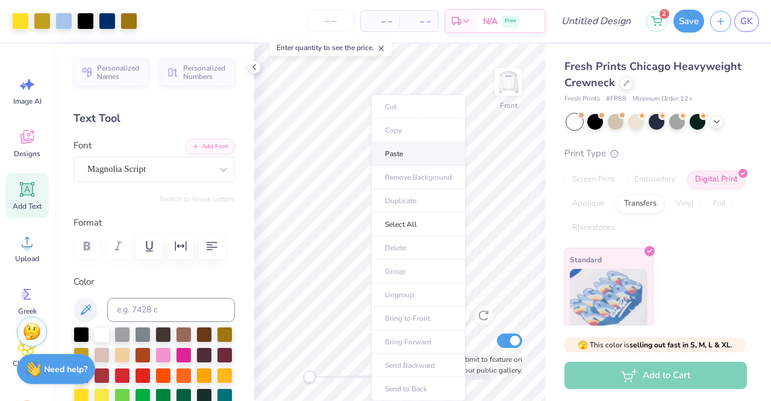
click at [404, 151] on li "Paste" at bounding box center [418, 154] width 95 height 24
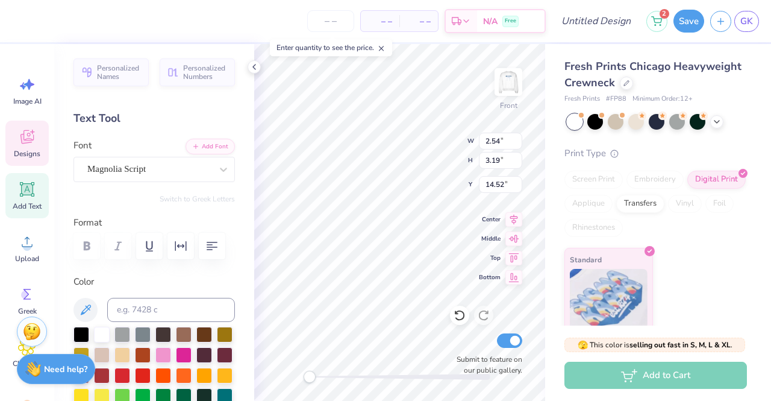
scroll to position [10, 4]
click at [82, 331] on div at bounding box center [82, 333] width 16 height 16
type textarea "West Lafayette"
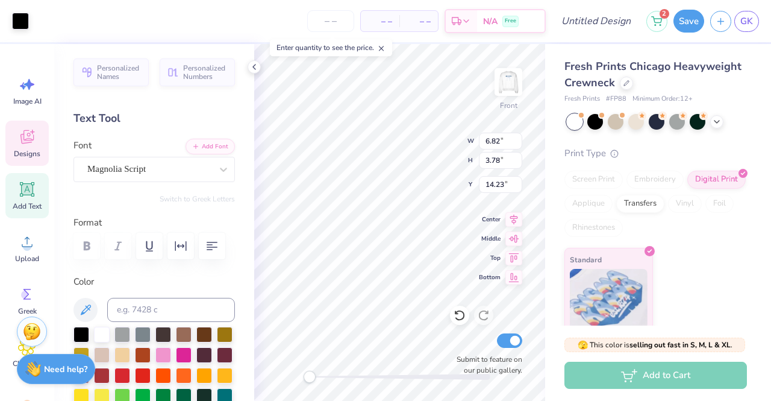
type input "6.82"
type input "3.78"
type input "14.23"
type input "2.54"
type input "3.19"
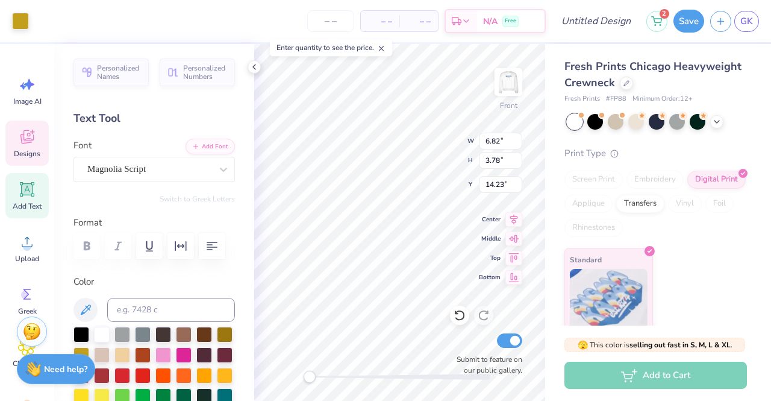
type input "14.52"
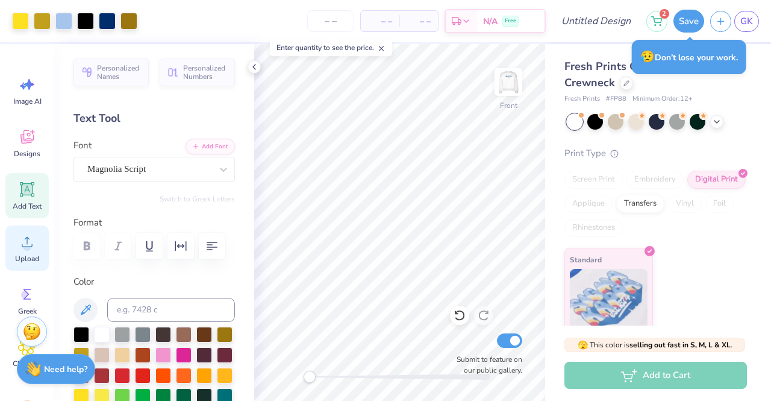
click at [26, 249] on circle at bounding box center [27, 246] width 8 height 8
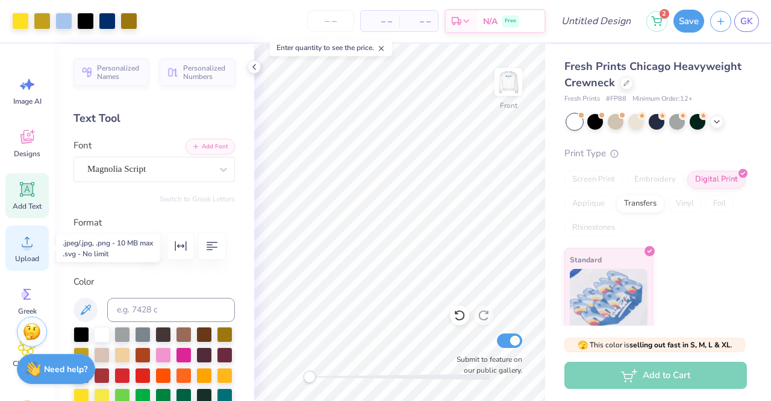
click at [21, 239] on icon at bounding box center [27, 242] width 18 height 18
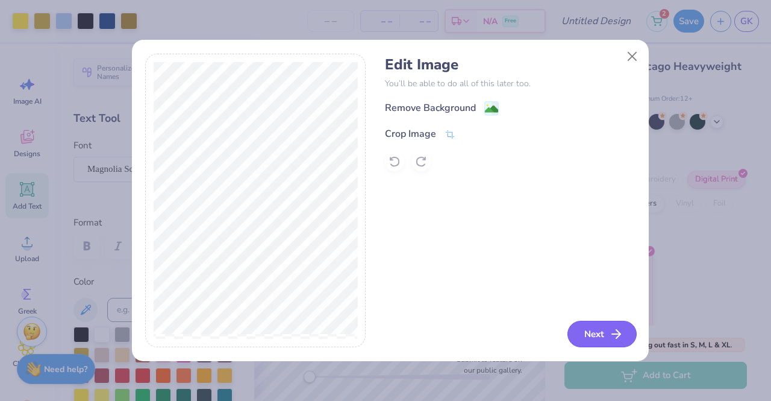
click at [597, 337] on button "Next" at bounding box center [602, 334] width 69 height 27
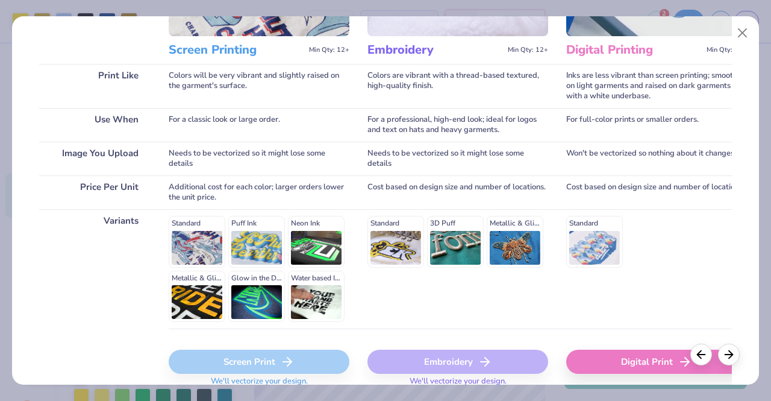
scroll to position [151, 0]
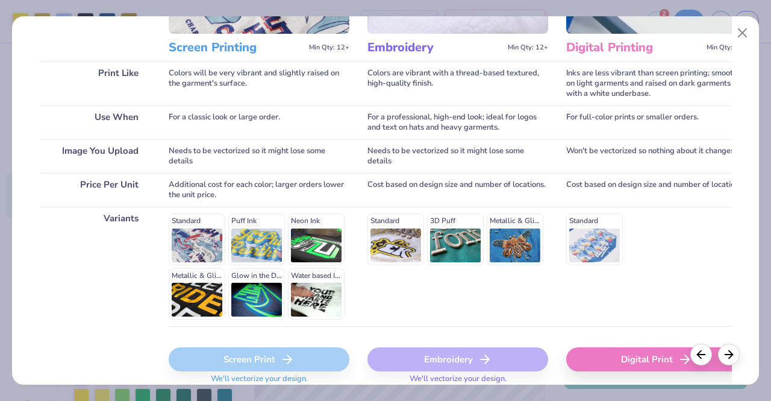
click at [623, 354] on div "Digital Print" at bounding box center [657, 359] width 181 height 24
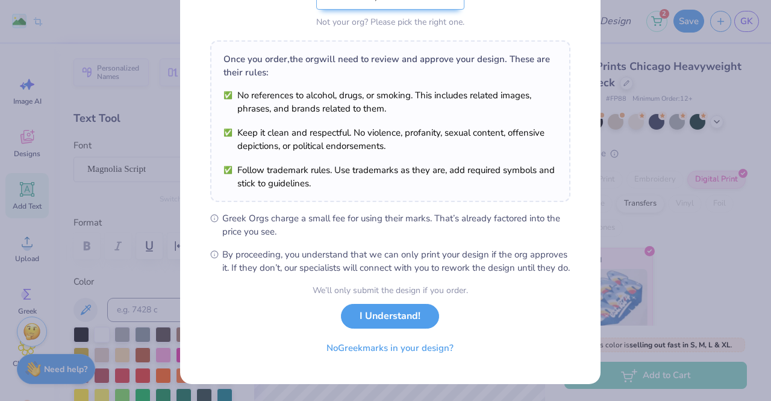
scroll to position [162, 0]
click at [385, 308] on button "I Understand!" at bounding box center [390, 313] width 98 height 25
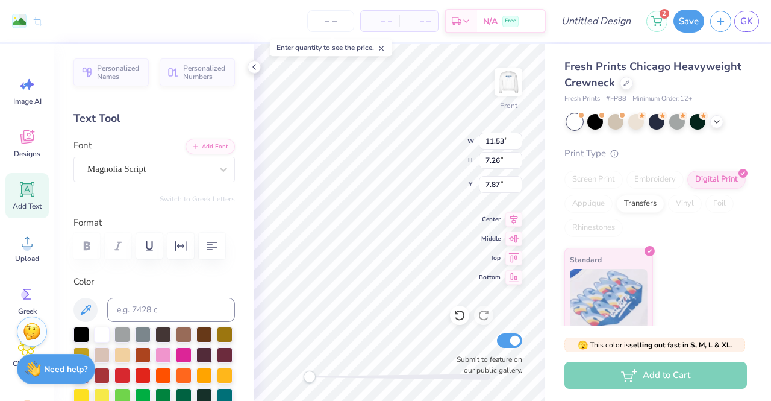
scroll to position [0, 0]
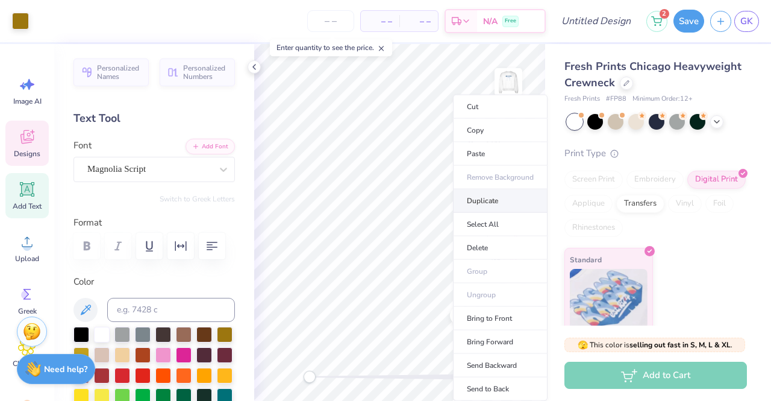
click at [491, 198] on li "Duplicate" at bounding box center [500, 201] width 95 height 24
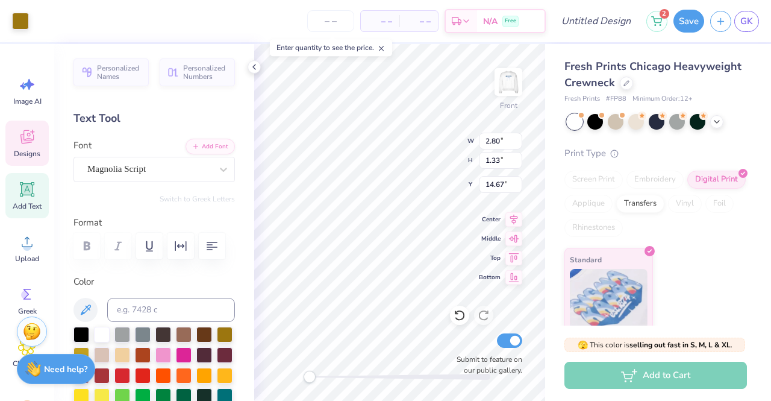
type input "14.67"
click at [24, 16] on div at bounding box center [20, 19] width 17 height 17
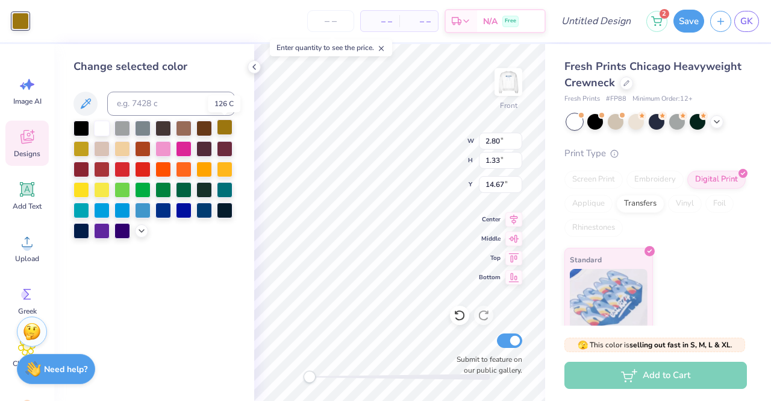
click at [222, 127] on div at bounding box center [225, 127] width 16 height 16
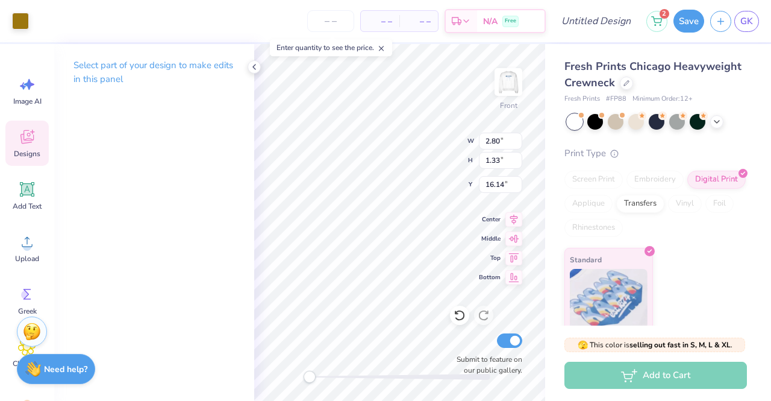
type input "16.14"
click at [21, 11] on div "Art colors" at bounding box center [14, 21] width 29 height 42
click at [19, 20] on div at bounding box center [20, 19] width 17 height 17
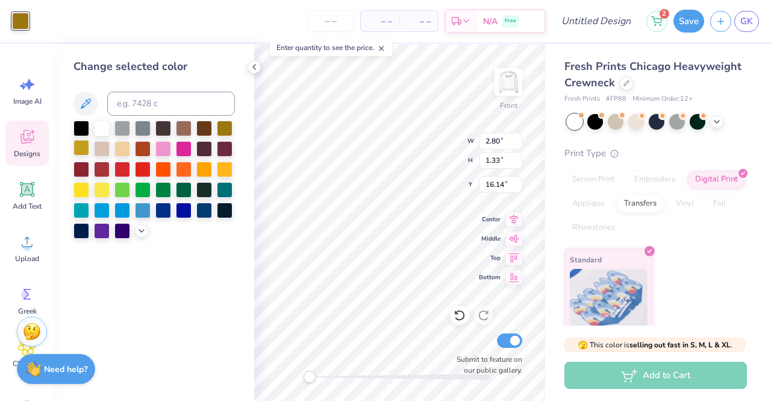
click at [84, 145] on div at bounding box center [82, 148] width 16 height 16
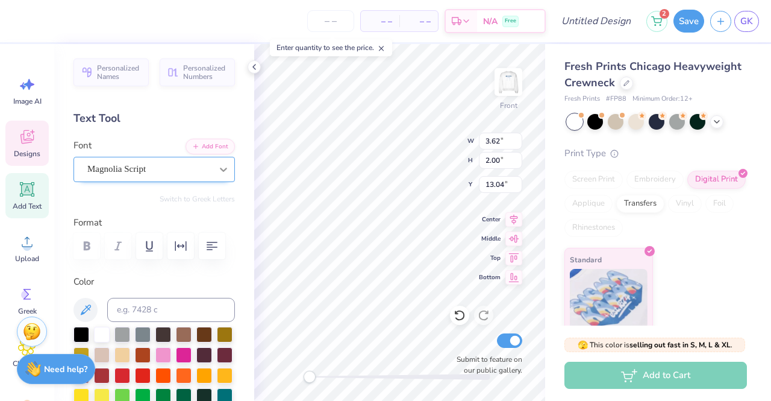
click at [222, 169] on div at bounding box center [224, 170] width 22 height 22
click at [162, 111] on div "Text Tool" at bounding box center [155, 118] width 162 height 16
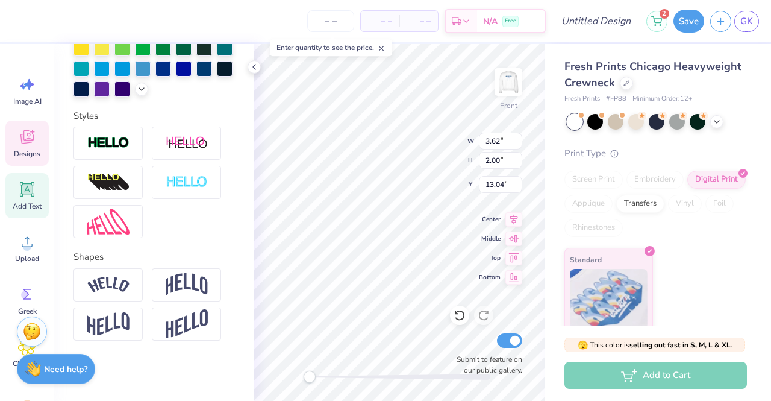
scroll to position [328, 0]
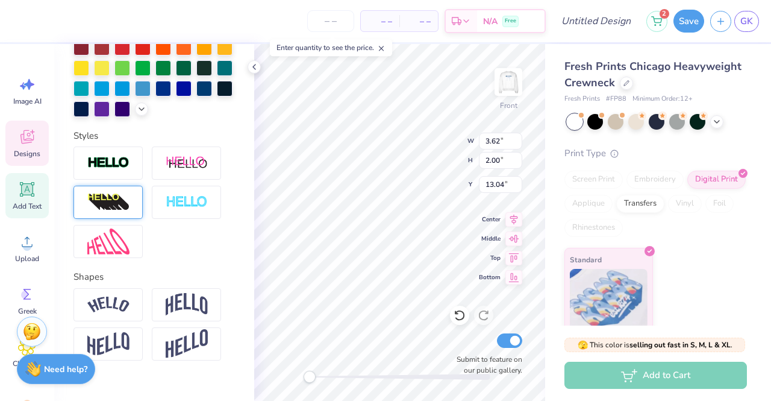
click at [121, 212] on img at bounding box center [108, 202] width 42 height 19
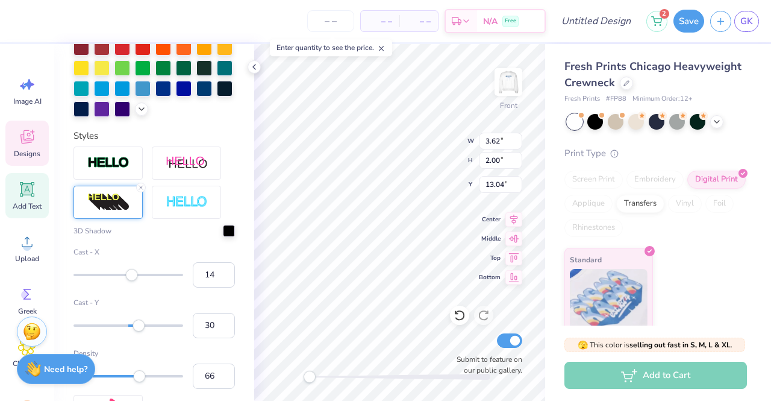
type input "13"
drag, startPoint x: 140, startPoint y: 300, endPoint x: 130, endPoint y: 300, distance: 9.6
click at [130, 281] on div "Accessibility label" at bounding box center [130, 275] width 12 height 12
click at [223, 236] on div at bounding box center [229, 230] width 12 height 12
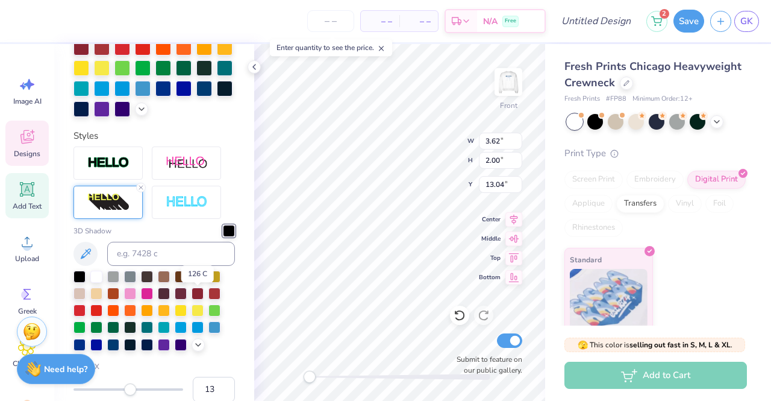
click at [197, 281] on div at bounding box center [198, 275] width 12 height 12
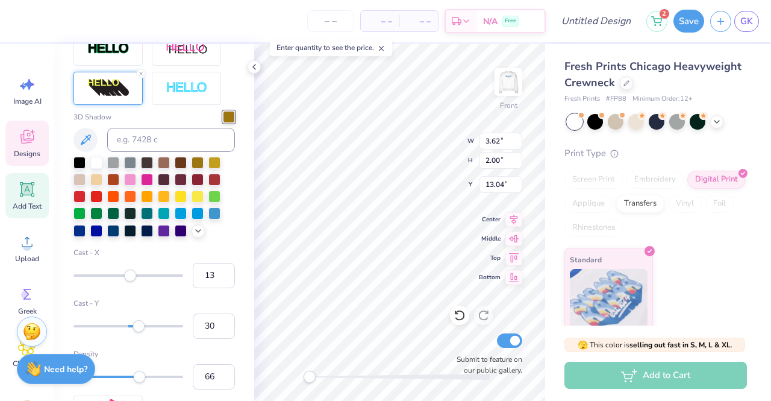
scroll to position [541, 0]
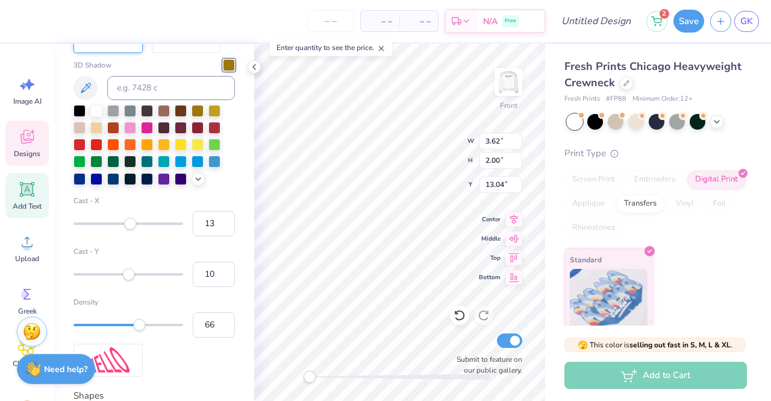
type input "8"
drag, startPoint x: 141, startPoint y: 296, endPoint x: 128, endPoint y: 295, distance: 13.3
click at [128, 280] on div "Accessibility label" at bounding box center [128, 274] width 12 height 12
type input "44"
drag, startPoint x: 140, startPoint y: 339, endPoint x: 117, endPoint y: 338, distance: 23.5
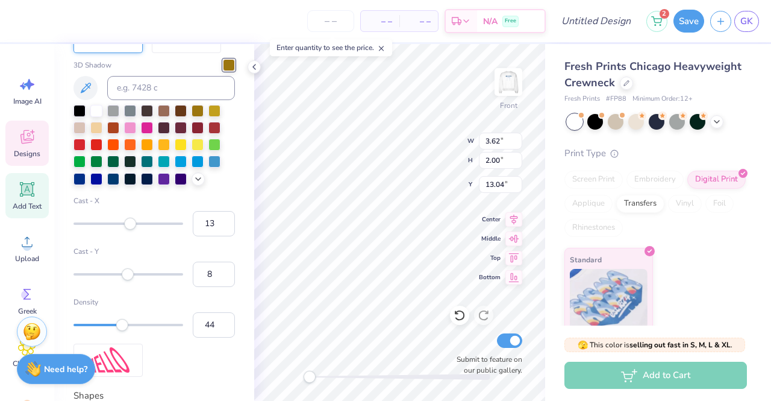
click at [117, 331] on div "Accessibility label" at bounding box center [122, 325] width 12 height 12
type input "19"
drag, startPoint x: 119, startPoint y: 344, endPoint x: 92, endPoint y: 342, distance: 27.2
click at [97, 331] on div "Accessibility label" at bounding box center [103, 325] width 12 height 12
type input "9"
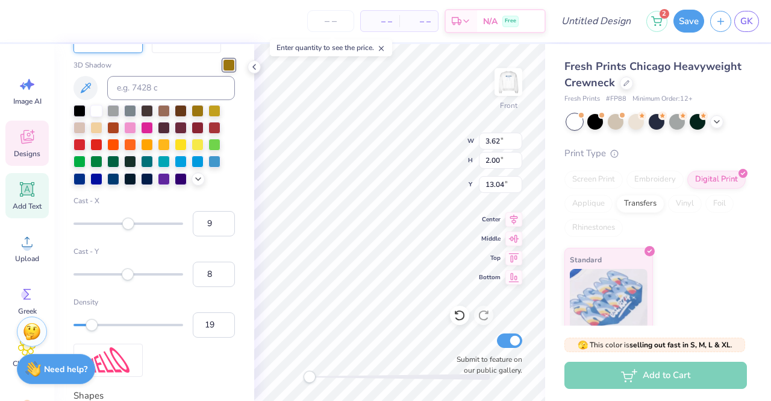
click at [128, 230] on div "Accessibility label" at bounding box center [128, 224] width 12 height 12
type input "3"
drag, startPoint x: 131, startPoint y: 246, endPoint x: 125, endPoint y: 245, distance: 6.1
click at [125, 230] on div "Accessibility label" at bounding box center [125, 224] width 12 height 12
type input "1"
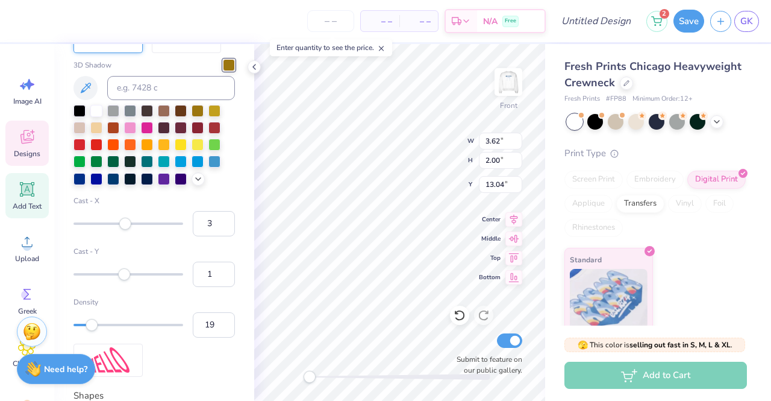
click at [124, 280] on div "Accessibility label" at bounding box center [124, 274] width 12 height 12
type input "93"
drag, startPoint x: 93, startPoint y: 342, endPoint x: 167, endPoint y: 348, distance: 74.4
click at [162, 331] on div "Accessibility label" at bounding box center [155, 325] width 12 height 12
click at [201, 236] on input "3" at bounding box center [214, 223] width 42 height 25
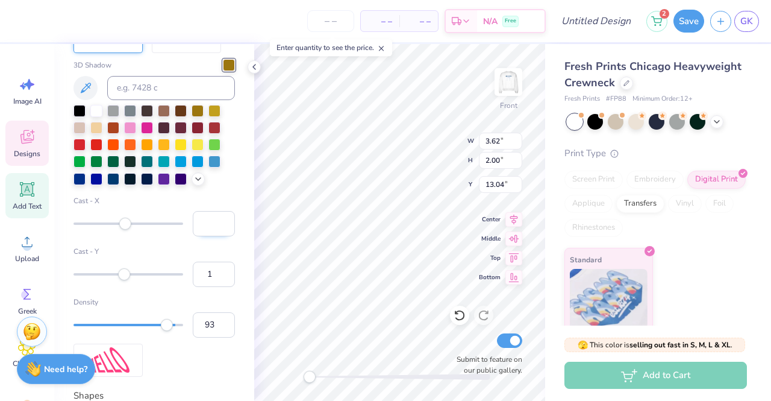
type input "1"
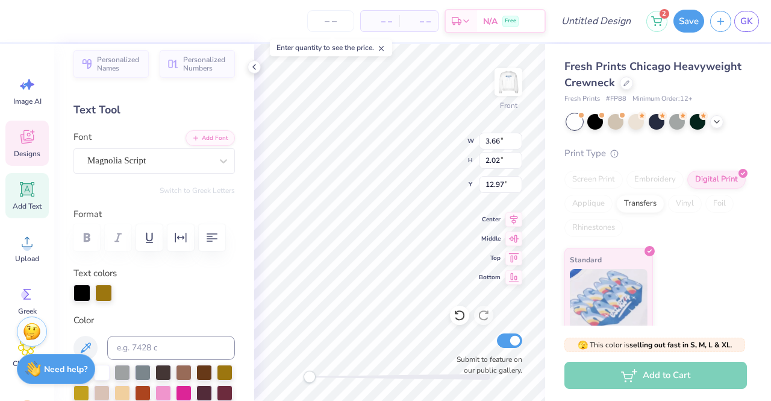
scroll to position [7, 0]
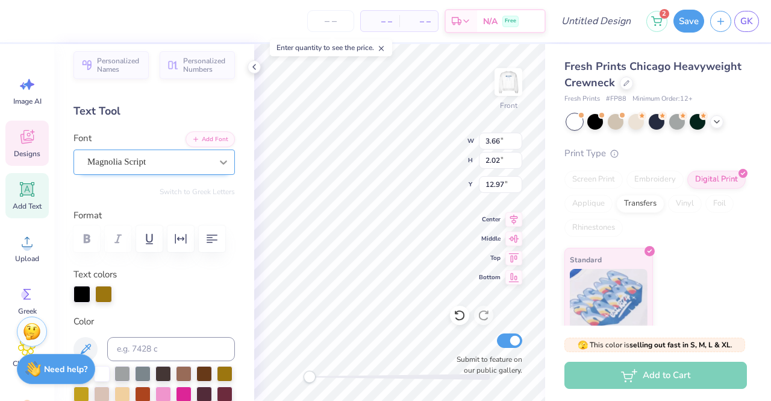
click at [220, 161] on icon at bounding box center [223, 162] width 7 height 4
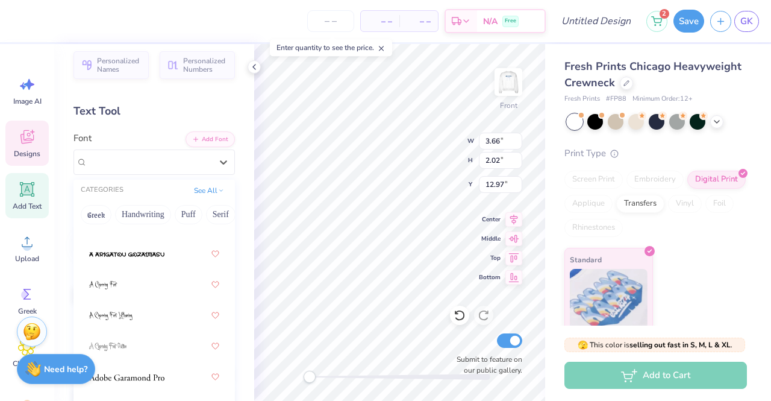
scroll to position [86, 0]
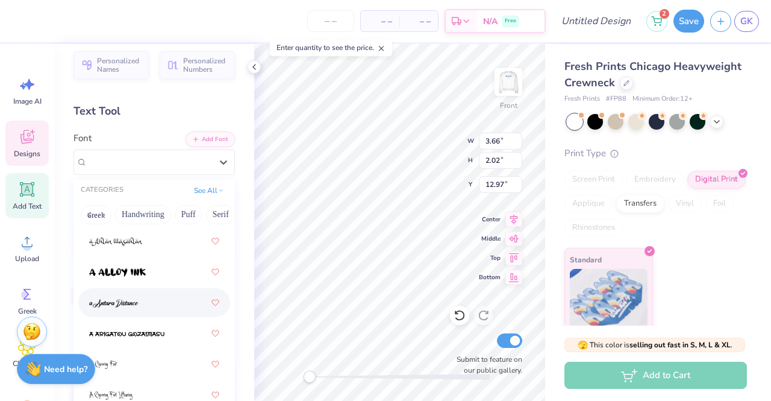
click at [125, 300] on img at bounding box center [113, 303] width 49 height 8
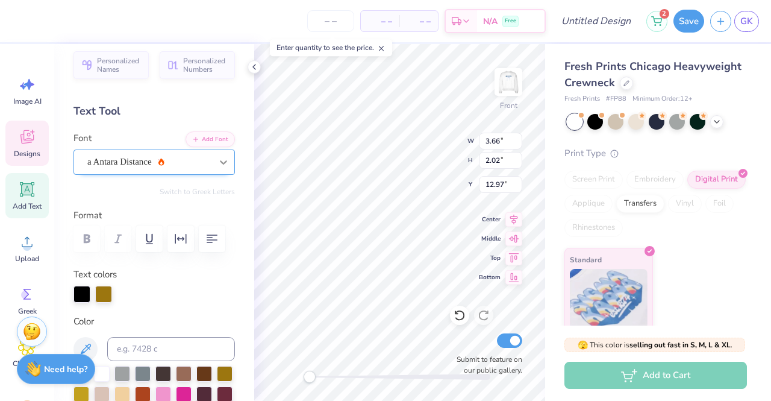
click at [221, 161] on div at bounding box center [224, 162] width 22 height 22
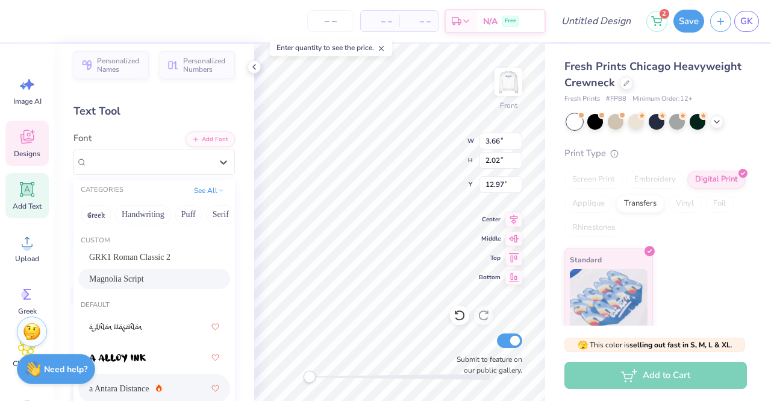
click at [152, 281] on div "Magnolia Script" at bounding box center [154, 278] width 130 height 13
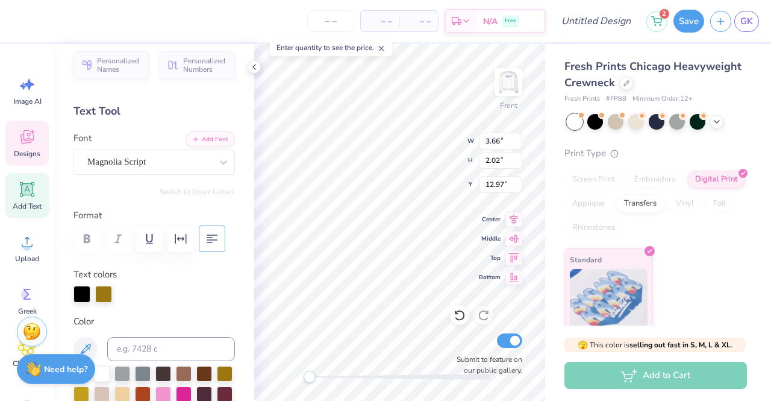
click at [212, 236] on icon "button" at bounding box center [212, 238] width 14 height 14
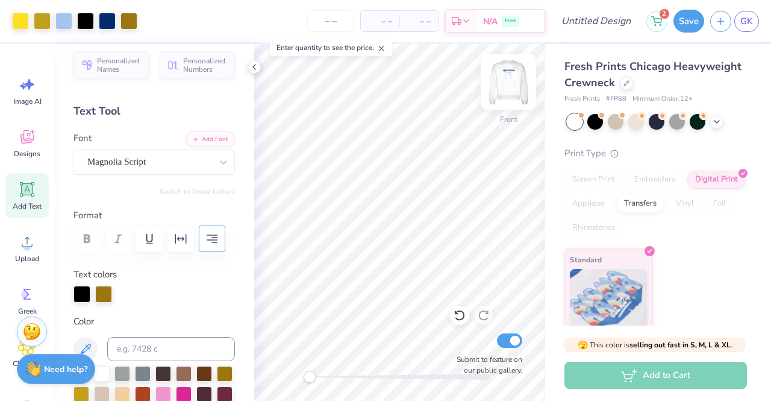
click at [509, 85] on img at bounding box center [509, 82] width 48 height 48
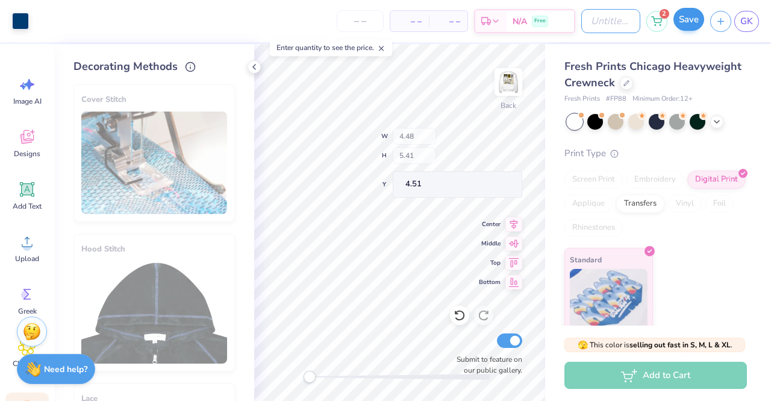
click at [598, 16] on input "Design Title" at bounding box center [611, 21] width 59 height 24
click at [582, 18] on input "Design Title" at bounding box center [611, 21] width 59 height 24
click at [591, 21] on input "Design Title" at bounding box center [611, 21] width 59 height 24
click at [582, 22] on input "Design Title" at bounding box center [611, 21] width 59 height 24
